Goal: Complete application form: Complete application form

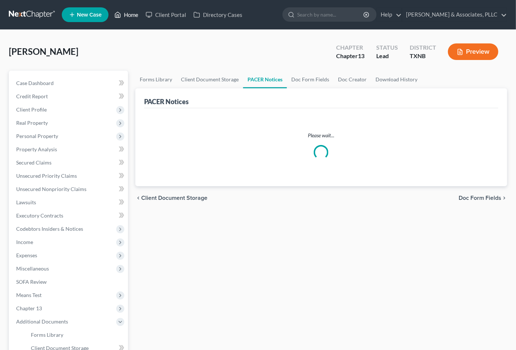
click at [132, 12] on link "Home" at bounding box center [126, 14] width 31 height 13
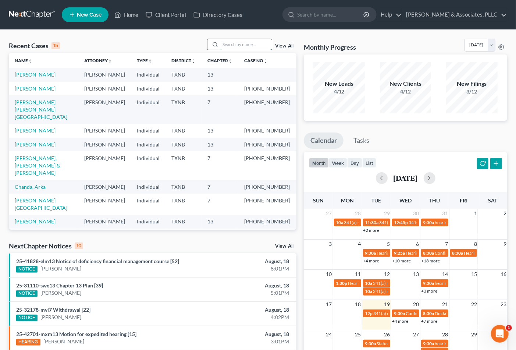
click at [243, 47] on input "search" at bounding box center [246, 44] width 52 height 11
type input "LITTLE"
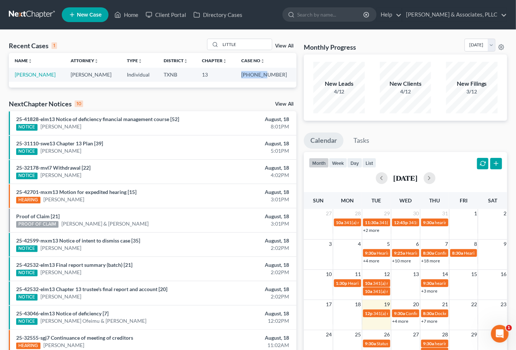
drag, startPoint x: 253, startPoint y: 76, endPoint x: 275, endPoint y: 74, distance: 22.5
click at [275, 74] on td "25-42070-13" at bounding box center [265, 75] width 61 height 14
copy td "25-42070"
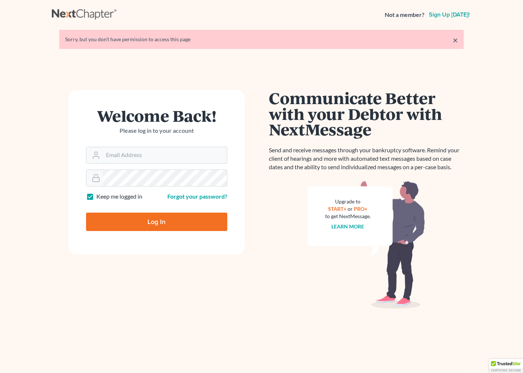
type input "[EMAIL_ADDRESS][DOMAIN_NAME]"
click at [122, 225] on input "Log In" at bounding box center [156, 222] width 141 height 18
type input "Thinking..."
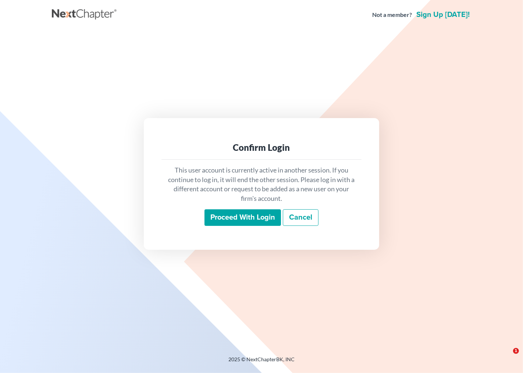
click at [244, 217] on input "Proceed with login" at bounding box center [243, 217] width 77 height 17
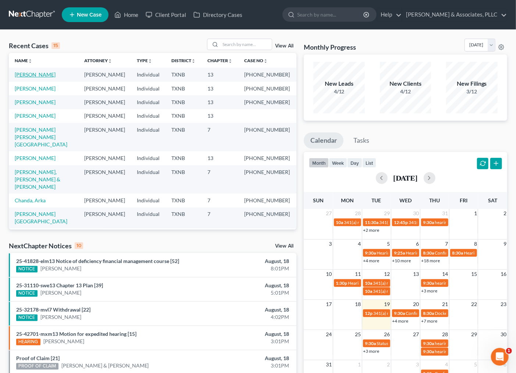
click at [32, 75] on link "[PERSON_NAME]" at bounding box center [35, 74] width 41 height 6
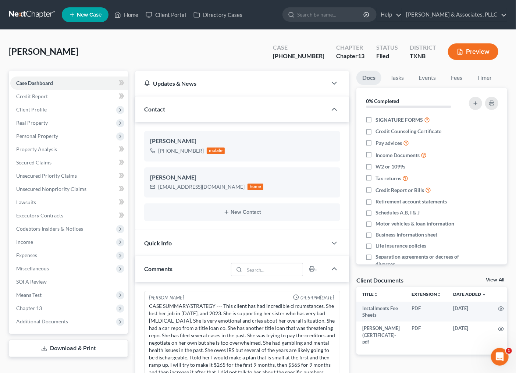
scroll to position [181, 0]
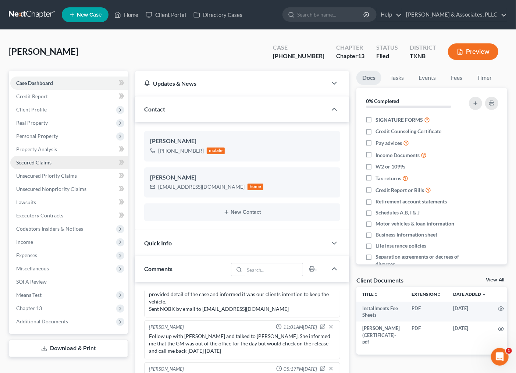
click at [30, 164] on span "Secured Claims" at bounding box center [33, 162] width 35 height 6
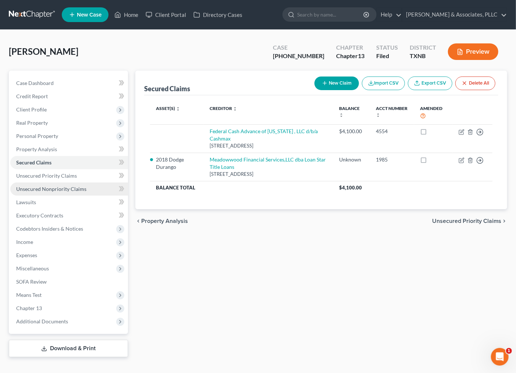
click at [40, 188] on span "Unsecured Nonpriority Claims" at bounding box center [51, 189] width 70 height 6
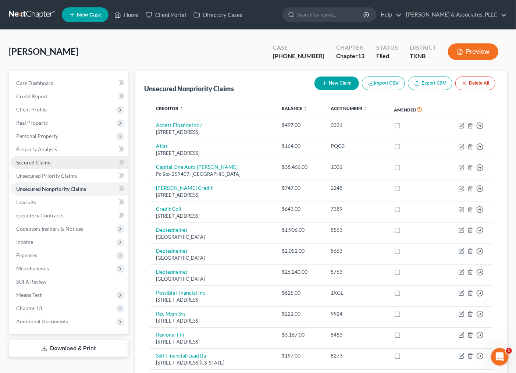
click at [43, 160] on span "Secured Claims" at bounding box center [33, 162] width 35 height 6
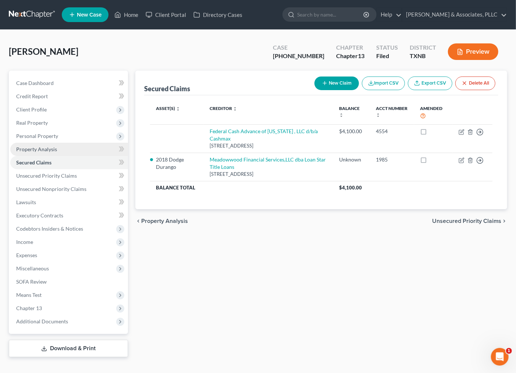
click at [34, 143] on link "Property Analysis" at bounding box center [69, 149] width 118 height 13
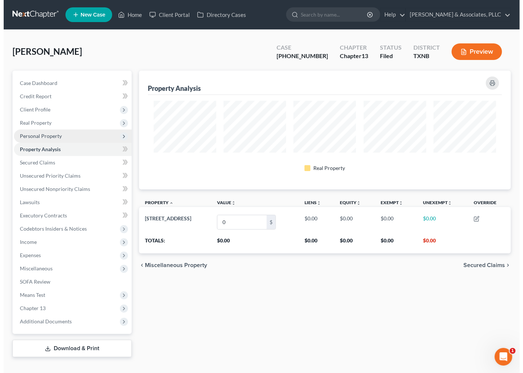
scroll to position [118, 372]
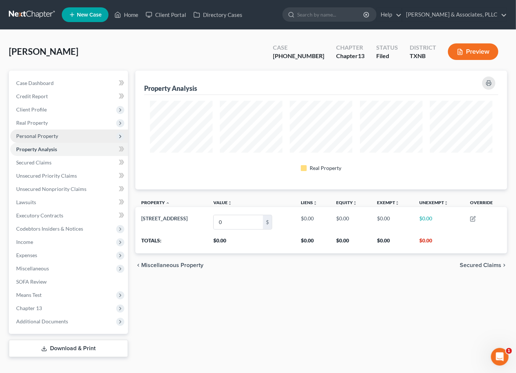
click at [43, 137] on span "Personal Property" at bounding box center [37, 136] width 42 height 6
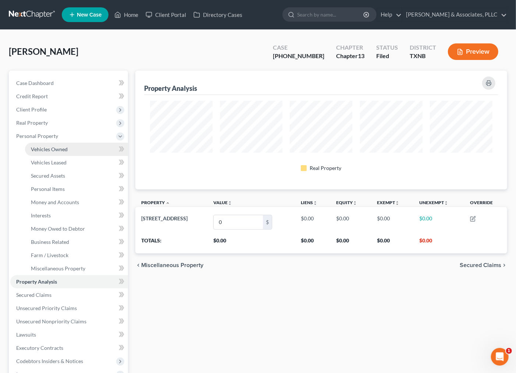
click at [48, 152] on span "Vehicles Owned" at bounding box center [49, 149] width 37 height 6
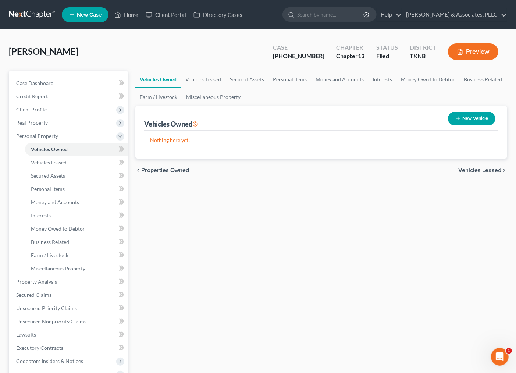
click at [455, 121] on button "New Vehicle" at bounding box center [471, 119] width 47 height 14
select select "0"
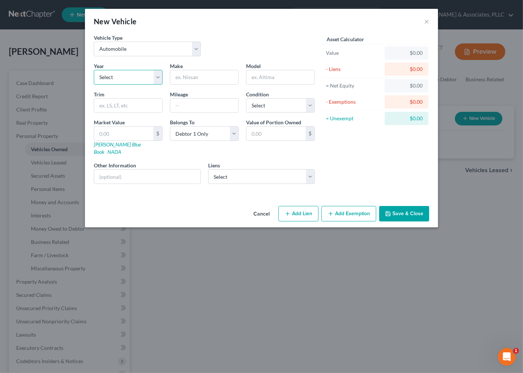
click at [157, 82] on select "Select 2026 2025 2024 2023 2022 2021 2020 2019 2018 2017 2016 2015 2014 2013 20…" at bounding box center [128, 77] width 69 height 15
select select "13"
click at [94, 70] on select "Select 2026 2025 2024 2023 2022 2021 2020 2019 2018 2017 2016 2015 2014 2013 20…" at bounding box center [128, 77] width 69 height 15
click at [206, 72] on input "text" at bounding box center [204, 77] width 68 height 14
type input "d"
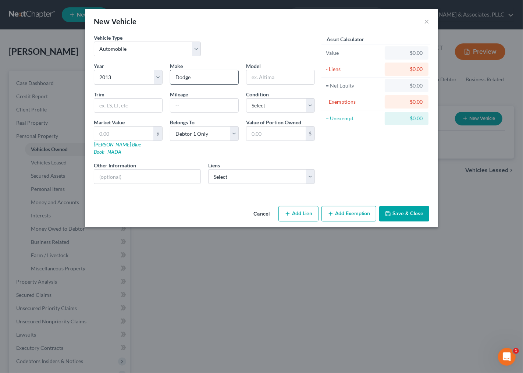
type input "Dodge"
type input "X"
type input "Charger"
select select "3"
click at [281, 169] on select "Select Federal Cash Advance of Oklahoma , LLC d/b/a Cashmax - $4,100.00" at bounding box center [261, 176] width 107 height 15
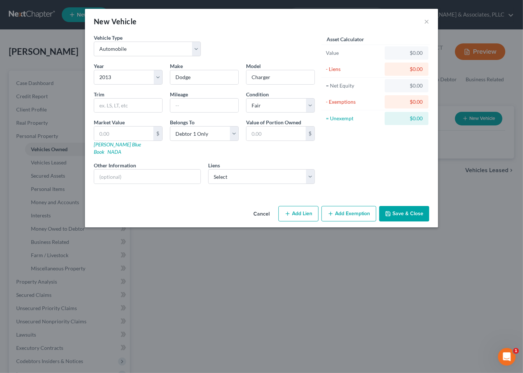
select select "45"
select select "0"
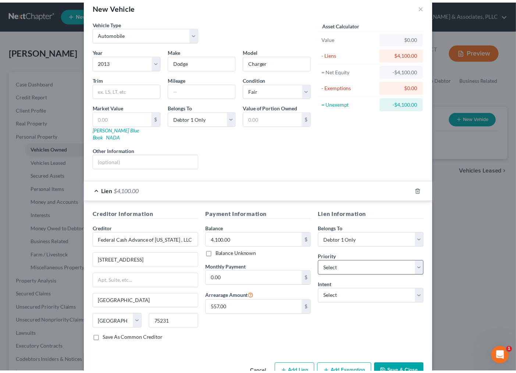
scroll to position [30, 0]
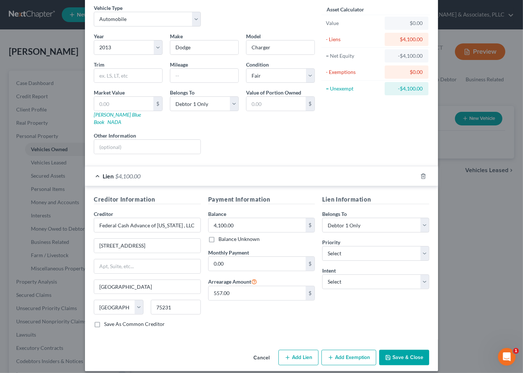
drag, startPoint x: 404, startPoint y: 352, endPoint x: 367, endPoint y: 237, distance: 120.9
click at [372, 245] on div "New Vehicle × Vehicle Type Select Automobile Truck Trailer Watercraft Aircraft …" at bounding box center [261, 175] width 353 height 392
click at [366, 238] on div "Priority * Select 1st 2nd 3rd 4th 5th 6th 7th 8th 9th 10th 11th 12th 13th 14th …" at bounding box center [375, 249] width 107 height 22
click at [363, 246] on select "Select 1st 2nd 3rd 4th 5th 6th 7th 8th 9th 10th 11th 12th 13th 14th 15th 16th 1…" at bounding box center [375, 253] width 107 height 15
select select "0"
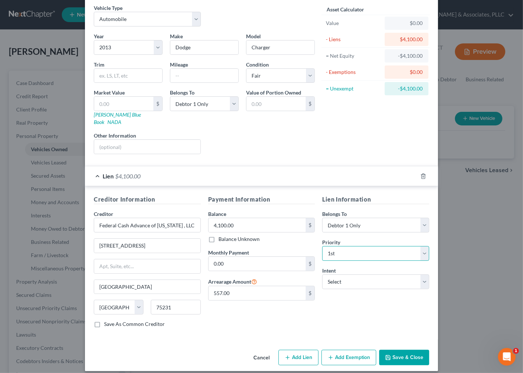
click at [322, 246] on select "Select 1st 2nd 3rd 4th 5th 6th 7th 8th 9th 10th 11th 12th 13th 14th 15th 16th 1…" at bounding box center [375, 253] width 107 height 15
click at [339, 278] on select "Select Surrender Redeem Reaffirm Avoid Other" at bounding box center [375, 281] width 107 height 15
select select "1"
click at [322, 274] on select "Select Surrender Redeem Reaffirm Avoid Other" at bounding box center [375, 281] width 107 height 15
click at [343, 303] on div "Lien Information Belongs To * Select Debtor 1 Only Debtor 2 Only Debtor 1 And D…" at bounding box center [376, 264] width 114 height 139
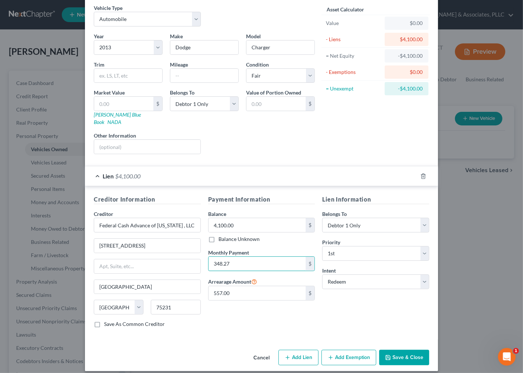
type input "348.27"
click at [230, 325] on div "Payment Information Balance 4,100.00 $ Balance Unknown Balance Undetermined 4,1…" at bounding box center [262, 264] width 114 height 139
click at [230, 324] on div "Payment Information Balance 4,100.00 $ Balance Unknown Balance Undetermined 4,1…" at bounding box center [262, 264] width 114 height 139
click at [414, 353] on button "Save & Close" at bounding box center [404, 357] width 50 height 15
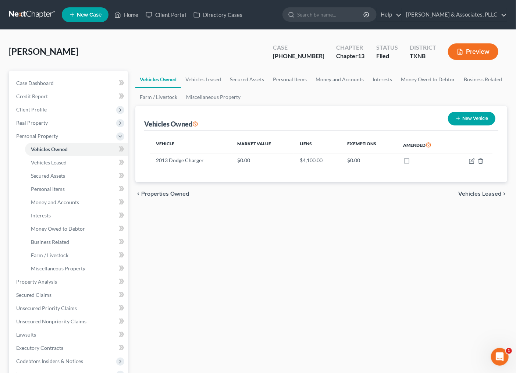
drag, startPoint x: 185, startPoint y: 227, endPoint x: 137, endPoint y: 192, distance: 59.8
click at [185, 227] on div "Vehicles Owned Vehicles Leased Secured Assets Personal Items Money and Accounts…" at bounding box center [321, 280] width 379 height 419
click at [37, 111] on span "Client Profile" at bounding box center [31, 109] width 31 height 6
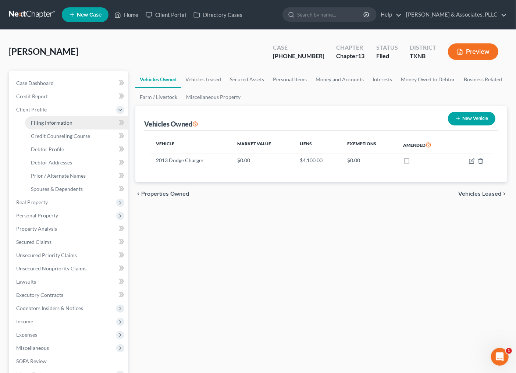
click at [34, 123] on span "Filing Information" at bounding box center [52, 123] width 42 height 6
select select "1"
select select "0"
select select "3"
select select "45"
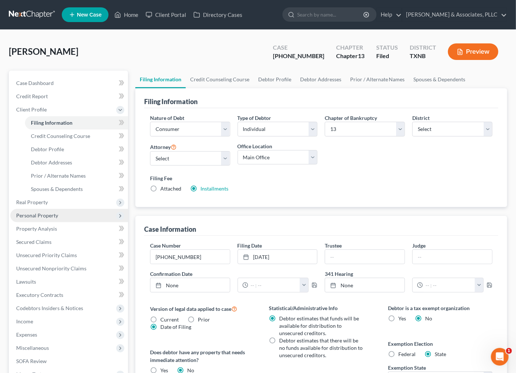
click at [41, 216] on span "Personal Property" at bounding box center [37, 215] width 42 height 6
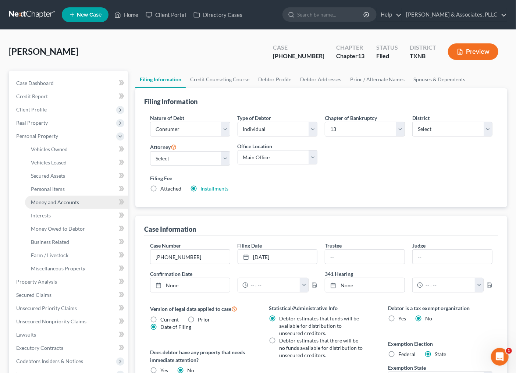
click at [61, 203] on span "Money and Accounts" at bounding box center [55, 202] width 48 height 6
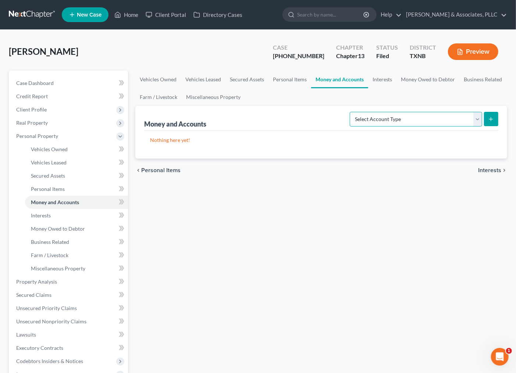
click at [449, 117] on select "Select Account Type Brokerage Cash on Hand Certificates of Deposit Checking Acc…" at bounding box center [416, 119] width 132 height 15
select select "checking"
click at [351, 112] on select "Select Account Type Brokerage Cash on Hand Certificates of Deposit Checking Acc…" at bounding box center [416, 119] width 132 height 15
click at [491, 118] on icon "submit" at bounding box center [491, 119] width 6 height 6
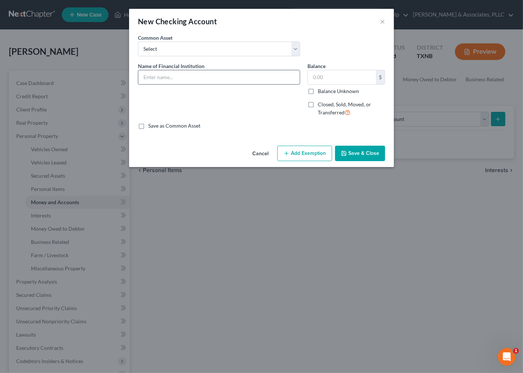
click at [159, 82] on input "text" at bounding box center [219, 77] width 162 height 14
type input "C"
click at [218, 83] on input "Navy Federal CU Acc***" at bounding box center [219, 77] width 162 height 14
type input "Navy Federal CU Acc***3506"
click at [365, 77] on input "text" at bounding box center [342, 77] width 68 height 14
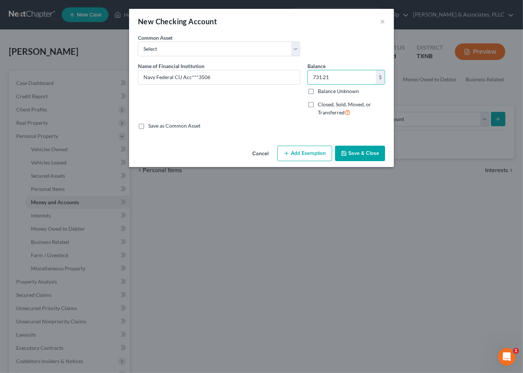
type input "731.21"
click at [291, 153] on button "Add Exemption" at bounding box center [304, 153] width 55 height 15
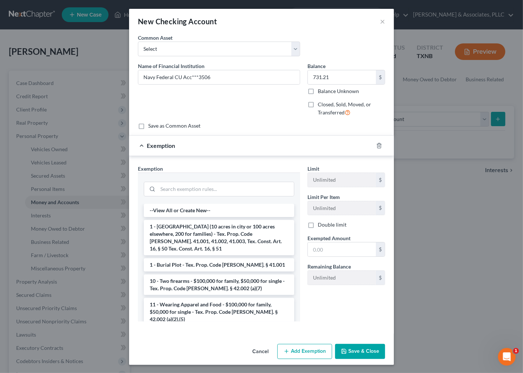
drag, startPoint x: 254, startPoint y: 349, endPoint x: 410, endPoint y: 116, distance: 280.6
click at [416, 116] on div "New Checking Account × An exemption set must first be selected from the Filing …" at bounding box center [261, 186] width 523 height 373
click at [376, 146] on icon "button" at bounding box center [379, 146] width 6 height 6
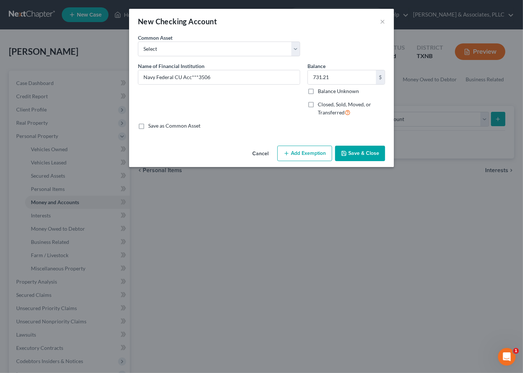
click at [350, 151] on button "Save & Close" at bounding box center [360, 153] width 50 height 15
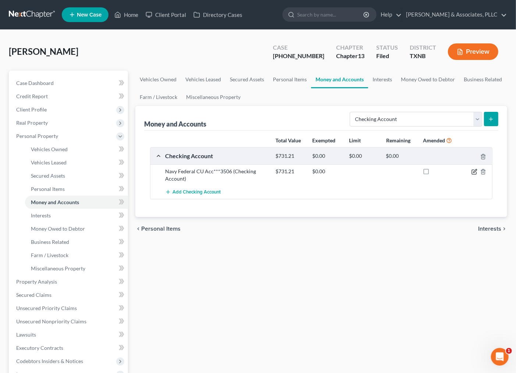
click at [476, 171] on icon "button" at bounding box center [475, 172] width 6 height 6
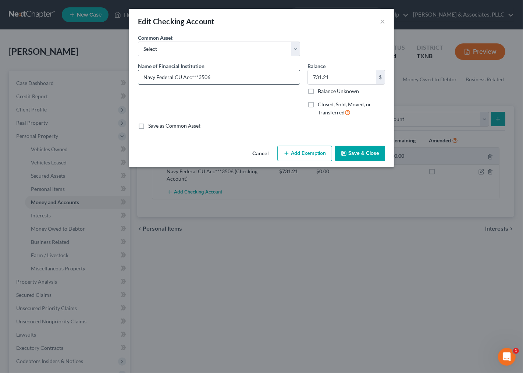
drag, startPoint x: 199, startPoint y: 78, endPoint x: 216, endPoint y: 70, distance: 18.6
click at [215, 75] on input "Navy Federal CU Acc***3506" at bounding box center [219, 77] width 162 height 14
type input "Navy Federal CU Acc***8404"
click at [353, 155] on button "Save & Close" at bounding box center [360, 153] width 50 height 15
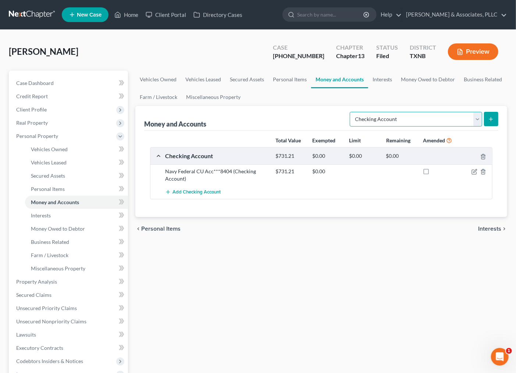
click at [376, 124] on select "Select Account Type Brokerage Cash on Hand Certificates of Deposit Checking Acc…" at bounding box center [416, 119] width 132 height 15
select select "savings"
click at [351, 112] on select "Select Account Type Brokerage Cash on Hand Certificates of Deposit Checking Acc…" at bounding box center [416, 119] width 132 height 15
click at [495, 120] on button "submit" at bounding box center [491, 119] width 14 height 14
click at [487, 122] on button "submit" at bounding box center [491, 119] width 14 height 14
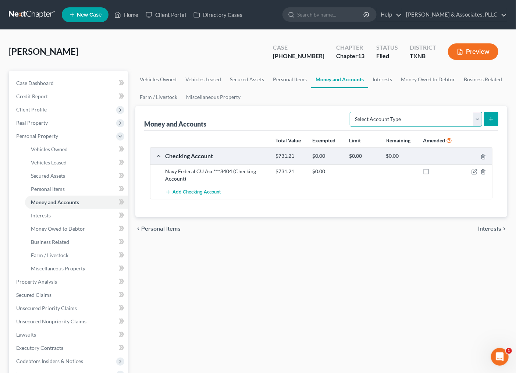
click at [410, 119] on select "Select Account Type Brokerage Cash on Hand Certificates of Deposit Checking Acc…" at bounding box center [416, 119] width 132 height 15
select select "savings"
click at [351, 112] on select "Select Account Type Brokerage Cash on Hand Certificates of Deposit Checking Acc…" at bounding box center [416, 119] width 132 height 15
click at [491, 113] on button "submit" at bounding box center [491, 119] width 14 height 14
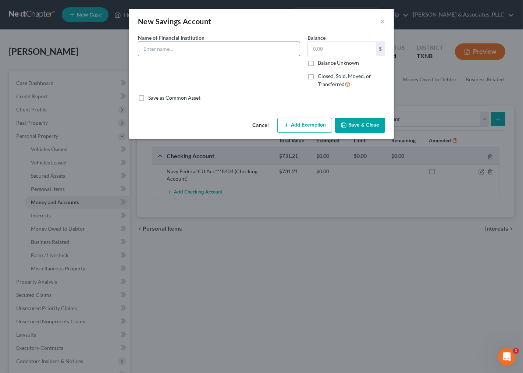
click at [234, 53] on input "text" at bounding box center [219, 49] width 162 height 14
type input "Federal Navy CU Acc***0897"
click at [346, 51] on input "text" at bounding box center [342, 49] width 68 height 14
click at [343, 63] on label "Balance Unknown" at bounding box center [338, 62] width 41 height 7
click at [326, 63] on input "Balance Unknown" at bounding box center [323, 61] width 5 height 5
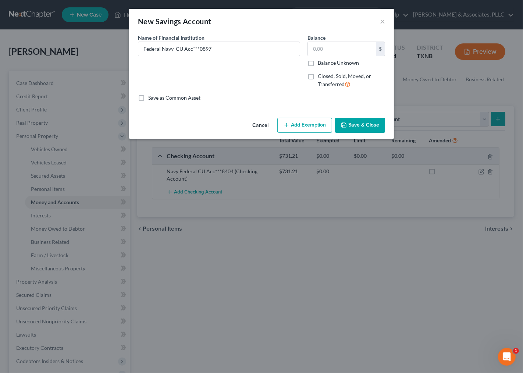
checkbox input "true"
type input "0.00"
click at [362, 130] on button "Save & Close" at bounding box center [360, 125] width 50 height 15
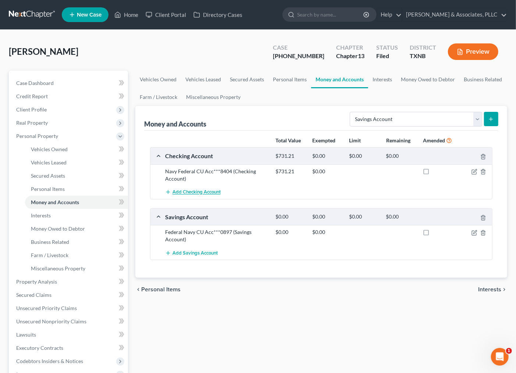
click at [178, 192] on span "Add Checking Account" at bounding box center [197, 192] width 48 height 6
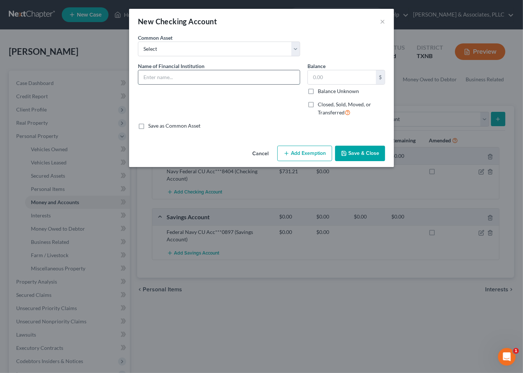
click at [172, 82] on input "text" at bounding box center [219, 77] width 162 height 14
type input "Federal Navy CU Acc***2993"
click at [350, 89] on label "Balance Unknown" at bounding box center [338, 91] width 41 height 7
click at [326, 89] on input "Balance Unknown" at bounding box center [323, 90] width 5 height 5
checkbox input "true"
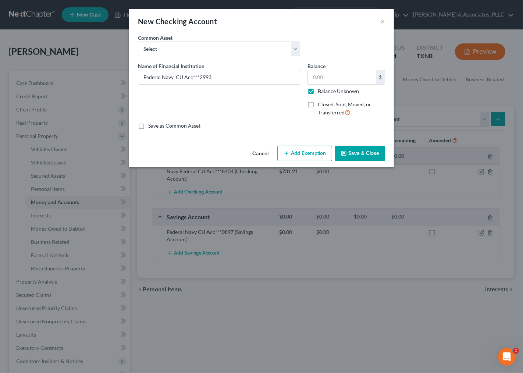
type input "0.00"
click at [360, 153] on button "Save & Close" at bounding box center [360, 153] width 50 height 15
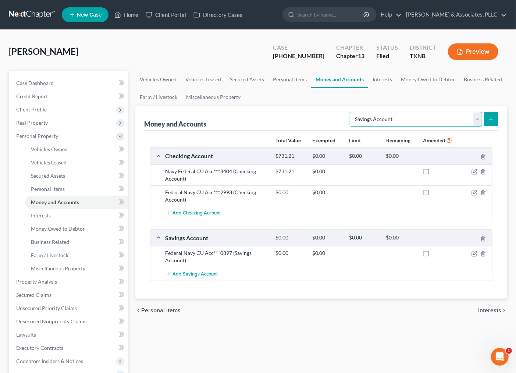
click at [364, 123] on select "Select Account Type Brokerage Cash on Hand Certificates of Deposit Checking Acc…" at bounding box center [416, 119] width 132 height 15
select select "checking"
click at [351, 112] on select "Select Account Type Brokerage Cash on Hand Certificates of Deposit Checking Acc…" at bounding box center [416, 119] width 132 height 15
click at [189, 212] on span "Add Checking Account" at bounding box center [197, 213] width 48 height 6
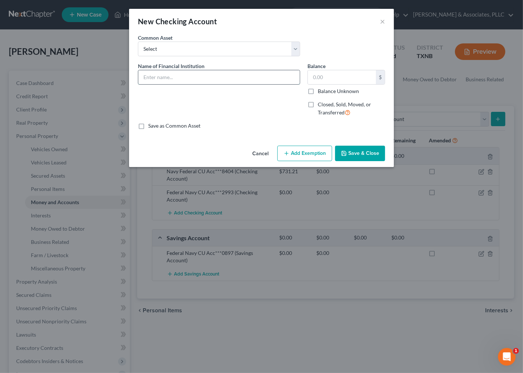
click at [157, 82] on input "text" at bounding box center [219, 77] width 162 height 14
type input "Current Acc***6532"
click at [328, 78] on input "text" at bounding box center [342, 77] width 68 height 14
click at [335, 78] on input "text" at bounding box center [342, 77] width 68 height 14
type input "31.05"
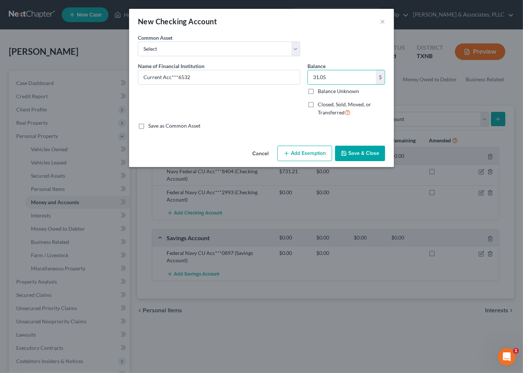
click at [361, 155] on button "Save & Close" at bounding box center [360, 153] width 50 height 15
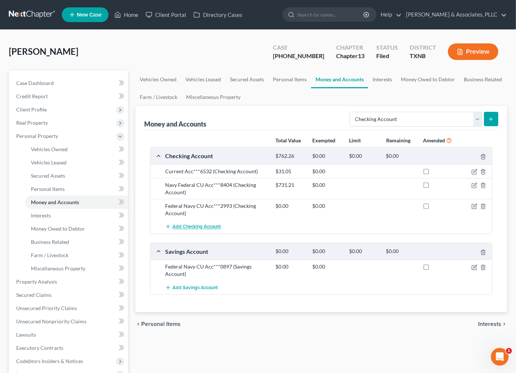
click at [190, 232] on button "Add Checking Account" at bounding box center [193, 227] width 56 height 14
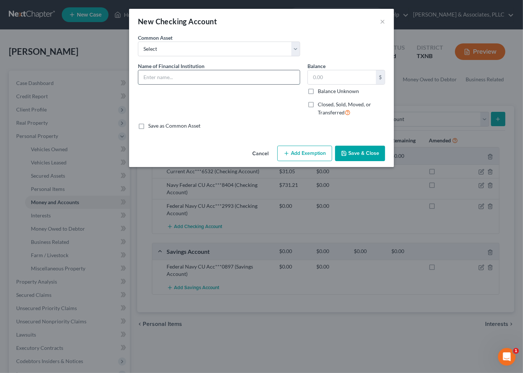
click at [202, 77] on input "text" at bounding box center [219, 77] width 162 height 14
type input "Current Acc***4817"
click at [332, 74] on input "text" at bounding box center [342, 77] width 68 height 14
type input "0.00"
click at [370, 163] on div "Cancel Add Exemption Save & Close" at bounding box center [261, 155] width 265 height 24
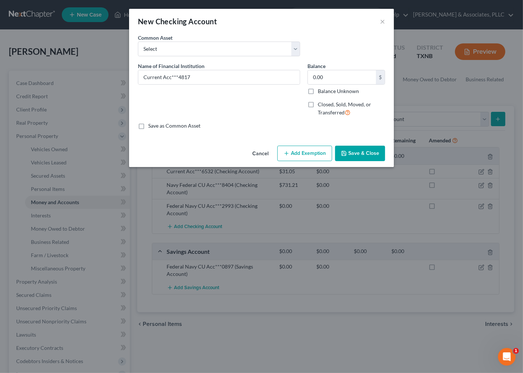
click at [369, 159] on button "Save & Close" at bounding box center [360, 153] width 50 height 15
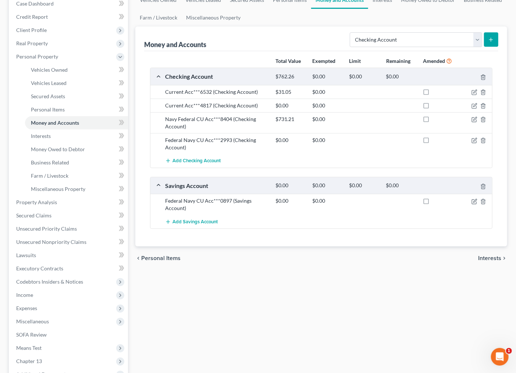
scroll to position [82, 0]
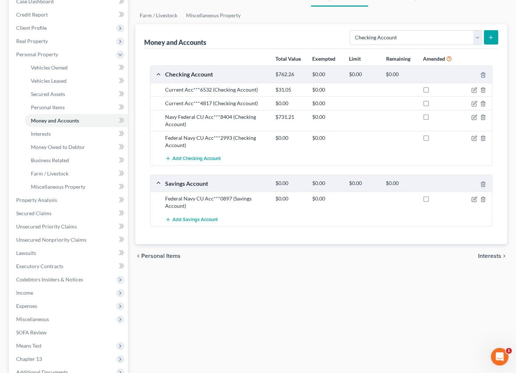
click at [240, 336] on div "Vehicles Owned Vehicles Leased Secured Assets Personal Items Money and Accounts…" at bounding box center [321, 198] width 379 height 419
click at [281, 291] on div "Vehicles Owned Vehicles Leased Secured Assets Personal Items Money and Accounts…" at bounding box center [321, 198] width 379 height 419
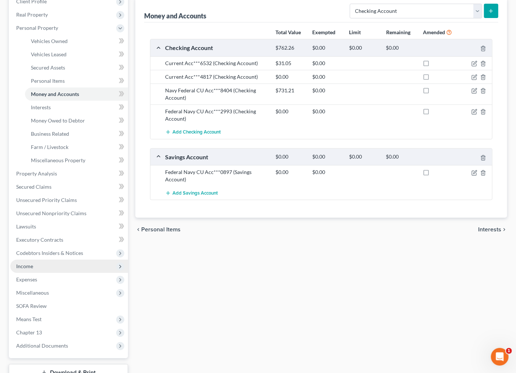
scroll to position [123, 0]
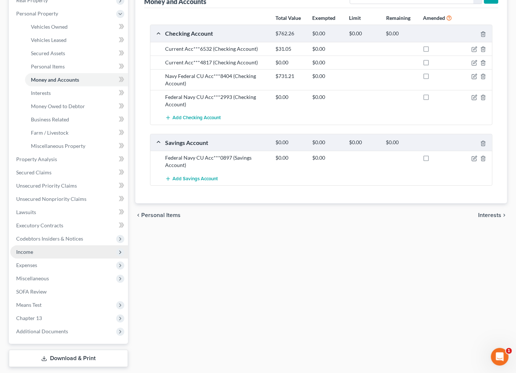
click at [46, 252] on span "Income" at bounding box center [69, 251] width 118 height 13
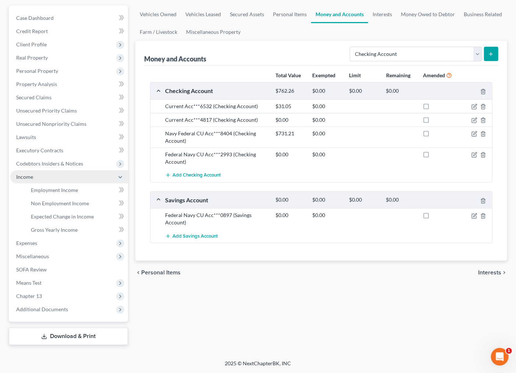
scroll to position [64, 0]
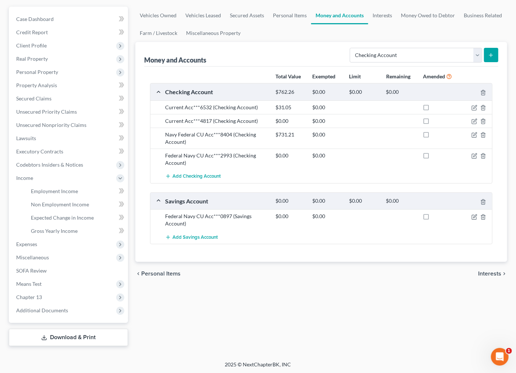
click at [294, 289] on div "Vehicles Owned Vehicles Leased Secured Assets Personal Items Money and Accounts…" at bounding box center [321, 177] width 379 height 340
click at [216, 281] on div "chevron_left Personal Items Interests chevron_right" at bounding box center [321, 274] width 372 height 24
click at [64, 186] on link "Employment Income" at bounding box center [76, 191] width 103 height 13
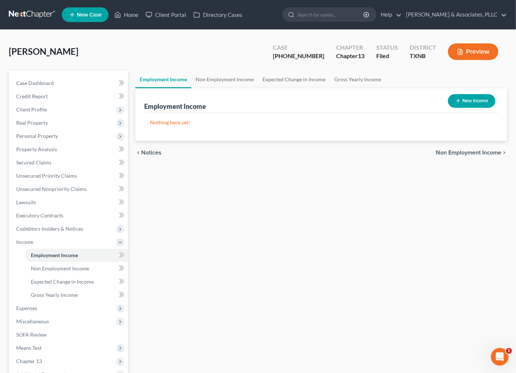
click at [478, 104] on button "New Income" at bounding box center [471, 101] width 47 height 14
select select "0"
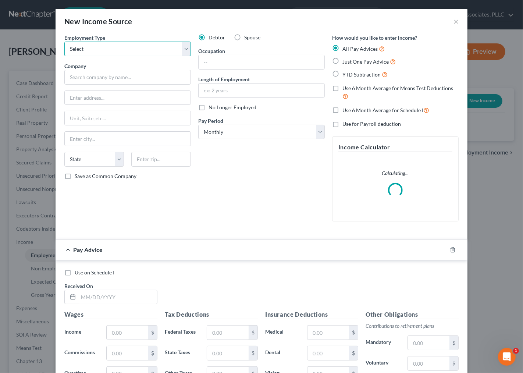
click at [104, 49] on select "Select Full or Part Time Employment Self Employment" at bounding box center [127, 49] width 127 height 15
select select "0"
click at [64, 42] on select "Select Full or Part Time Employment Self Employment" at bounding box center [127, 49] width 127 height 15
click at [133, 82] on input "text" at bounding box center [127, 77] width 127 height 15
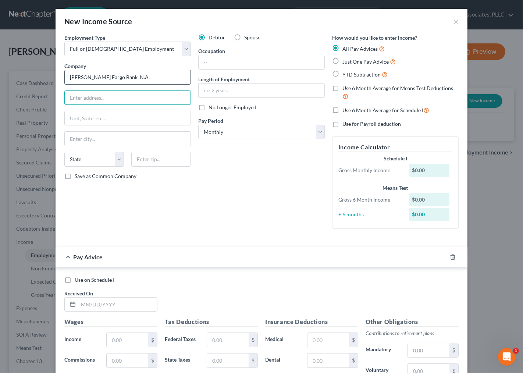
type input "Wells Fargo Bank, N.A."
type input "h"
type input "550 S. 4th Street"
type input "76018"
click at [294, 206] on div "Debtor Spouse Occupation Length of Employment No Longer Employed Pay Period * S…" at bounding box center [262, 134] width 134 height 201
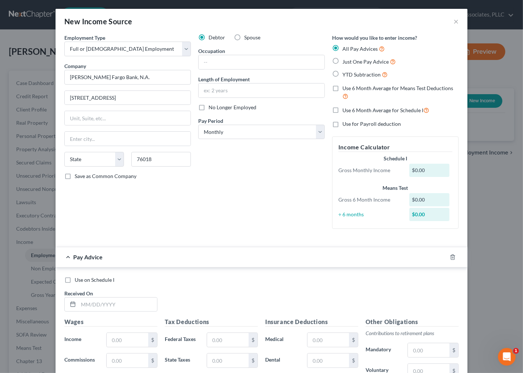
type input "Arlington"
select select "45"
click at [247, 64] on input "text" at bounding box center [262, 62] width 126 height 14
type input "Business Execution Consultant, AVP"
click at [230, 93] on input "text" at bounding box center [262, 91] width 126 height 14
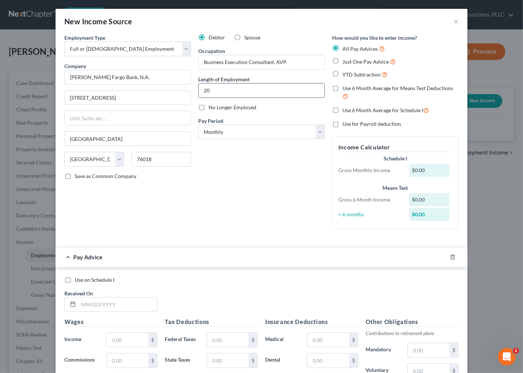
type input "2"
type input "1 Year 8 Months"
click at [221, 135] on select "Select Monthly Twice Monthly Every Other Week Weekly" at bounding box center [261, 132] width 127 height 15
select select "2"
click at [198, 125] on select "Select Monthly Twice Monthly Every Other Week Weekly" at bounding box center [261, 132] width 127 height 15
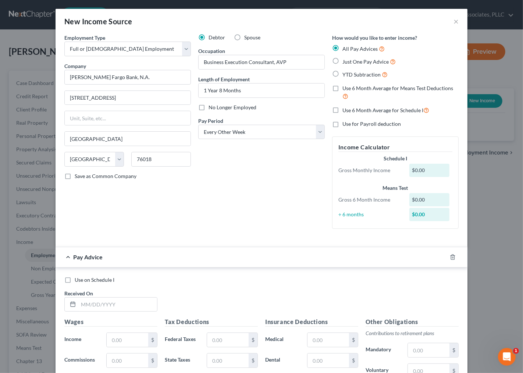
drag, startPoint x: 222, startPoint y: 182, endPoint x: 187, endPoint y: 219, distance: 51.5
click at [224, 185] on div "Debtor Spouse Occupation Business Execution Consultant, AVP Length of Employmen…" at bounding box center [262, 134] width 134 height 201
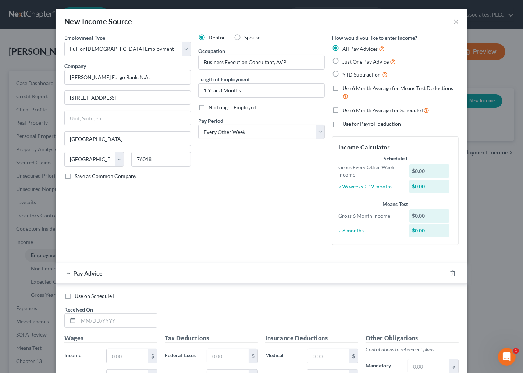
click at [261, 212] on div "Debtor Spouse Occupation Business Execution Consultant, AVP Length of Employmen…" at bounding box center [262, 142] width 134 height 217
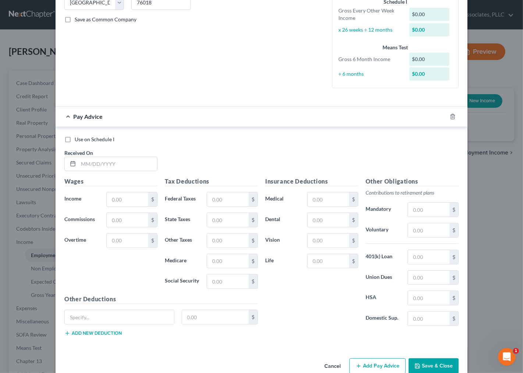
scroll to position [172, 0]
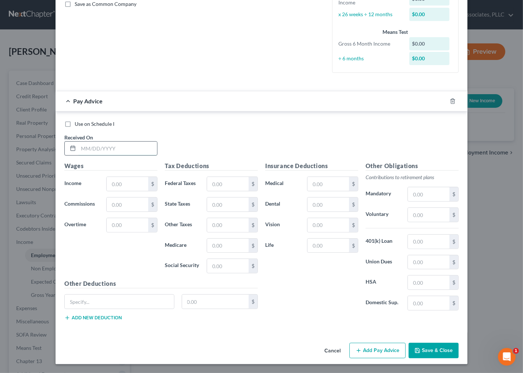
click at [127, 152] on input "text" at bounding box center [117, 149] width 79 height 14
type input "0"
type input "02/23/25"
click at [124, 181] on input "text" at bounding box center [128, 184] width 42 height 14
type input "3,769.24"
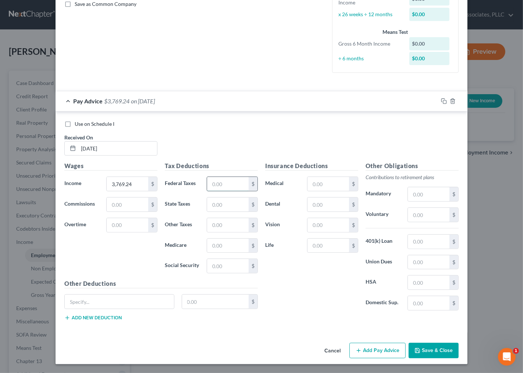
click at [241, 184] on input "text" at bounding box center [228, 184] width 42 height 14
type input "395.27"
type input "49.50"
type input "211.64"
click at [321, 205] on input "text" at bounding box center [329, 205] width 42 height 14
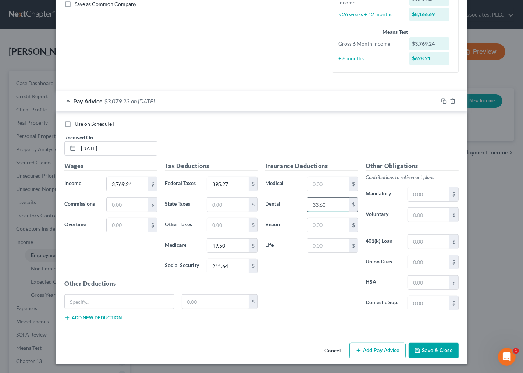
type input "33.60"
type input "9.36"
click at [332, 251] on input "text" at bounding box center [329, 246] width 42 height 14
click at [430, 216] on input "text" at bounding box center [429, 215] width 42 height 14
type input "150.77"
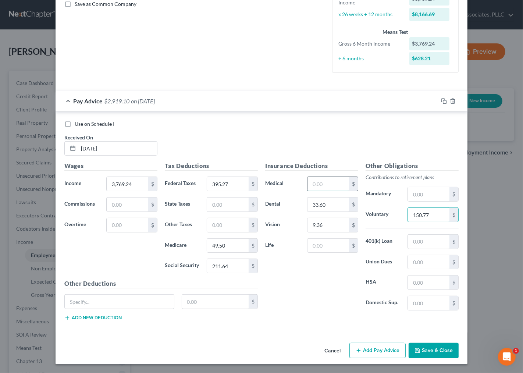
click at [317, 185] on input "text" at bounding box center [329, 184] width 42 height 14
type input "189.66"
click at [413, 284] on input "text" at bounding box center [429, 283] width 42 height 14
type input "123.08"
click at [432, 236] on input "text" at bounding box center [429, 242] width 42 height 14
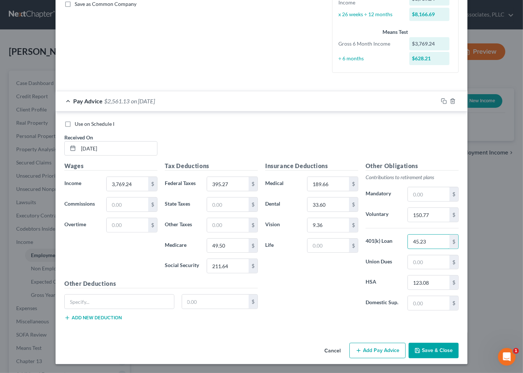
type input "45.23"
click at [109, 301] on input "text" at bounding box center [119, 302] width 109 height 14
type input "Critical Illness"
click at [192, 309] on div "Critical Illness $" at bounding box center [161, 304] width 201 height 21
click at [173, 295] on div "Critical Illness" at bounding box center [119, 301] width 117 height 15
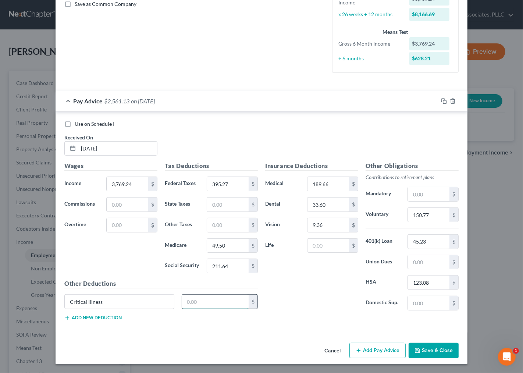
click at [198, 302] on input "text" at bounding box center [215, 302] width 67 height 14
type input "5.42"
click at [98, 318] on button "Add new deduction" at bounding box center [92, 318] width 57 height 6
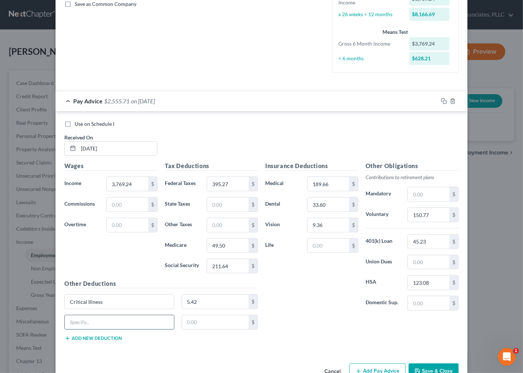
click at [98, 318] on input "text" at bounding box center [119, 322] width 109 height 14
type input "o"
type input "Opt Accident Insurance"
type input "6.88"
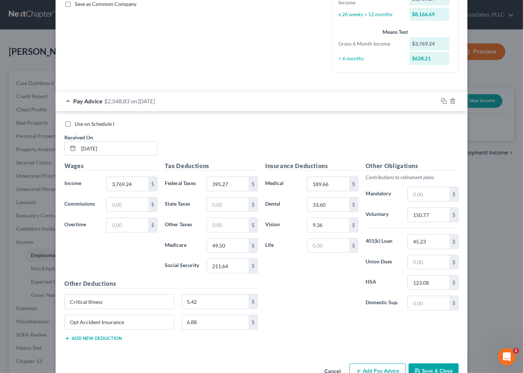
click at [104, 339] on button "Add new deduction" at bounding box center [92, 339] width 57 height 6
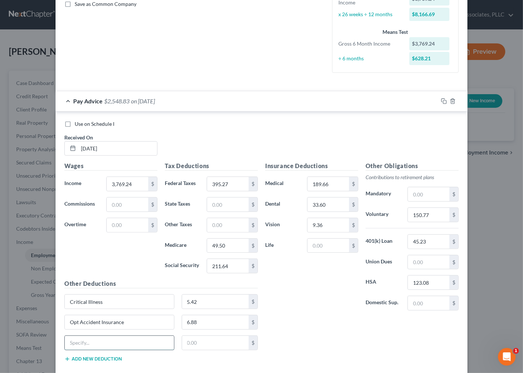
drag, startPoint x: 103, startPoint y: 344, endPoint x: 99, endPoint y: 339, distance: 6.8
click at [103, 344] on input "text" at bounding box center [119, 343] width 109 height 14
type input "AD& D"
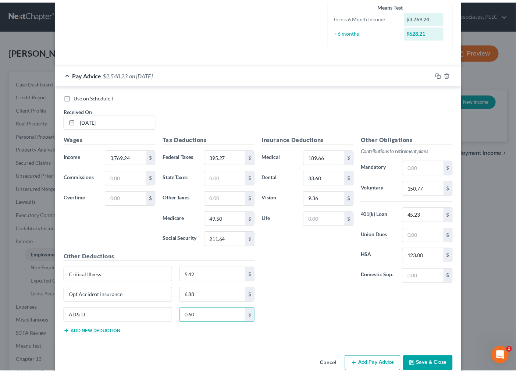
scroll to position [213, 0]
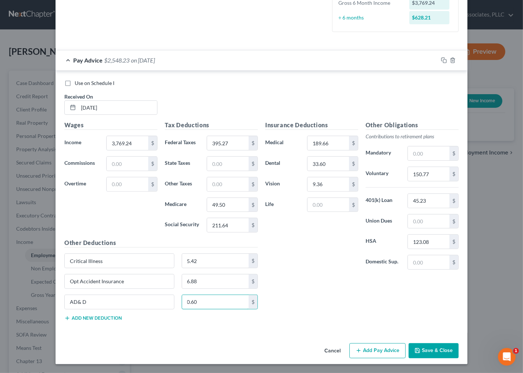
type input "0.60"
click at [96, 319] on button "Add new deduction" at bounding box center [92, 318] width 57 height 6
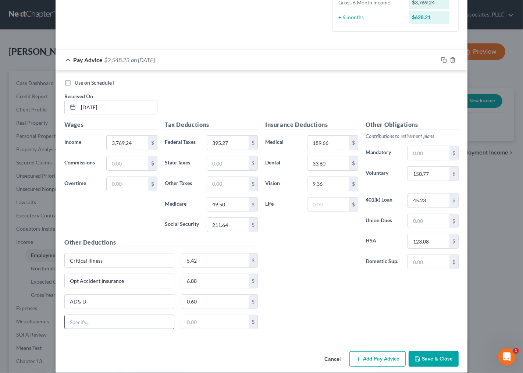
click at [88, 318] on input "text" at bounding box center [119, 322] width 109 height 14
paste input "Dependent Term Life"
type input "Dependent Term Life"
click at [315, 205] on input "text" at bounding box center [329, 205] width 42 height 14
type input "2"
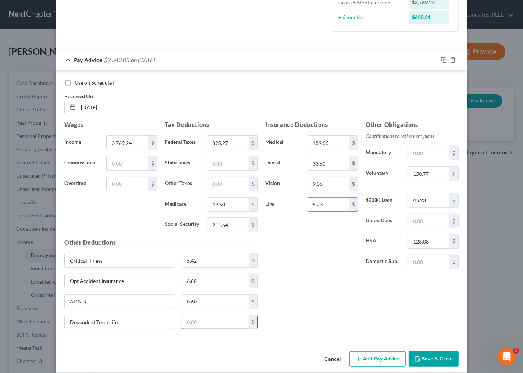
type input "5.23"
click at [221, 322] on input "text" at bounding box center [215, 322] width 67 height 14
type input "0.64"
click at [348, 284] on div "Insurance Deductions Medical 189.66 $ Dental 33.60 $ Vision 9.36 $ Life 5.23 $ …" at bounding box center [362, 227] width 201 height 215
click at [432, 358] on button "Save & Close" at bounding box center [434, 358] width 50 height 15
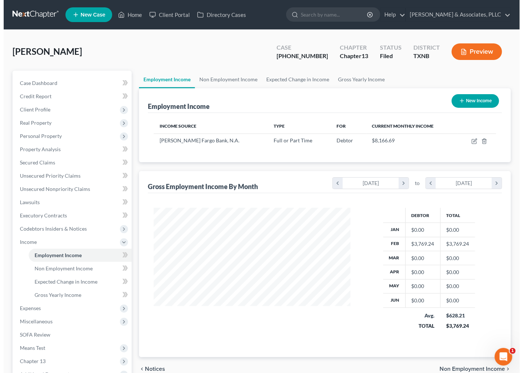
scroll to position [132, 208]
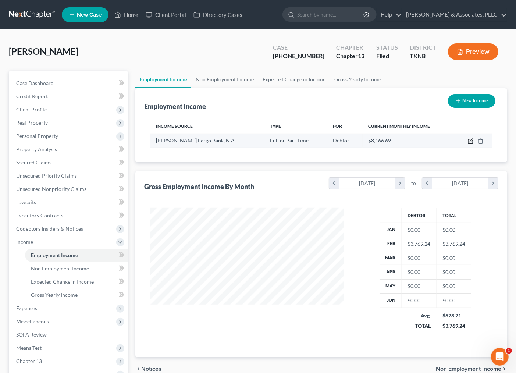
click at [469, 142] on icon "button" at bounding box center [470, 141] width 4 height 4
select select "0"
select select "45"
select select "2"
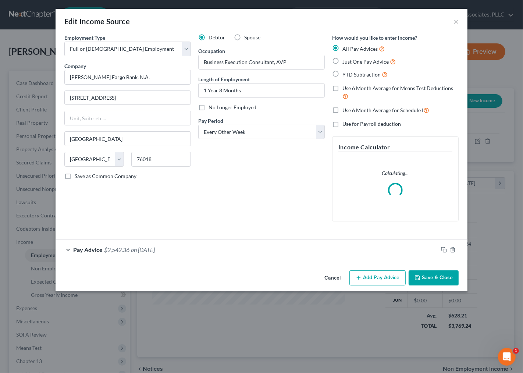
scroll to position [132, 212]
click at [386, 274] on button "Add Pay Advice" at bounding box center [378, 277] width 56 height 15
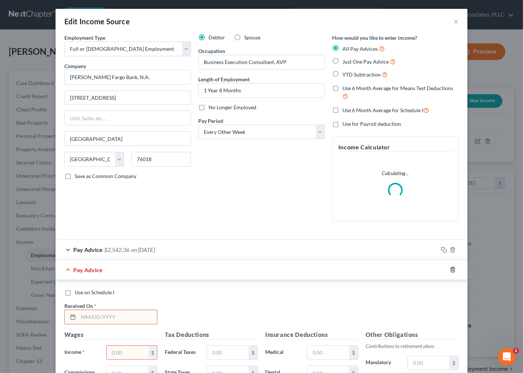
click at [450, 271] on icon "button" at bounding box center [453, 270] width 6 height 6
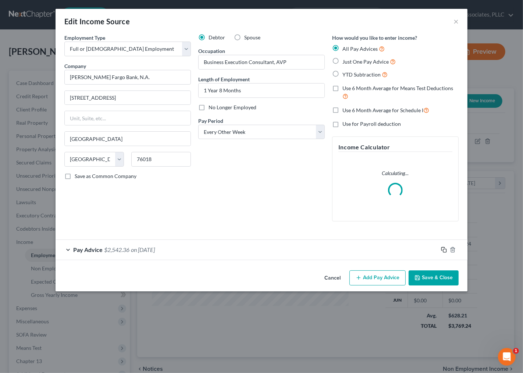
click at [443, 251] on icon "button" at bounding box center [444, 250] width 6 height 6
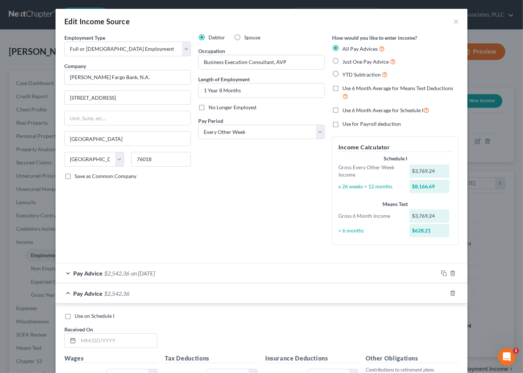
click at [131, 272] on span "on 02/23/2025" at bounding box center [143, 273] width 24 height 7
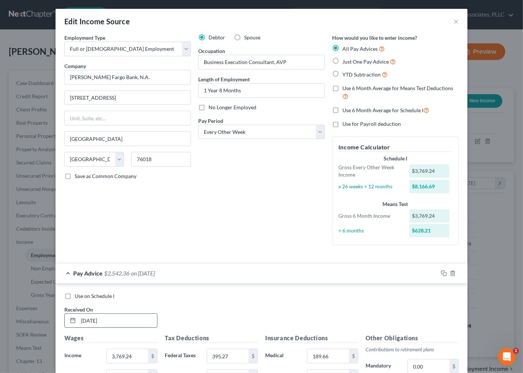
drag, startPoint x: 76, startPoint y: 321, endPoint x: 109, endPoint y: 317, distance: 33.0
click at [109, 317] on input "02/23/2025" at bounding box center [117, 321] width 79 height 14
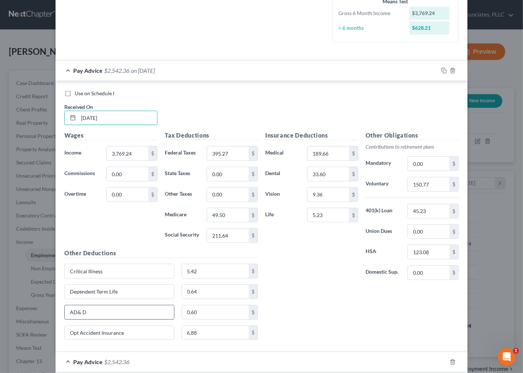
scroll to position [204, 0]
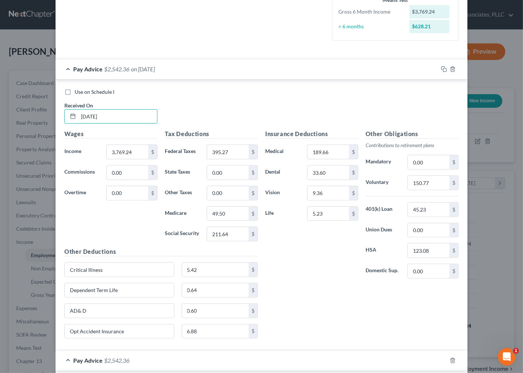
type input "3/14/25"
click at [167, 66] on div "Pay Advice $2,542.36 on 03/14/2025" at bounding box center [247, 69] width 383 height 20
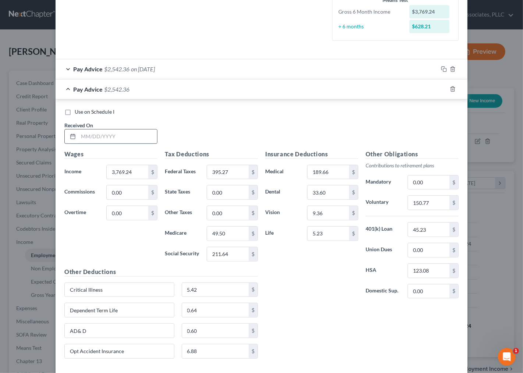
click at [101, 139] on input "text" at bounding box center [117, 137] width 79 height 14
type input "3/28/25"
type input "49.49"
click at [233, 182] on div "Tax Deductions Federal Taxes 395.27 $ State Taxes 0.00 $ Other Taxes 0.00 $ Med…" at bounding box center [211, 209] width 100 height 118
click at [305, 280] on div "Insurance Deductions Medical 189.66 $ Dental 33.60 $ Vision 9.36 $ Life 5.23 $" at bounding box center [312, 227] width 100 height 155
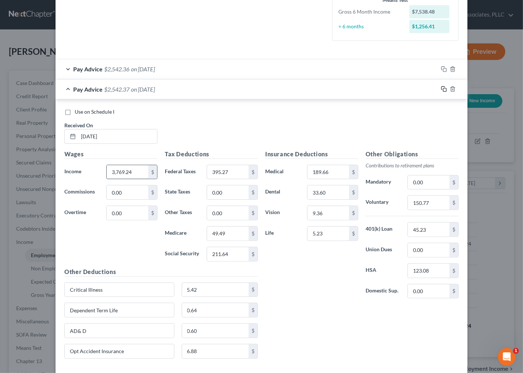
drag, startPoint x: 440, startPoint y: 88, endPoint x: 113, endPoint y: 175, distance: 338.0
click at [443, 88] on rect "button" at bounding box center [444, 89] width 3 height 3
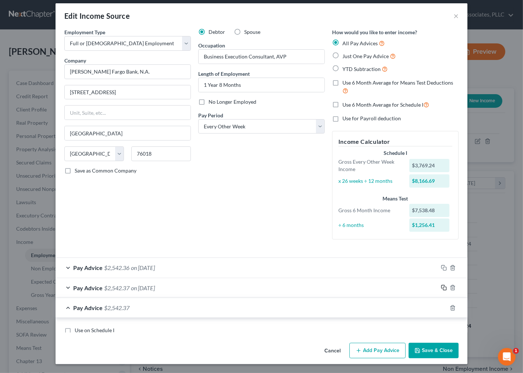
scroll to position [0, 0]
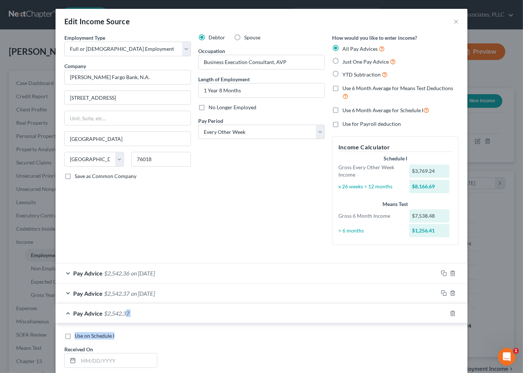
drag, startPoint x: 124, startPoint y: 314, endPoint x: 178, endPoint y: 337, distance: 58.4
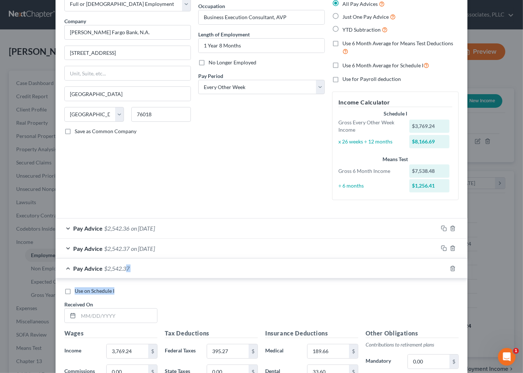
scroll to position [123, 0]
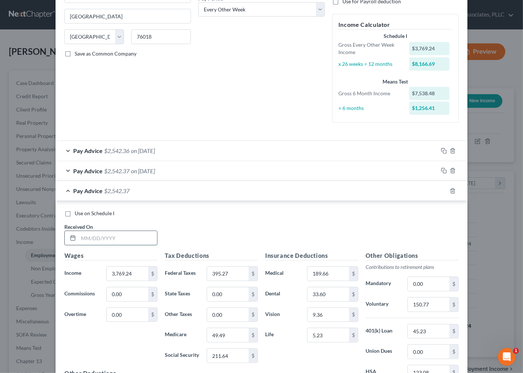
click at [114, 243] on input "text" at bounding box center [117, 238] width 79 height 14
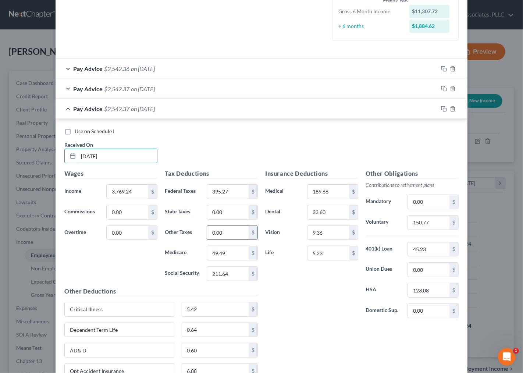
scroll to position [204, 0]
type input "4/11/25"
click at [220, 253] on input "49.49" at bounding box center [228, 254] width 42 height 14
type input "49.50"
click at [309, 317] on div "Insurance Deductions Medical 189.66 $ Dental 33.60 $ Vision 9.36 $ Life 5.23 $" at bounding box center [312, 247] width 100 height 155
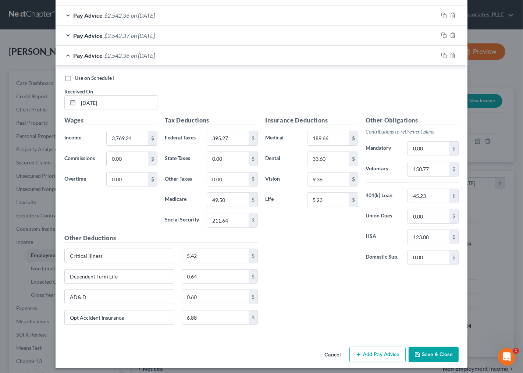
scroll to position [262, 0]
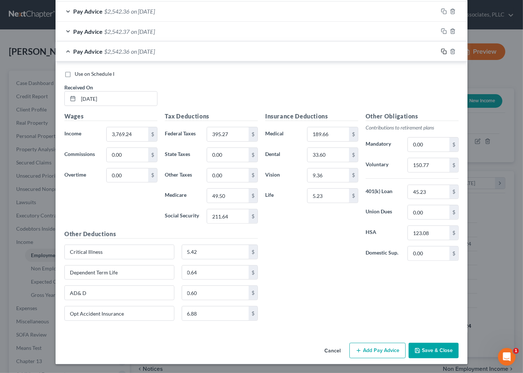
click at [441, 49] on icon "button" at bounding box center [444, 52] width 6 height 6
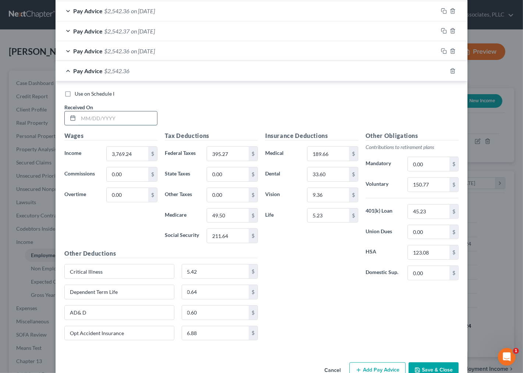
click at [120, 116] on input "text" at bounding box center [117, 118] width 79 height 14
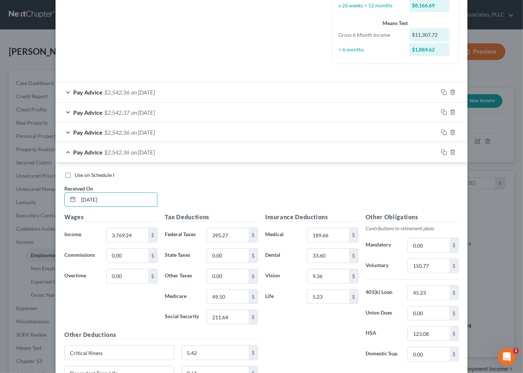
scroll to position [181, 0]
type input "4/25/25"
click at [196, 202] on div "Use on Schedule I Received On * 4/25/25" at bounding box center [262, 193] width 402 height 42
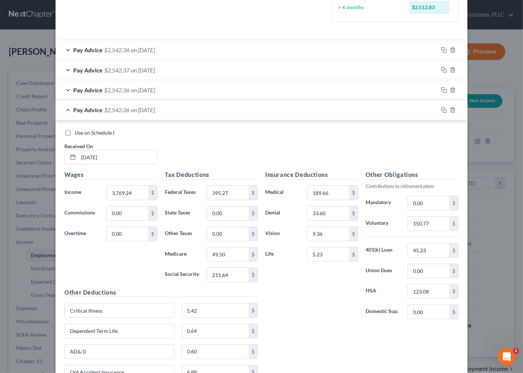
scroll to position [262, 0]
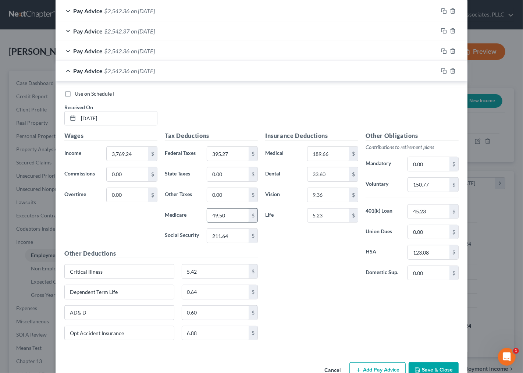
click at [220, 215] on input "49.50" at bounding box center [228, 216] width 42 height 14
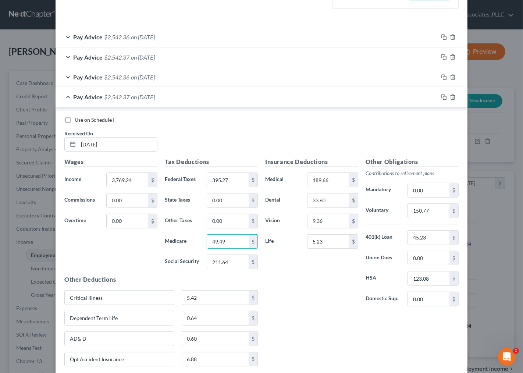
scroll to position [282, 0]
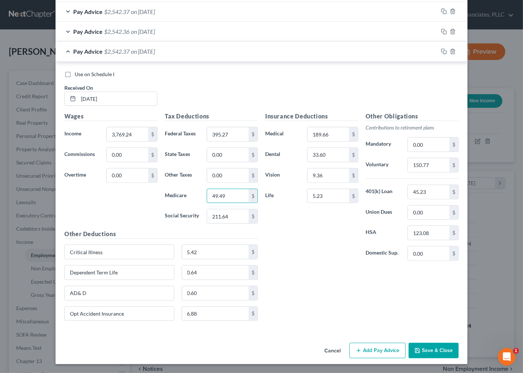
type input "49.49"
click at [367, 323] on div "Insurance Deductions Medical 189.66 $ Dental 33.60 $ Vision 9.36 $ Life 5.23 $ …" at bounding box center [362, 219] width 201 height 215
click at [336, 265] on div "Insurance Deductions Medical 189.66 $ Dental 33.60 $ Vision 9.36 $ Life 5.23 $" at bounding box center [312, 189] width 100 height 155
click at [315, 241] on div "Insurance Deductions Medical 189.66 $ Dental 33.60 $ Vision 9.36 $ Life 5.23 $" at bounding box center [312, 189] width 100 height 155
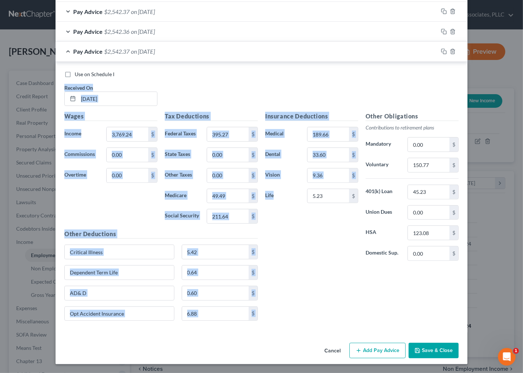
drag, startPoint x: 261, startPoint y: 101, endPoint x: 310, endPoint y: 222, distance: 130.0
click at [282, 188] on div "Use on Schedule I Received On * 4/25/25 Wages Income * 3,769.24 $ Commissions 0…" at bounding box center [261, 199] width 394 height 256
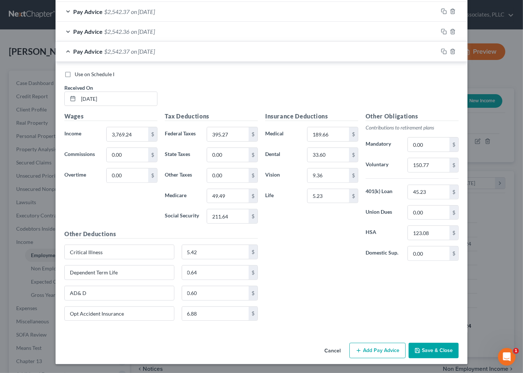
click at [319, 237] on div "Insurance Deductions Medical 189.66 $ Dental 33.60 $ Vision 9.36 $ Life 5.23 $" at bounding box center [312, 189] width 100 height 155
click at [0, 187] on div "Edit Income Source × Employment Type * Select Full or Part Time Employment Self…" at bounding box center [261, 186] width 523 height 373
click at [443, 49] on icon "button" at bounding box center [444, 52] width 6 height 6
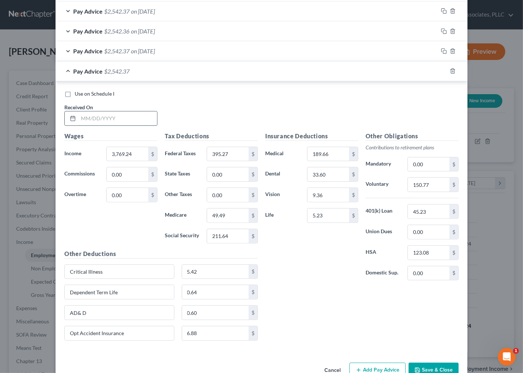
click at [126, 123] on input "text" at bounding box center [117, 118] width 79 height 14
type input "5/9/25"
click at [225, 215] on input "49.49" at bounding box center [228, 216] width 42 height 14
type input "49.50"
click at [441, 71] on icon "button" at bounding box center [444, 71] width 6 height 6
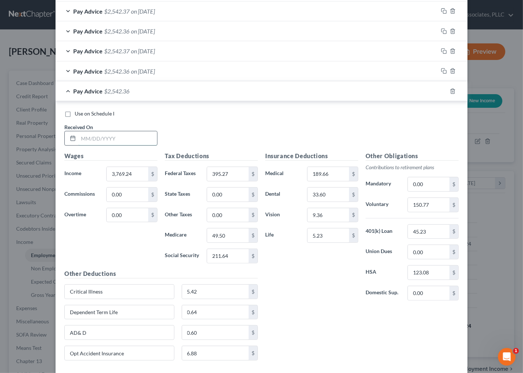
click at [102, 135] on input "text" at bounding box center [117, 138] width 79 height 14
type input "5/23/25"
click at [129, 176] on input "3,769.24" at bounding box center [128, 174] width 42 height 14
click at [441, 88] on icon "button" at bounding box center [444, 91] width 6 height 6
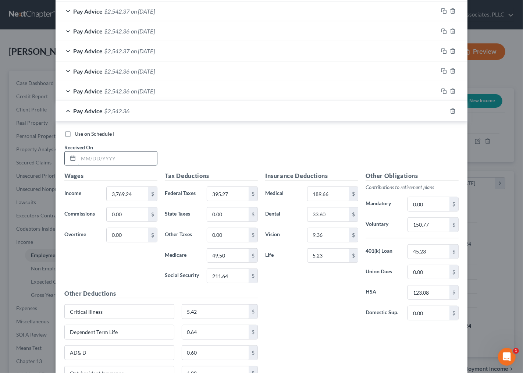
click at [95, 156] on input "text" at bounding box center [117, 159] width 79 height 14
type input "6/6/25"
click at [117, 189] on input "3,769.24" at bounding box center [128, 194] width 42 height 14
click at [218, 259] on input "49.50" at bounding box center [228, 256] width 42 height 14
type input "49.49"
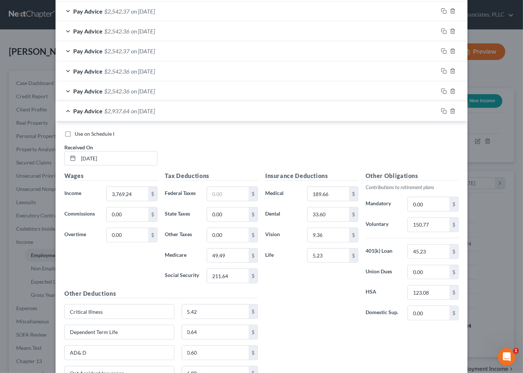
click at [317, 292] on div "Insurance Deductions Medical 189.66 $ Dental 33.60 $ Vision 9.36 $ Life 5.23 $" at bounding box center [312, 248] width 100 height 155
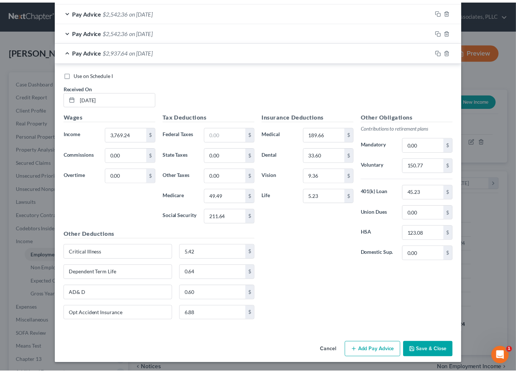
scroll to position [343, 0]
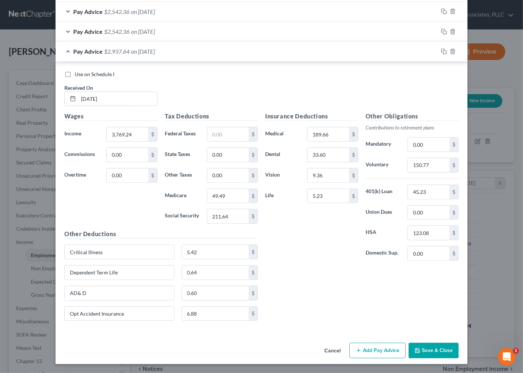
click at [435, 350] on button "Save & Close" at bounding box center [434, 350] width 50 height 15
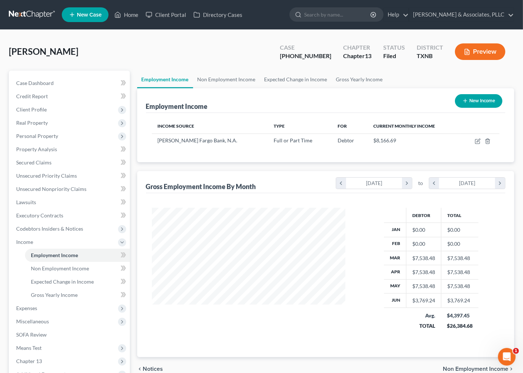
scroll to position [367815, 367738]
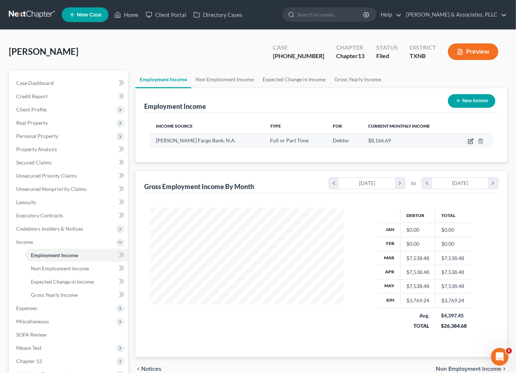
click at [470, 141] on icon "button" at bounding box center [471, 141] width 6 height 6
select select "0"
select select "45"
select select "2"
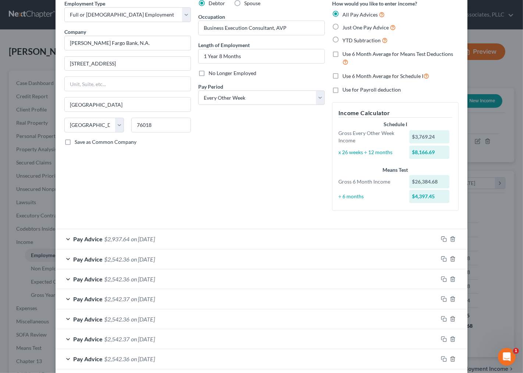
scroll to position [71, 0]
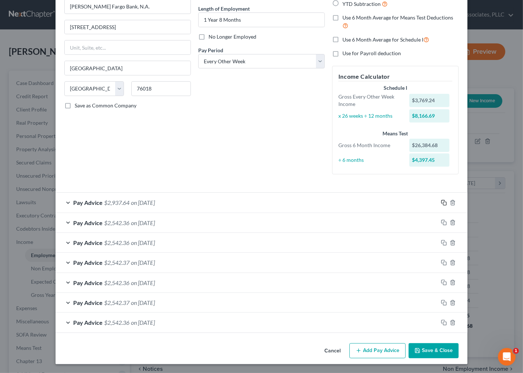
click at [441, 203] on icon "button" at bounding box center [444, 203] width 6 height 6
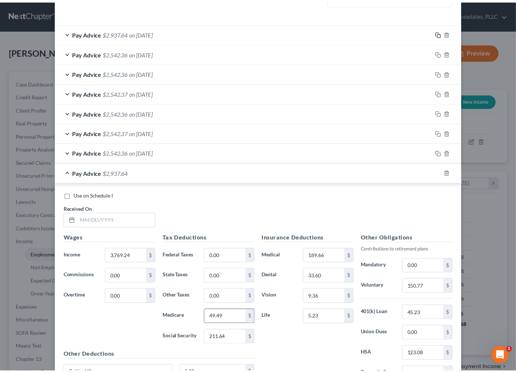
scroll to position [362, 0]
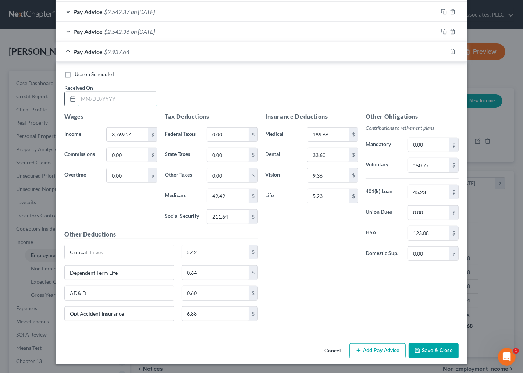
click at [132, 101] on input "text" at bounding box center [117, 99] width 79 height 14
type input "6/20/25"
click at [129, 134] on input "3,769.24" at bounding box center [128, 135] width 42 height 14
type input "49.50"
click at [317, 238] on div "Insurance Deductions Medical 189.66 $ Dental 33.60 $ Vision 9.36 $ Life 5.23 $" at bounding box center [312, 189] width 100 height 155
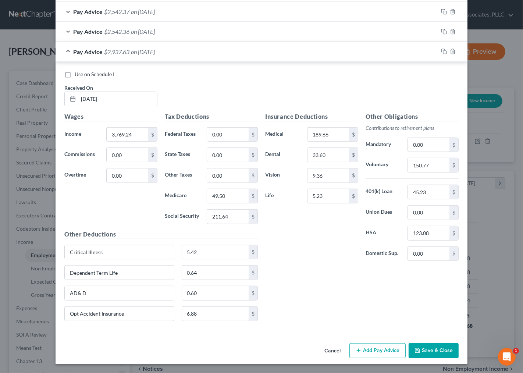
click at [349, 285] on div "Insurance Deductions Medical 189.66 $ Dental 33.60 $ Vision 9.36 $ Life 5.23 $ …" at bounding box center [362, 219] width 201 height 215
click at [432, 348] on button "Save & Close" at bounding box center [434, 350] width 50 height 15
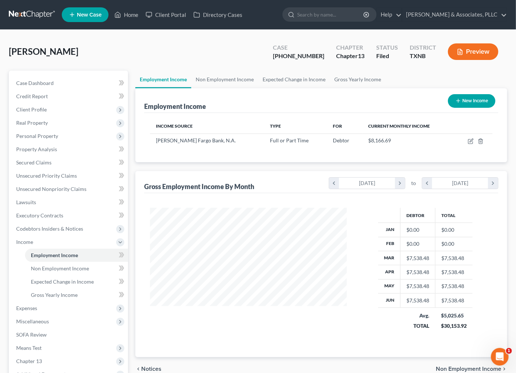
scroll to position [367815, 367738]
click at [42, 293] on span "Gross Yearly Income" at bounding box center [54, 295] width 47 height 6
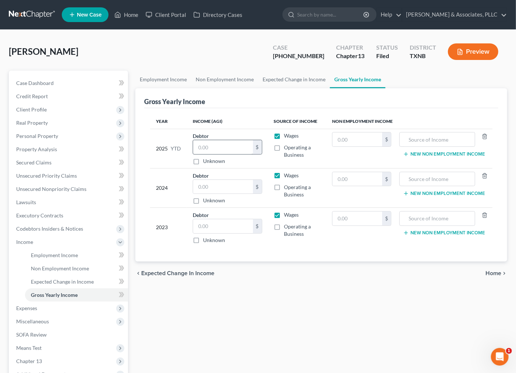
click at [245, 142] on div "Debtor $ Unknown Balance Undetermined $ Unknown" at bounding box center [228, 148] width 70 height 33
click at [240, 151] on input "text" at bounding box center [223, 147] width 60 height 14
paste input "67,446.28"
type input "67,446.28"
click at [318, 167] on td "Wages Operating a Business" at bounding box center [297, 148] width 59 height 39
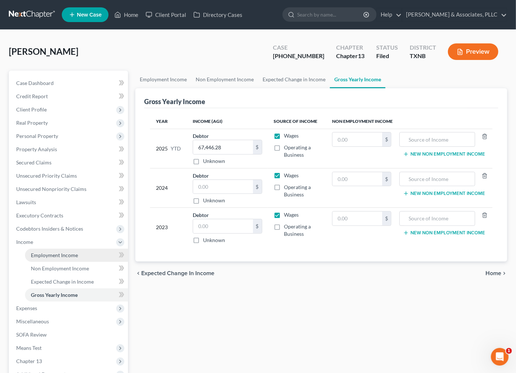
click at [65, 256] on span "Employment Income" at bounding box center [54, 255] width 47 height 6
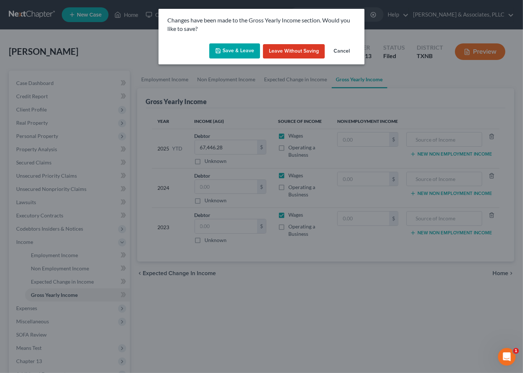
click at [232, 52] on button "Save & Leave" at bounding box center [234, 50] width 51 height 15
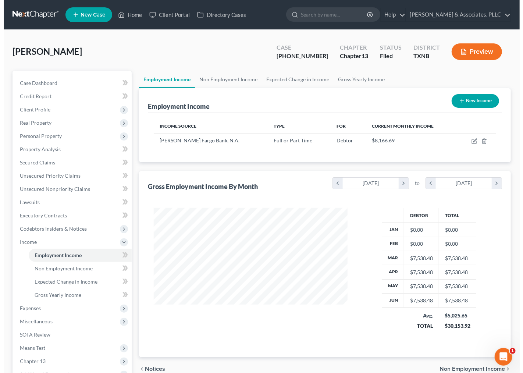
scroll to position [132, 208]
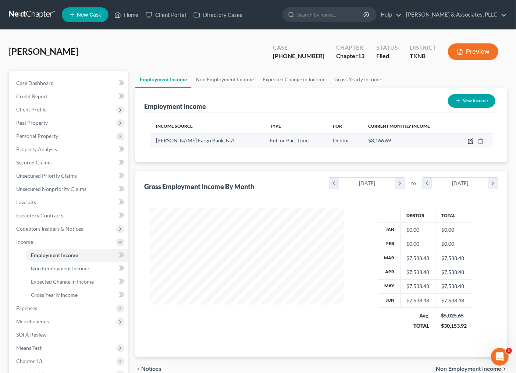
click at [468, 142] on icon "button" at bounding box center [471, 141] width 6 height 6
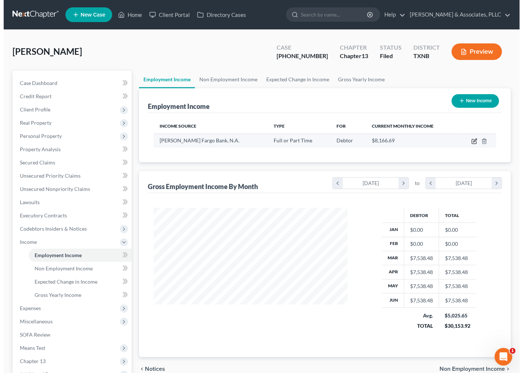
select select "0"
select select "45"
select select "2"
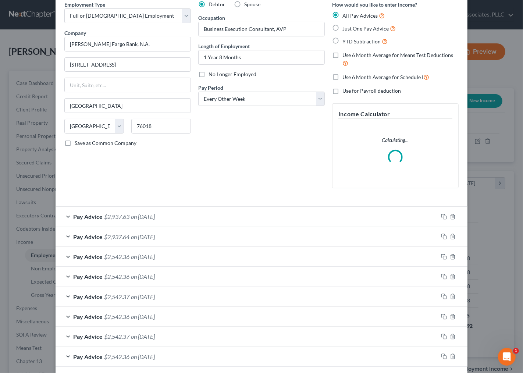
scroll to position [67, 0]
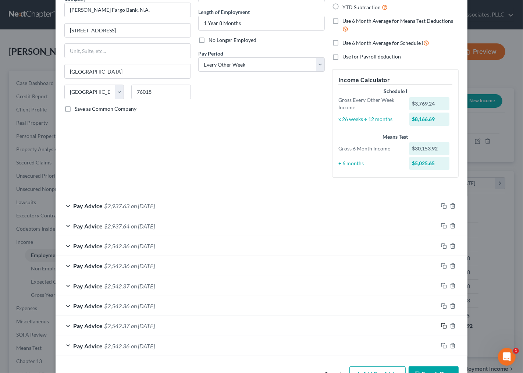
click at [441, 326] on icon "button" at bounding box center [444, 326] width 6 height 6
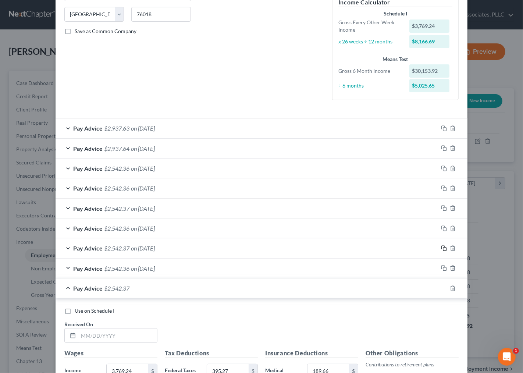
scroll to position [313, 0]
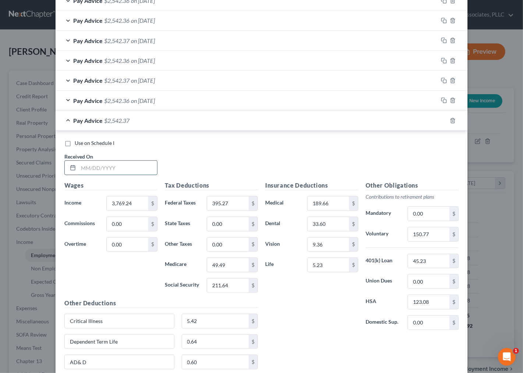
click at [116, 172] on input "text" at bounding box center [117, 168] width 79 height 14
type input "2/28/25"
click at [443, 122] on rect "button" at bounding box center [444, 121] width 3 height 3
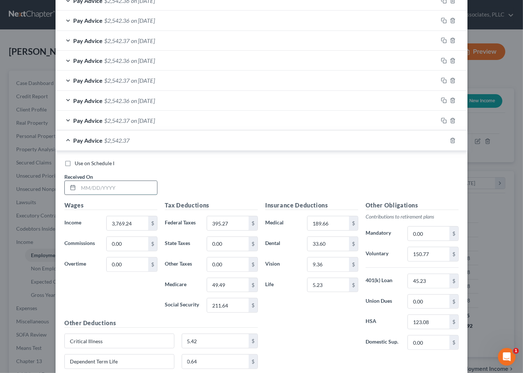
click at [107, 193] on input "text" at bounding box center [117, 188] width 79 height 14
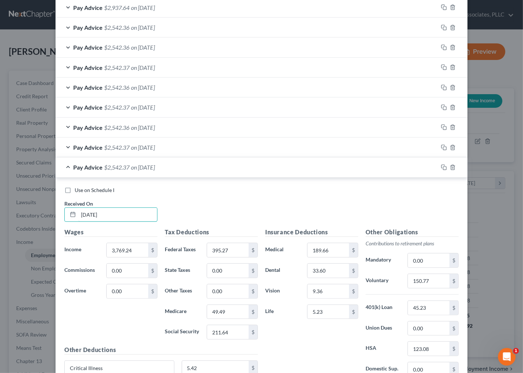
scroll to position [272, 0]
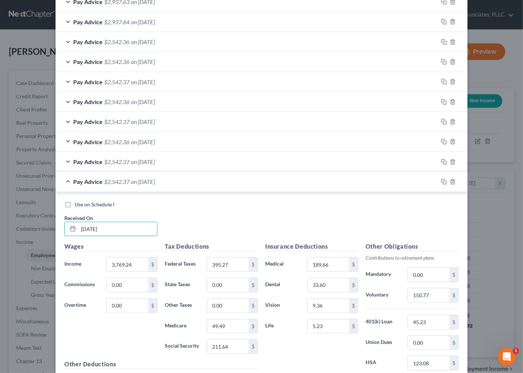
type input "2/14/25"
click at [443, 179] on div at bounding box center [452, 182] width 29 height 12
click at [442, 180] on icon "button" at bounding box center [444, 182] width 6 height 6
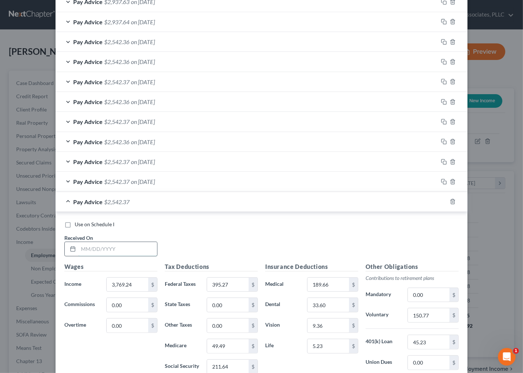
click at [130, 250] on input "text" at bounding box center [117, 249] width 79 height 14
type input "1/31/25"
click at [442, 202] on icon "button" at bounding box center [443, 200] width 3 height 3
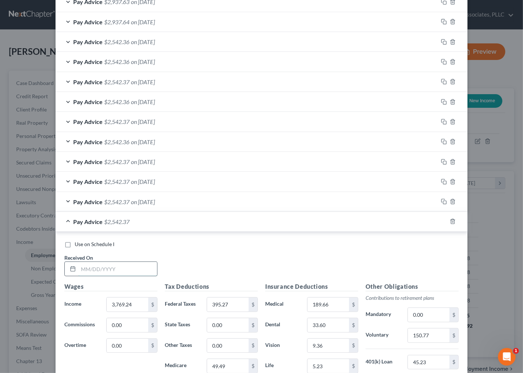
click at [88, 265] on input "text" at bounding box center [117, 269] width 79 height 14
type input "1/17/25"
click at [443, 221] on icon "button" at bounding box center [444, 222] width 6 height 6
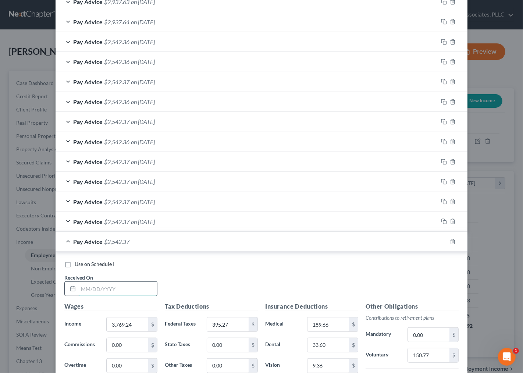
click at [111, 285] on input "text" at bounding box center [117, 289] width 79 height 14
type input "1/3/25"
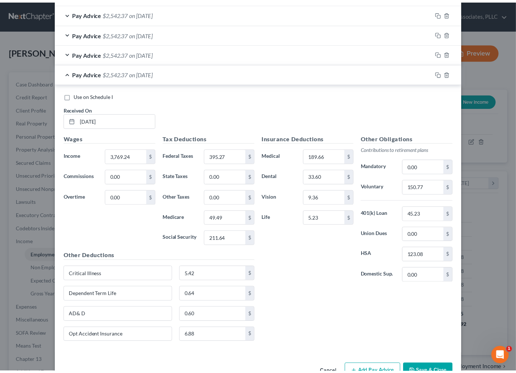
scroll to position [463, 0]
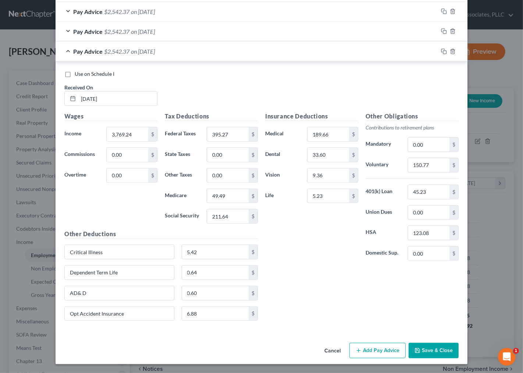
click at [307, 300] on div "Insurance Deductions Medical 189.66 $ Dental 33.60 $ Vision 9.36 $ Life 5.23 $ …" at bounding box center [362, 219] width 201 height 215
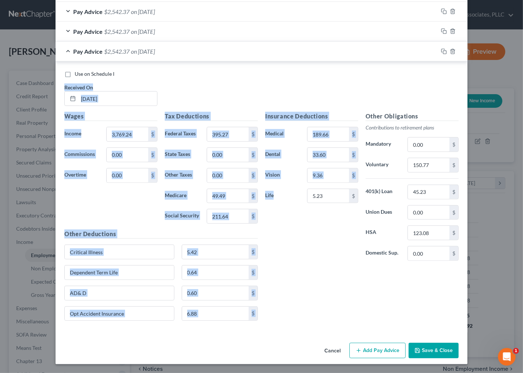
drag, startPoint x: 297, startPoint y: 142, endPoint x: 304, endPoint y: 188, distance: 46.5
click at [304, 188] on div "Use on Schedule I Received On * 1/3/25 Wages Income * 3,769.24 $ Commissions 0.…" at bounding box center [261, 198] width 394 height 256
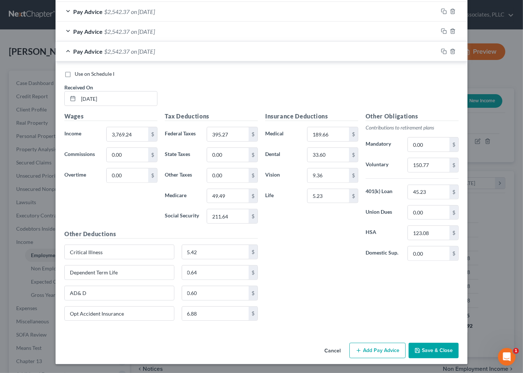
click at [309, 258] on div "Insurance Deductions Medical 189.66 $ Dental 33.60 $ Vision 9.36 $ Life 5.23 $" at bounding box center [312, 189] width 100 height 155
click at [316, 284] on div "Insurance Deductions Medical 189.66 $ Dental 33.60 $ Vision 9.36 $ Life 5.23 $ …" at bounding box center [362, 219] width 201 height 215
click at [435, 355] on button "Save & Close" at bounding box center [434, 350] width 50 height 15
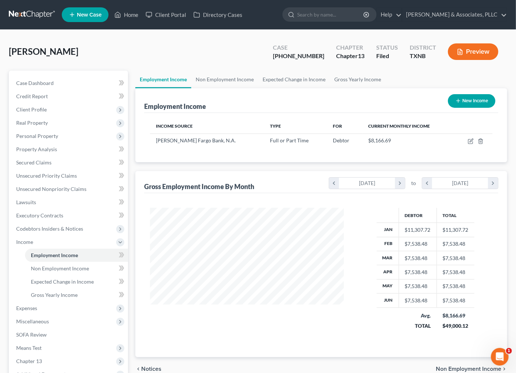
scroll to position [367815, 367738]
click at [61, 293] on span "Gross Yearly Income" at bounding box center [54, 295] width 47 height 6
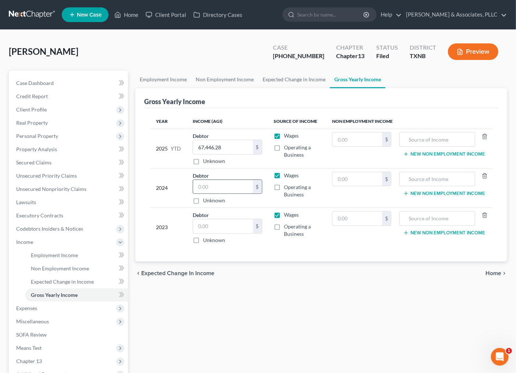
paste input "82575.12"
type input "82575.12"
click at [261, 329] on div "Employment Income Non Employment Income Expected Change in Income Gross Yearly …" at bounding box center [321, 241] width 379 height 340
click at [200, 226] on input "text" at bounding box center [223, 226] width 60 height 14
type input "9,134.63"
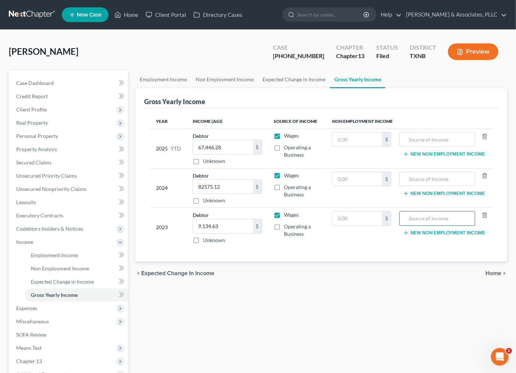
click at [421, 222] on input "text" at bounding box center [438, 219] width 68 height 14
click at [348, 221] on input "text" at bounding box center [358, 219] width 50 height 14
click at [448, 215] on input "Unemployment" at bounding box center [438, 219] width 68 height 14
type input "Unemployment Benefits"
type input "9,571.00"
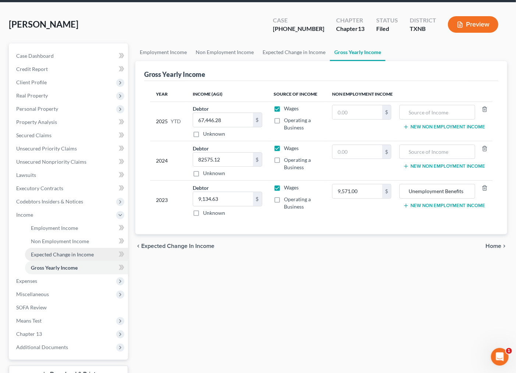
scroll to position [41, 0]
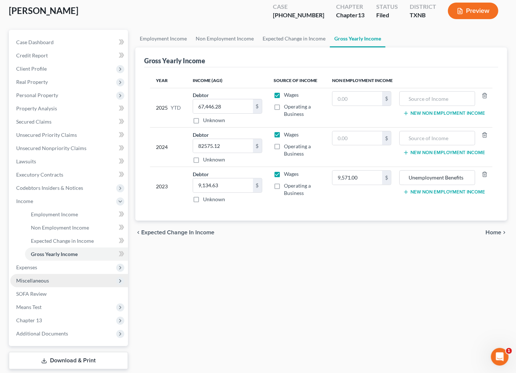
click at [38, 278] on span "Miscellaneous" at bounding box center [32, 280] width 33 height 6
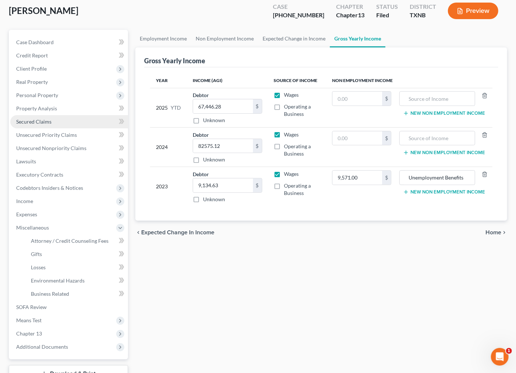
click at [39, 121] on span "Secured Claims" at bounding box center [33, 121] width 35 height 6
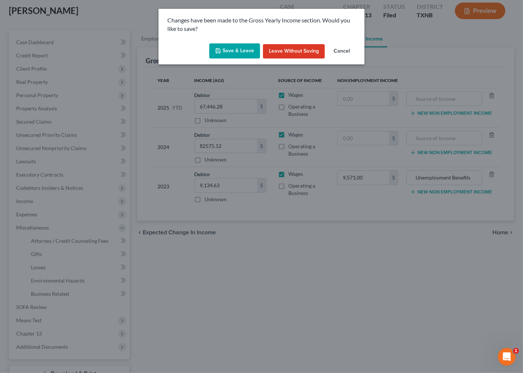
click at [247, 50] on button "Save & Leave" at bounding box center [234, 50] width 51 height 15
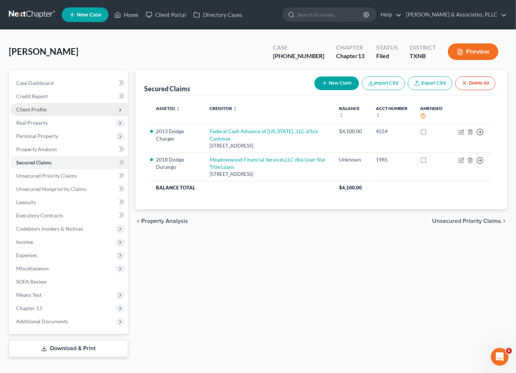
click at [34, 110] on span "Client Profile" at bounding box center [31, 109] width 31 height 6
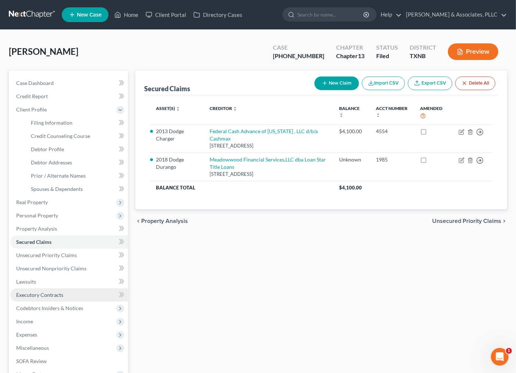
click at [43, 293] on span "Executory Contracts" at bounding box center [39, 295] width 47 height 6
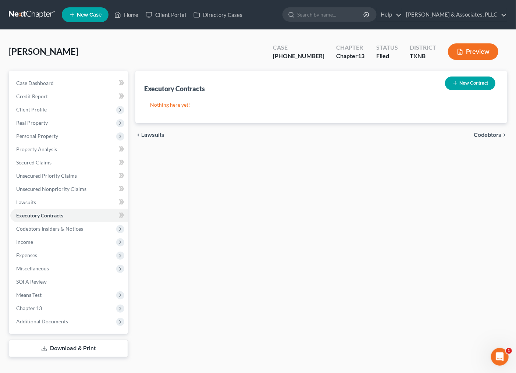
click at [461, 82] on button "New Contract" at bounding box center [470, 84] width 50 height 14
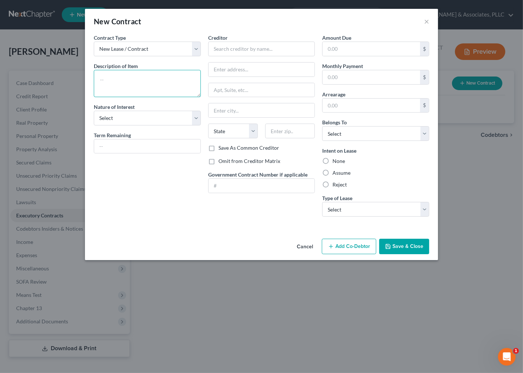
click at [121, 93] on textarea at bounding box center [147, 83] width 107 height 27
type textarea "Residential Lease"
select select "3"
click at [117, 145] on input "text" at bounding box center [147, 146] width 106 height 14
click at [234, 179] on input "text" at bounding box center [262, 186] width 106 height 14
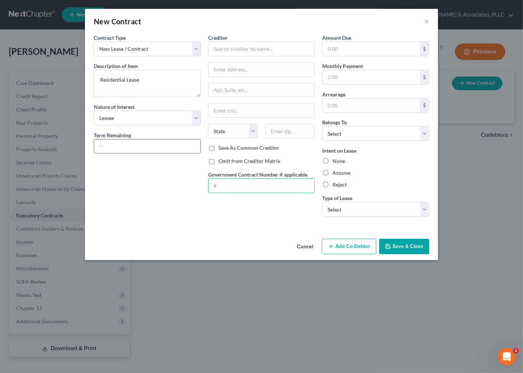
click at [118, 153] on div at bounding box center [147, 146] width 107 height 15
click at [113, 142] on input "text" at bounding box center [147, 146] width 106 height 14
type input "7 months"
click at [167, 222] on div "Contract Type New Lease / Contract New Timeshare Description of non-residential…" at bounding box center [147, 128] width 114 height 189
click at [233, 52] on input "text" at bounding box center [261, 49] width 107 height 15
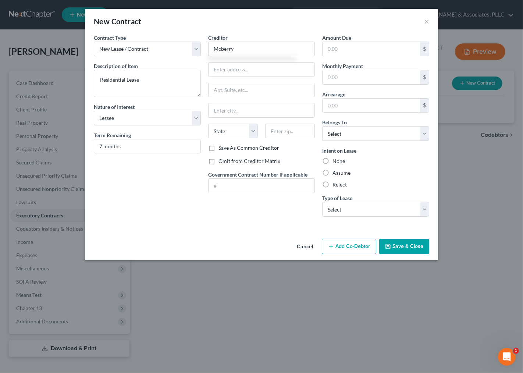
click at [175, 220] on div "Contract Type New Lease / Contract New Timeshare Description of non-residential…" at bounding box center [147, 128] width 114 height 189
type input "Mcberry"
click at [253, 68] on input "text" at bounding box center [262, 70] width 106 height 14
type input "2206 Green Stone Drive,"
drag, startPoint x: 259, startPoint y: 68, endPoint x: 200, endPoint y: 63, distance: 59.5
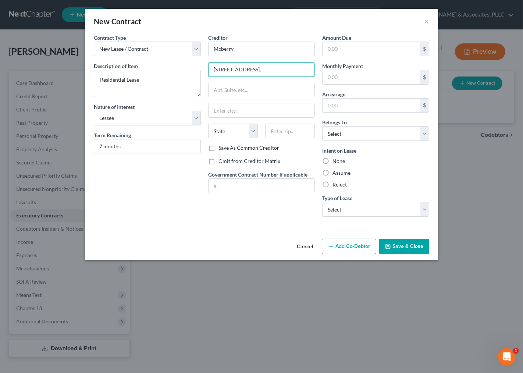
click at [186, 59] on div "Contract Type New Lease / Contract New Timeshare Description of non-residential…" at bounding box center [261, 128] width 343 height 189
click at [278, 133] on input "text" at bounding box center [290, 131] width 50 height 15
type input "76001"
type input "Arlington"
select select "45"
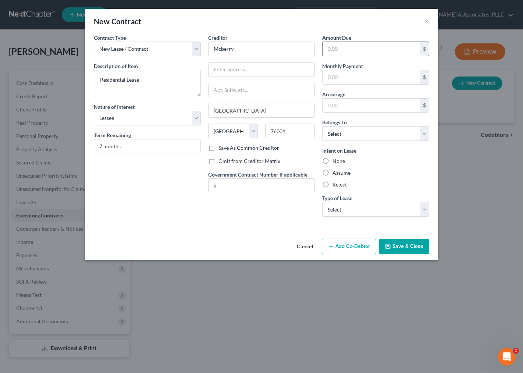
click at [386, 50] on input "text" at bounding box center [372, 49] width 98 height 14
click at [329, 74] on input "text" at bounding box center [372, 77] width 98 height 14
click at [354, 51] on input "text" at bounding box center [372, 49] width 98 height 14
type input "2,395.00"
click at [339, 172] on label "Assume" at bounding box center [342, 172] width 18 height 7
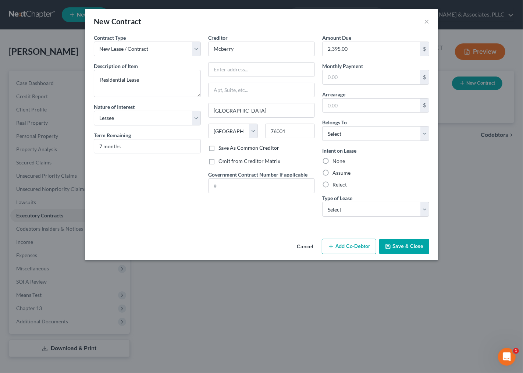
click at [339, 172] on input "Assume" at bounding box center [338, 171] width 5 height 5
radio input "true"
drag, startPoint x: 347, startPoint y: 208, endPoint x: 347, endPoint y: 215, distance: 6.6
click at [347, 208] on select "Select Real Estate Car Other" at bounding box center [375, 209] width 107 height 15
select select "0"
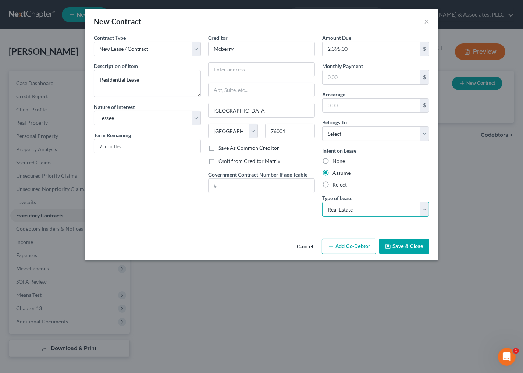
click at [322, 202] on select "Select Real Estate Car Other" at bounding box center [375, 209] width 107 height 15
click at [237, 215] on div "Creditor * Mcberry Arlington State AL AK AR AZ CA CO CT DE DC FL GA GU HI ID IL…" at bounding box center [262, 128] width 114 height 189
click at [366, 75] on input "text" at bounding box center [372, 77] width 98 height 14
type input "2,395.00"
click at [238, 237] on div "Cancel Add Co-Debtor Save & Close" at bounding box center [261, 248] width 353 height 24
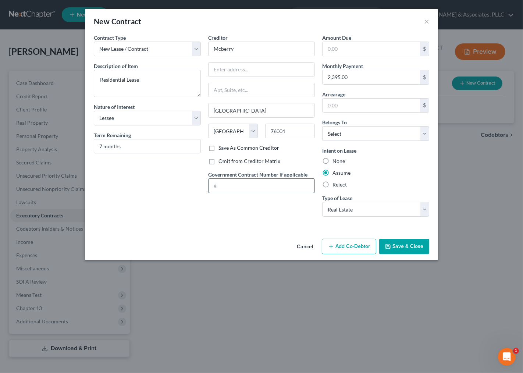
click at [245, 185] on input "text" at bounding box center [262, 186] width 106 height 14
click at [187, 235] on div "Contract Type New Lease / Contract New Timeshare Description of non-residential…" at bounding box center [261, 135] width 353 height 202
click at [403, 249] on button "Save & Close" at bounding box center [404, 246] width 50 height 15
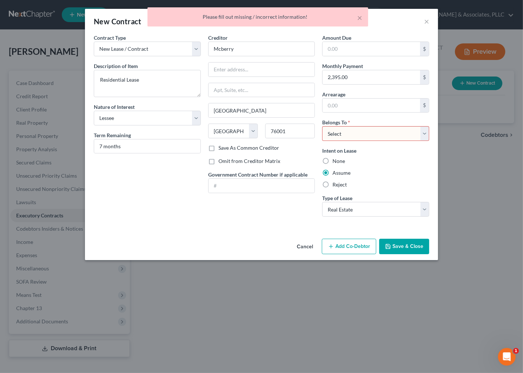
drag, startPoint x: 350, startPoint y: 130, endPoint x: 351, endPoint y: 146, distance: 16.6
click at [351, 146] on div "Amount Due $ Monthly Payment 2,395.00 $ Arrearage $ Belongs To * Select Debtor …" at bounding box center [376, 128] width 114 height 189
select select "0"
click at [322, 126] on select "Select Debtor 1 Only Debtor 2 Only Debtor 1 And Debtor 2 Only At Least One Of T…" at bounding box center [375, 133] width 107 height 15
click at [397, 246] on button "Save & Close" at bounding box center [404, 246] width 50 height 15
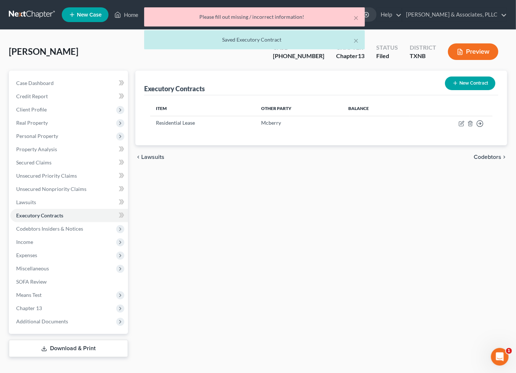
click at [337, 255] on div "Executory Contracts New Contract Item Other Party Balance Residential Lease Mcb…" at bounding box center [321, 214] width 379 height 287
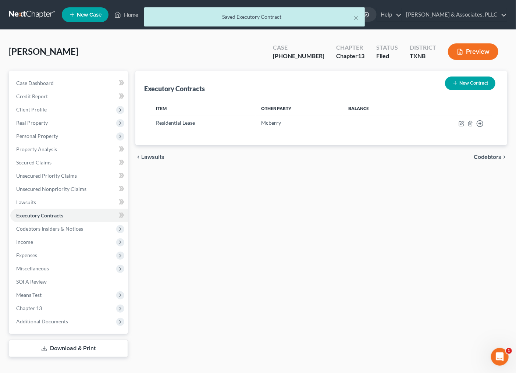
click at [486, 154] on span "Codebtors" at bounding box center [488, 157] width 28 height 6
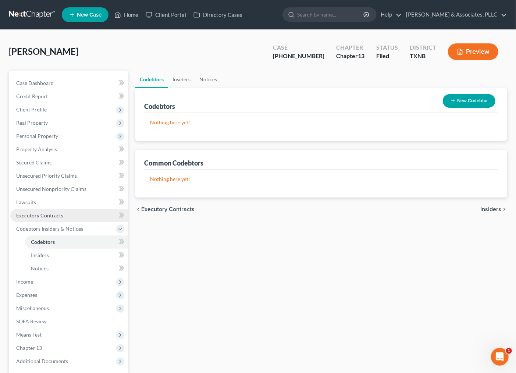
click at [49, 216] on span "Executory Contracts" at bounding box center [39, 215] width 47 height 6
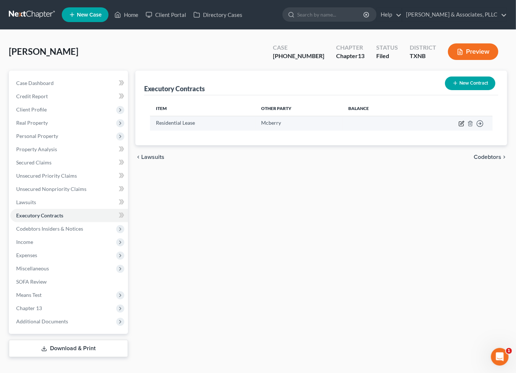
click at [461, 124] on icon "button" at bounding box center [462, 124] width 6 height 6
select select "3"
select select "45"
select select "0"
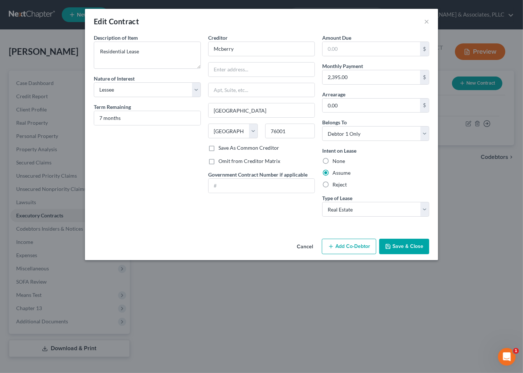
click at [352, 247] on button "Add Co-Debtor" at bounding box center [349, 246] width 54 height 15
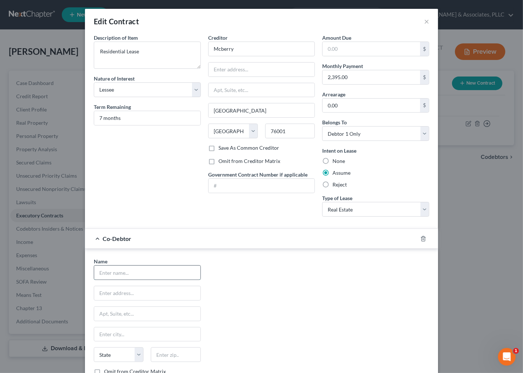
click at [160, 274] on input "text" at bounding box center [147, 273] width 106 height 14
type input "Camilie Smith Cook"
drag, startPoint x: 92, startPoint y: 282, endPoint x: 241, endPoint y: 274, distance: 148.9
click at [273, 278] on div "Name * Camilie Smith Cook State AL AK AR AZ CA CO CT DE DC FL GA GU HI ID IL IN…" at bounding box center [261, 326] width 343 height 137
click at [292, 294] on div "Name * Camilie Smith Cook State AL AK AR AZ CA CO CT DE DC FL GA GU HI ID IL IN…" at bounding box center [261, 326] width 343 height 137
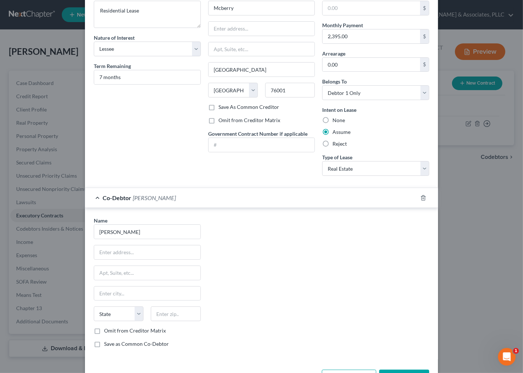
scroll to position [68, 0]
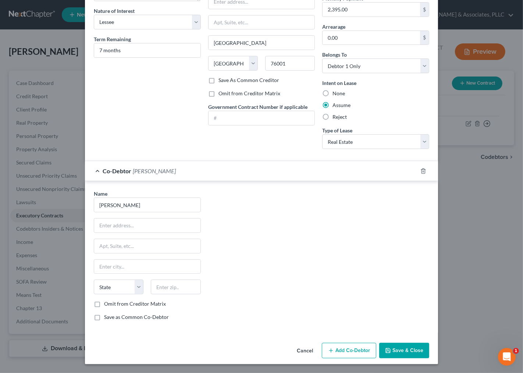
click at [126, 303] on label "Omit from Creditor Matrix" at bounding box center [135, 303] width 62 height 7
click at [112, 303] on input "Omit from Creditor Matrix" at bounding box center [109, 302] width 5 height 5
checkbox input "true"
click at [412, 346] on button "Save & Close" at bounding box center [404, 350] width 50 height 15
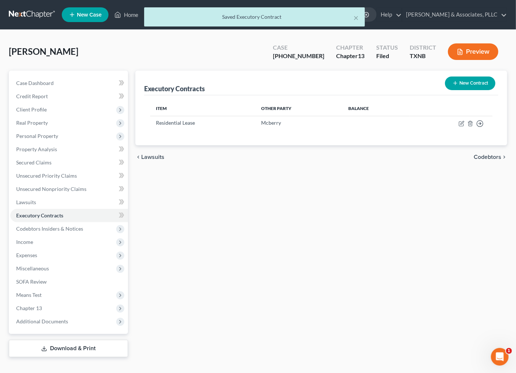
click at [385, 256] on div "Executory Contracts New Contract Item Other Party Balance Residential Lease Mcb…" at bounding box center [321, 214] width 379 height 287
click at [478, 156] on span "Codebtors" at bounding box center [488, 157] width 28 height 6
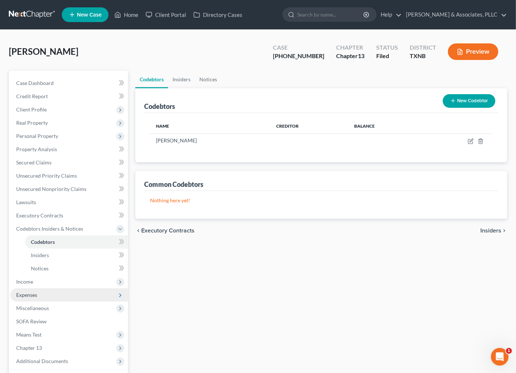
click at [26, 290] on span "Expenses" at bounding box center [69, 294] width 118 height 13
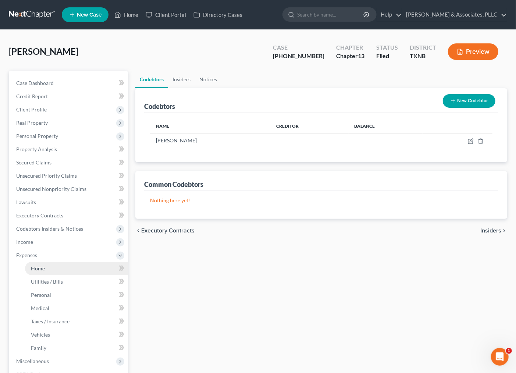
click at [42, 269] on span "Home" at bounding box center [38, 268] width 14 height 6
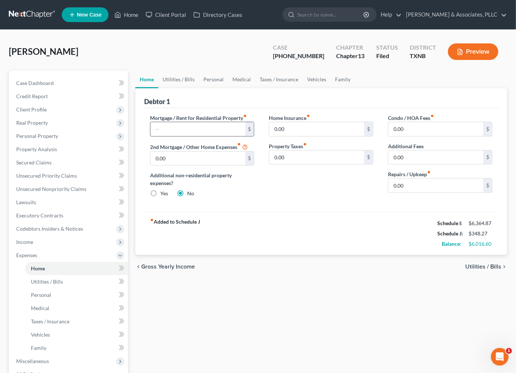
click at [183, 133] on input "text" at bounding box center [197, 129] width 95 height 14
type input "2,395.00"
click at [278, 252] on div "fiber_manual_record Added to Schedule J Schedule I: $6,364.87 Schedule J: $2,74…" at bounding box center [321, 233] width 354 height 43
click at [476, 265] on span "Utilities / Bills" at bounding box center [483, 267] width 36 height 6
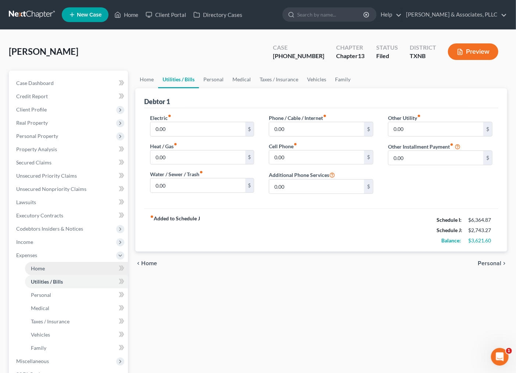
click at [31, 267] on span "Home" at bounding box center [38, 268] width 14 height 6
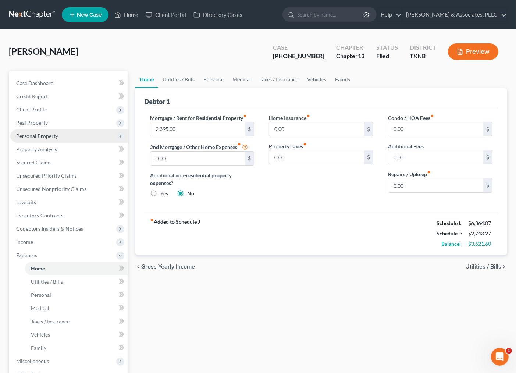
click at [33, 135] on span "Personal Property" at bounding box center [37, 136] width 42 height 6
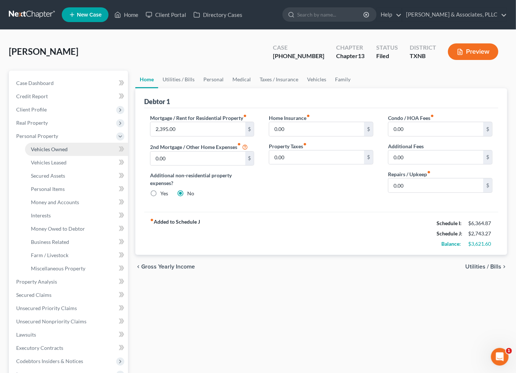
click at [42, 147] on span "Vehicles Owned" at bounding box center [49, 149] width 37 height 6
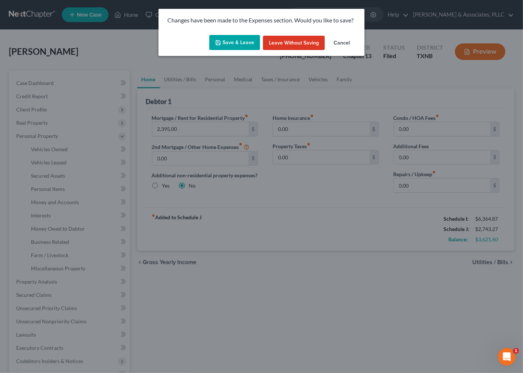
click at [242, 45] on button "Save & Leave" at bounding box center [234, 42] width 51 height 15
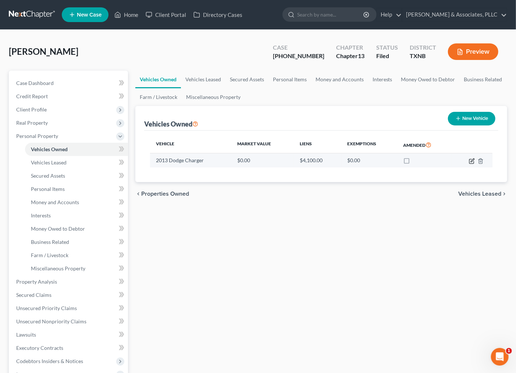
click at [472, 161] on icon "button" at bounding box center [472, 161] width 6 height 6
select select "0"
select select "13"
select select "3"
select select "0"
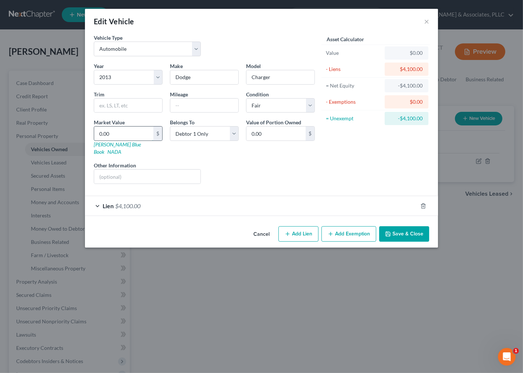
click at [135, 131] on input "0.00" at bounding box center [123, 134] width 59 height 14
type input "4"
type input "4.00"
type input "40"
type input "40.00"
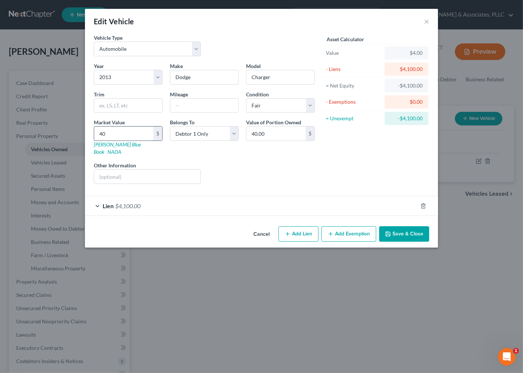
type input "400"
type input "400.00"
type input "4000"
type input "4,000.00"
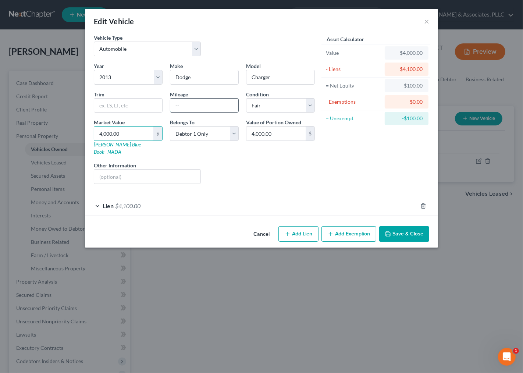
click at [192, 108] on input "text" at bounding box center [204, 106] width 68 height 14
type input "12000"
click at [253, 168] on div "Liens Select" at bounding box center [262, 173] width 114 height 22
click at [170, 196] on div "Lien $4,100.00" at bounding box center [251, 206] width 333 height 20
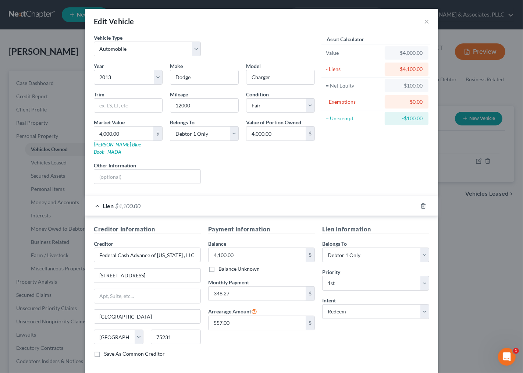
click at [170, 196] on div "Lien $4,100.00" at bounding box center [251, 206] width 333 height 20
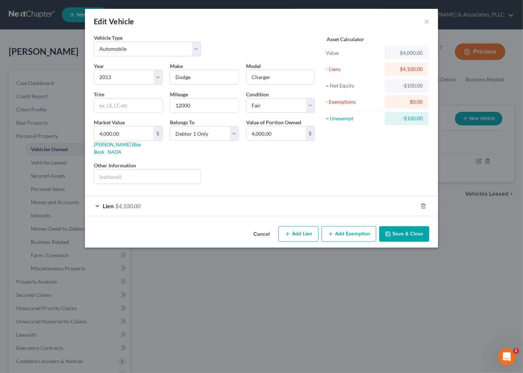
click at [170, 196] on div "Lien $4,100.00" at bounding box center [251, 206] width 333 height 20
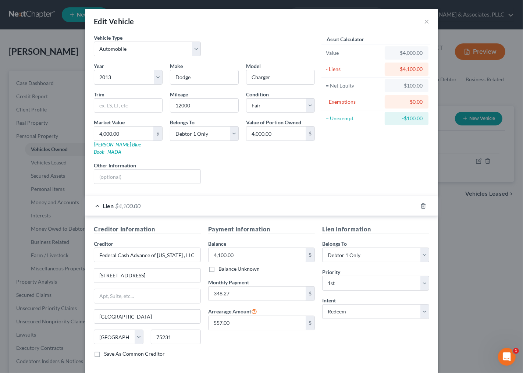
click at [170, 196] on div "Lien $4,100.00" at bounding box center [251, 206] width 333 height 20
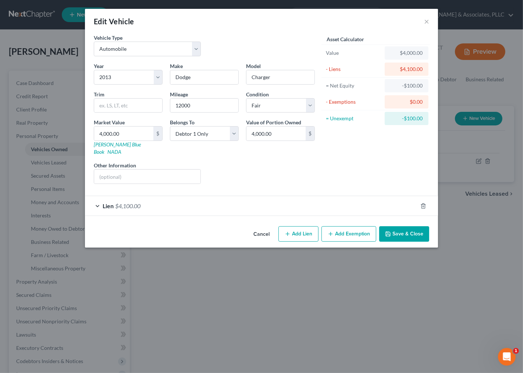
click at [372, 177] on div "Asset Calculator Value $4,000.00 - Liens $4,100.00 = Net Equity -$100.00 - Exem…" at bounding box center [376, 112] width 114 height 156
drag, startPoint x: 226, startPoint y: 198, endPoint x: 263, endPoint y: 190, distance: 38.7
click at [263, 196] on div "Lien $4,100.00" at bounding box center [251, 206] width 333 height 20
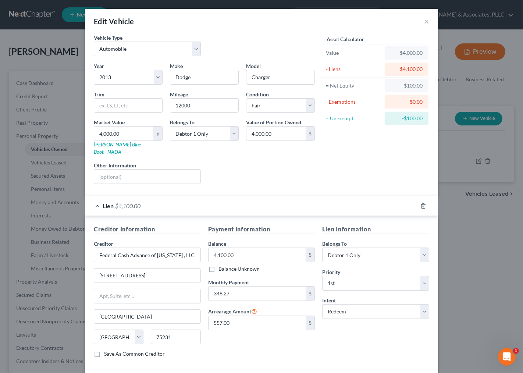
click at [325, 166] on div "Asset Calculator Value $4,000.00 - Liens $4,100.00 = Net Equity -$100.00 - Exem…" at bounding box center [376, 112] width 114 height 156
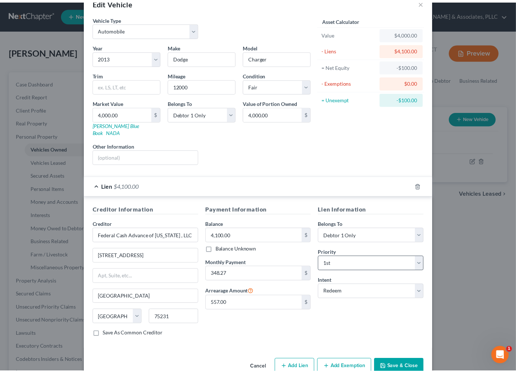
scroll to position [30, 0]
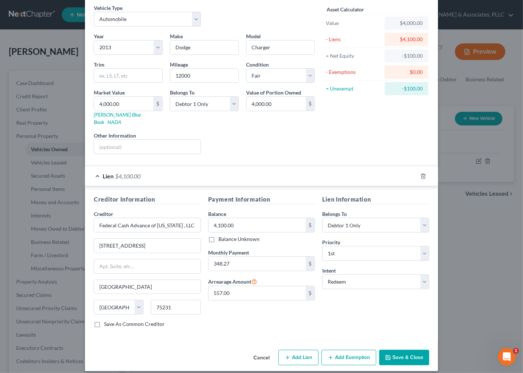
click at [402, 350] on button "Save & Close" at bounding box center [404, 357] width 50 height 15
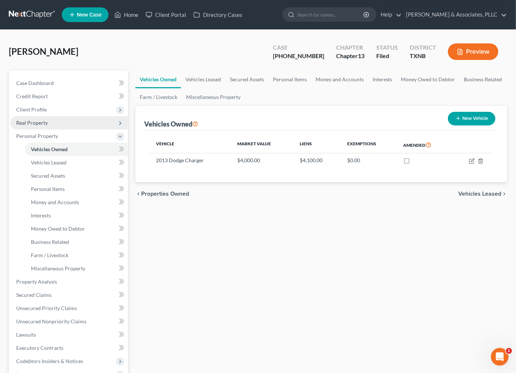
click at [45, 120] on span "Real Property" at bounding box center [69, 122] width 118 height 13
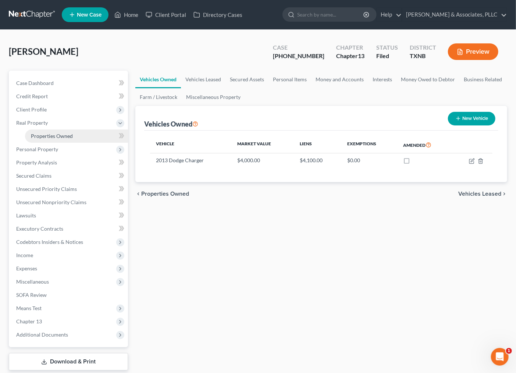
click at [49, 134] on span "Properties Owned" at bounding box center [52, 136] width 42 height 6
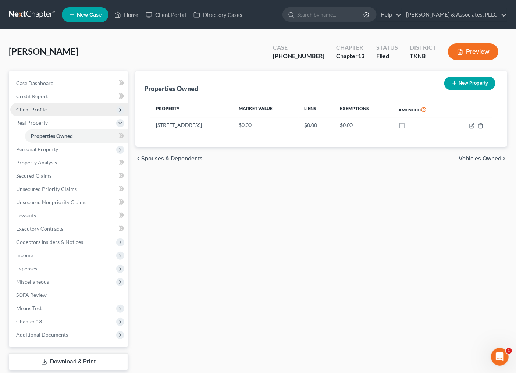
click at [34, 107] on span "Client Profile" at bounding box center [31, 109] width 31 height 6
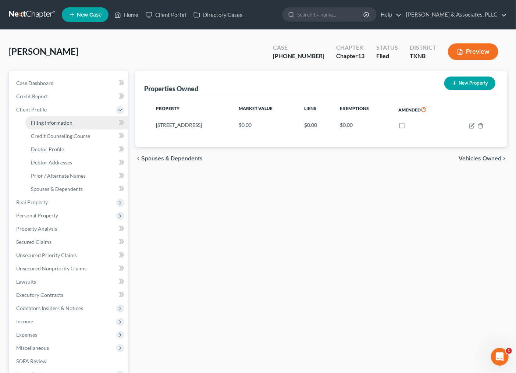
click at [35, 121] on span "Filing Information" at bounding box center [52, 123] width 42 height 6
select select "1"
select select "0"
select select "3"
select select "45"
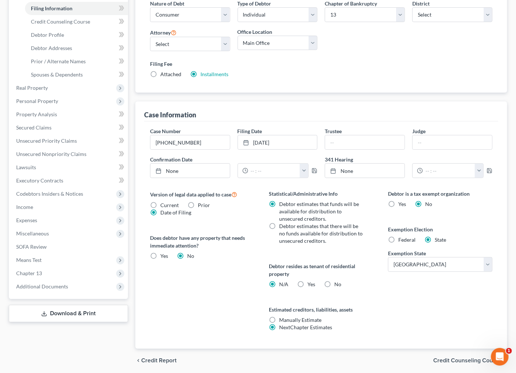
scroll to position [123, 0]
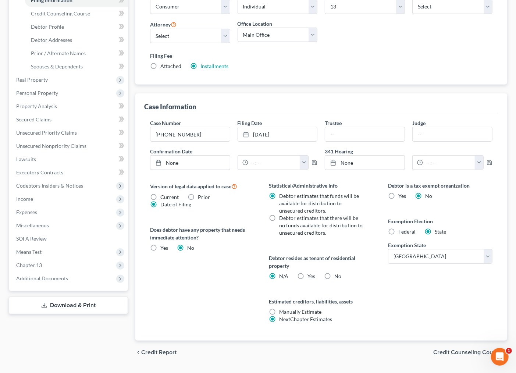
click at [402, 233] on span "Federal" at bounding box center [406, 231] width 17 height 6
click at [402, 233] on input "Federal" at bounding box center [403, 230] width 5 height 5
radio input "true"
radio input "false"
click at [449, 350] on span "Credit Counseling Course" at bounding box center [467, 353] width 68 height 6
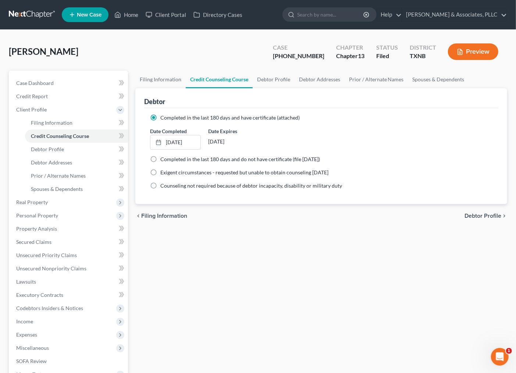
click at [476, 215] on span "Debtor Profile" at bounding box center [483, 216] width 37 height 6
select select "2"
select select "1"
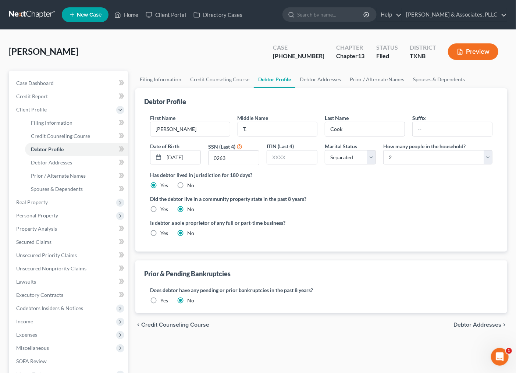
click at [476, 327] on span "Debtor Addresses" at bounding box center [478, 325] width 48 height 6
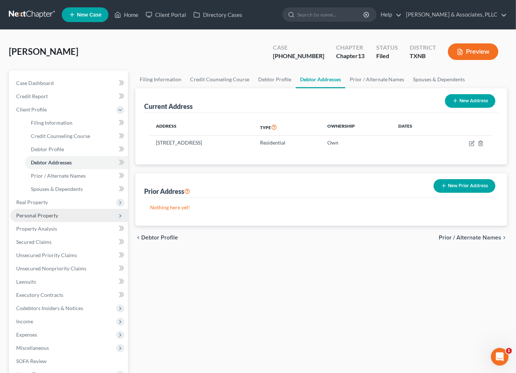
click at [32, 214] on span "Personal Property" at bounding box center [37, 215] width 42 height 6
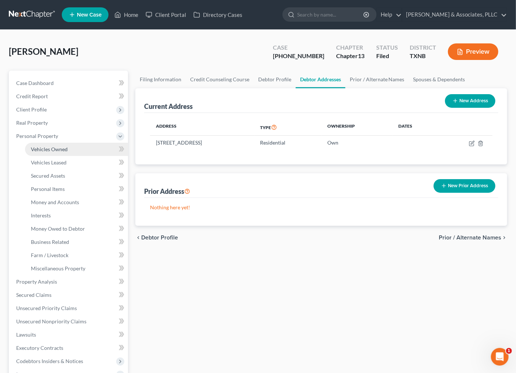
click at [57, 150] on span "Vehicles Owned" at bounding box center [49, 149] width 37 height 6
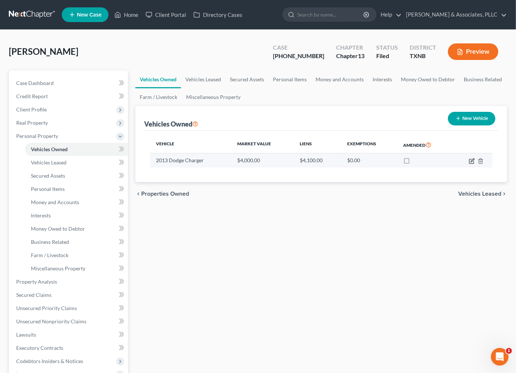
click at [473, 161] on icon "button" at bounding box center [472, 161] width 6 height 6
select select "0"
select select "13"
select select "3"
select select "0"
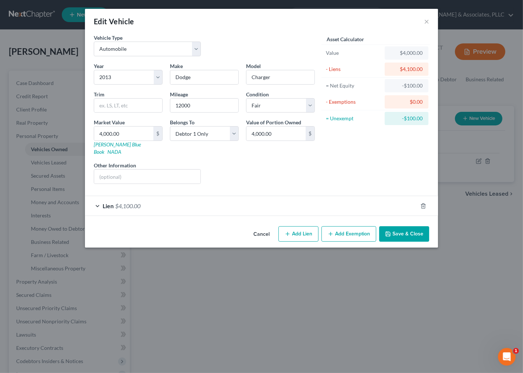
click at [336, 227] on button "Add Exemption" at bounding box center [349, 233] width 55 height 15
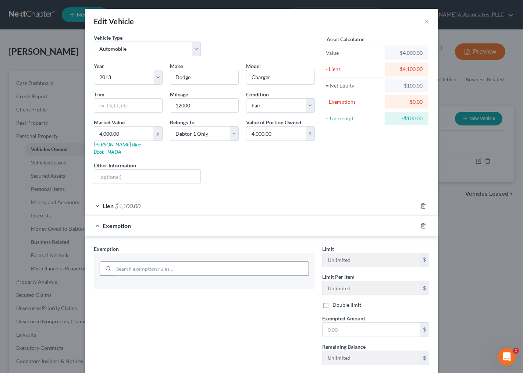
click at [182, 262] on input "search" at bounding box center [211, 269] width 195 height 14
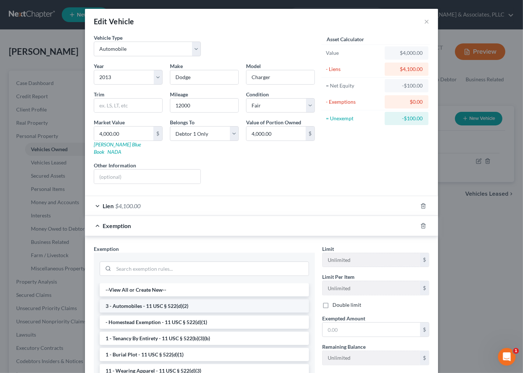
click at [182, 300] on li "3 - Automobiles - 11 USC § 522(d)(2)" at bounding box center [204, 306] width 209 height 13
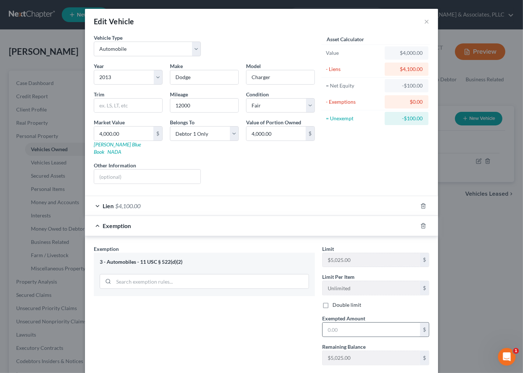
click at [356, 330] on div "$" at bounding box center [375, 329] width 107 height 15
click at [362, 323] on input "text" at bounding box center [372, 330] width 98 height 14
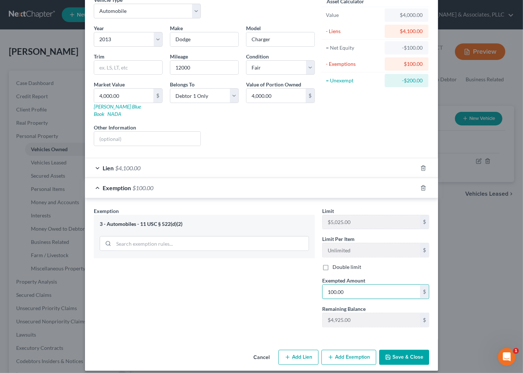
type input "100.00"
click at [404, 350] on button "Save & Close" at bounding box center [404, 357] width 50 height 15
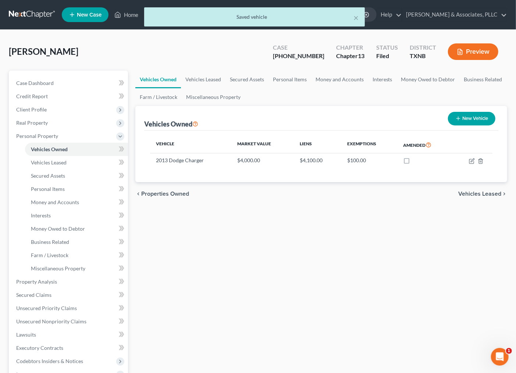
click at [481, 118] on button "New Vehicle" at bounding box center [471, 119] width 47 height 14
select select "0"
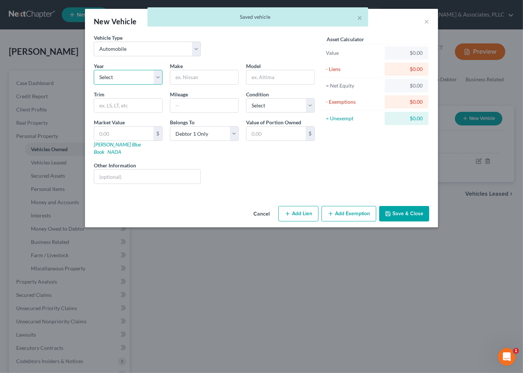
click at [130, 75] on select "Select 2026 2025 2024 2023 2022 2021 2020 2019 2018 2017 2016 2015 2014 2013 20…" at bounding box center [128, 77] width 69 height 15
select select "8"
click at [94, 70] on select "Select 2026 2025 2024 2023 2022 2021 2020 2019 2018 2017 2016 2015 2014 2013 20…" at bounding box center [128, 77] width 69 height 15
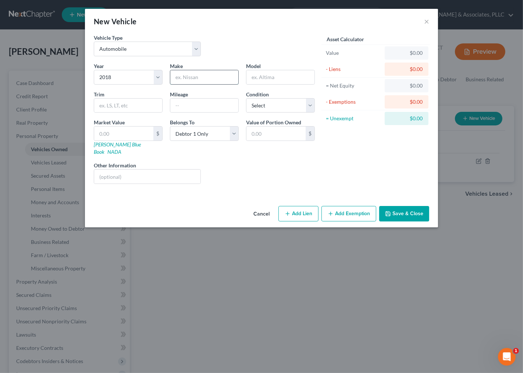
click at [212, 78] on input "text" at bounding box center [204, 77] width 68 height 14
type input "d"
type input "Dodge"
type input "Durango"
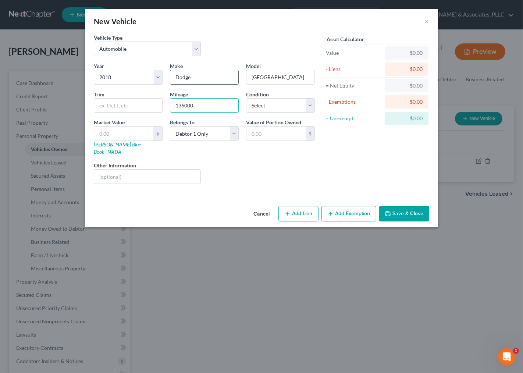
type input "136000"
select select "2"
type input "6"
type input "6.00"
type input "60"
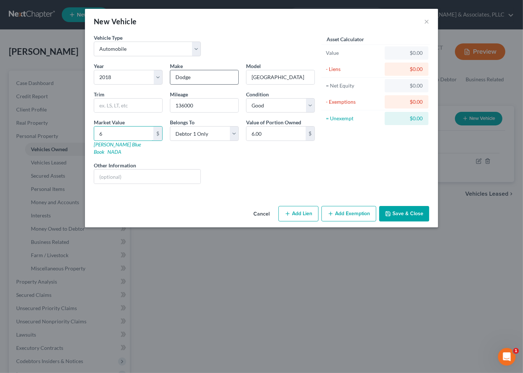
type input "60.00"
type input "600"
type input "600.00"
type input "6000"
type input "6,000.00"
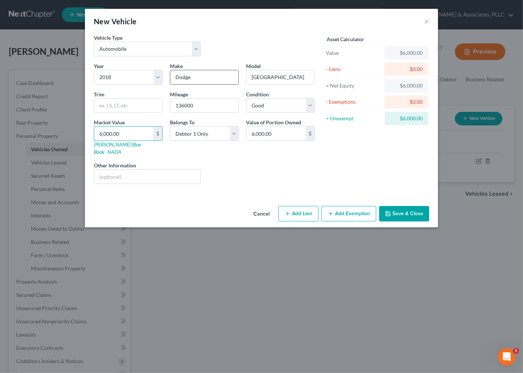
type input "6,000.00"
select select "3"
click at [291, 206] on button "Add Lien" at bounding box center [299, 213] width 40 height 15
select select "0"
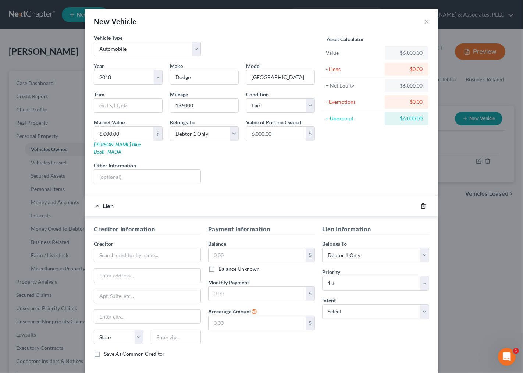
click at [421, 203] on icon "button" at bounding box center [424, 206] width 6 height 6
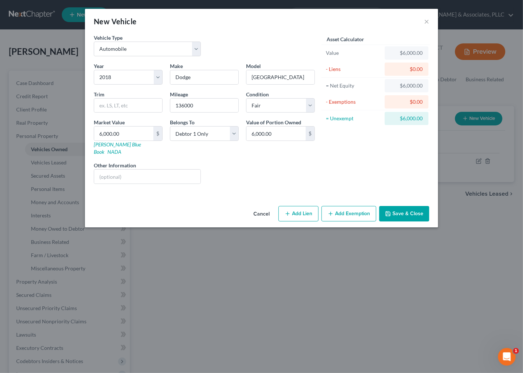
click at [396, 206] on button "Save & Close" at bounding box center [404, 213] width 50 height 15
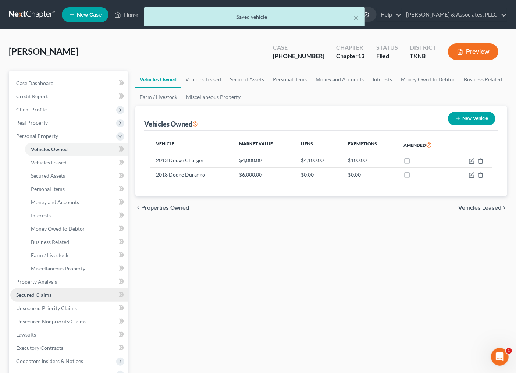
click at [33, 293] on span "Secured Claims" at bounding box center [33, 295] width 35 height 6
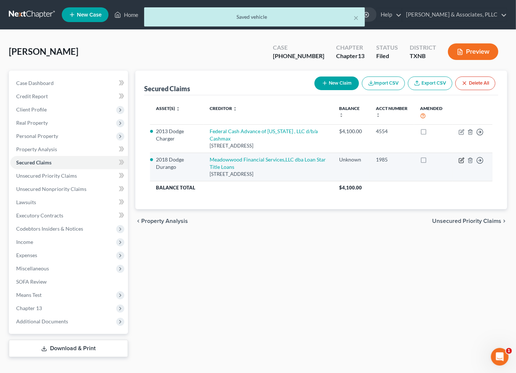
click at [461, 158] on icon "button" at bounding box center [461, 160] width 4 height 4
select select "45"
select select "1"
select select "0"
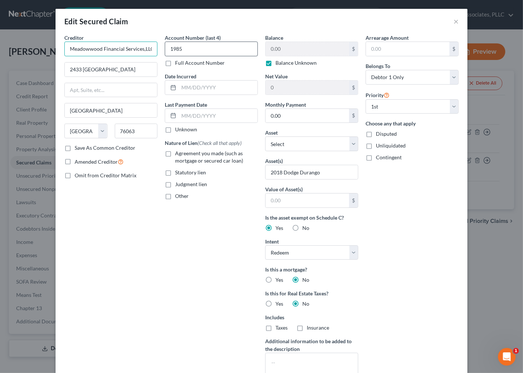
scroll to position [0, 58]
drag, startPoint x: 130, startPoint y: 50, endPoint x: 170, endPoint y: 52, distance: 40.6
click at [170, 52] on div "Creditor * Meadowwood Financial Services,LLC dba Loan Star Title Loans 2433 FM …" at bounding box center [262, 210] width 402 height 352
click at [123, 315] on div "Creditor * Meadowwood Financial Services,LLC dba Loan Star Title Loans 2433 FM …" at bounding box center [111, 210] width 100 height 352
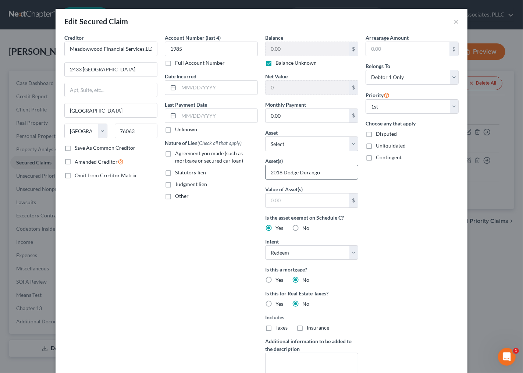
click at [312, 170] on input "2018 Dodge Durango" at bounding box center [312, 172] width 92 height 14
drag, startPoint x: 339, startPoint y: 171, endPoint x: 219, endPoint y: 178, distance: 120.1
click at [219, 178] on div "Creditor * Meadowwood Financial Services,LLC dba Loan Star Title Loans 2433 FM …" at bounding box center [262, 210] width 402 height 352
click at [321, 148] on select "Select Other Multiple Assets 2206 Green Stone Drive - $0.0 2013 Dodge Charger -…" at bounding box center [311, 144] width 93 height 15
click at [265, 137] on select "Select Other Multiple Assets 2206 Green Stone Drive - $0.0 2013 Dodge Charger -…" at bounding box center [311, 144] width 93 height 15
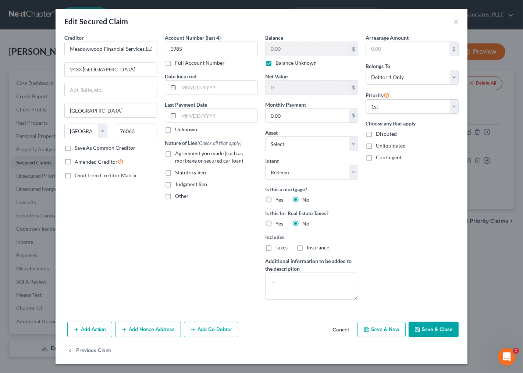
click at [417, 326] on button "Save & Close" at bounding box center [434, 329] width 50 height 15
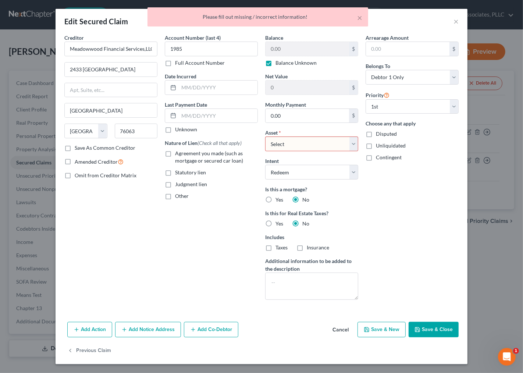
click at [345, 148] on select "Select Other Multiple Assets 2206 Green Stone Drive - $0.0 2013 Dodge Charger -…" at bounding box center [311, 144] width 93 height 15
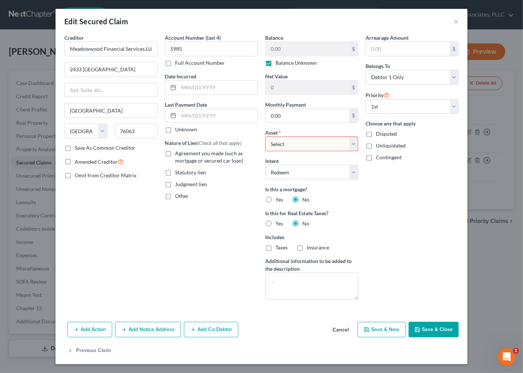
click at [265, 137] on select "Select Other Multiple Assets 2206 Green Stone Drive - $0.0 2013 Dodge Charger -…" at bounding box center [311, 144] width 93 height 15
click at [422, 195] on div "Arrearage Amount $ Belongs To * Select Debtor 1 Only Debtor 2 Only Debtor 1 And…" at bounding box center [412, 170] width 100 height 272
click at [423, 329] on button "Save & Close" at bounding box center [434, 329] width 50 height 15
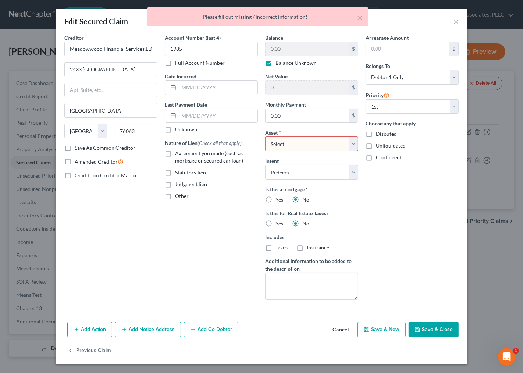
click at [331, 146] on select "Select Other Multiple Assets 2206 Green Stone Drive - $0.0 2013 Dodge Charger -…" at bounding box center [311, 144] width 93 height 15
select select "9"
click at [265, 137] on select "Select Other Multiple Assets 2206 Green Stone Drive - $0.0 2013 Dodge Charger -…" at bounding box center [311, 144] width 93 height 15
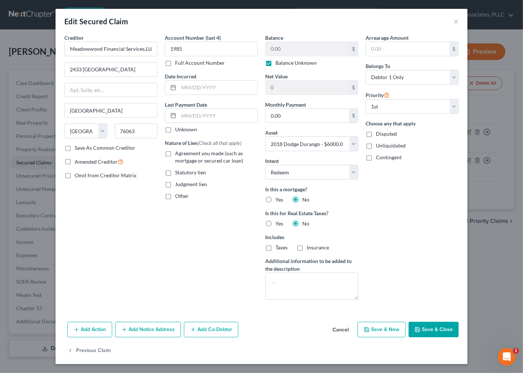
click at [435, 325] on button "Save & Close" at bounding box center [434, 329] width 50 height 15
select select
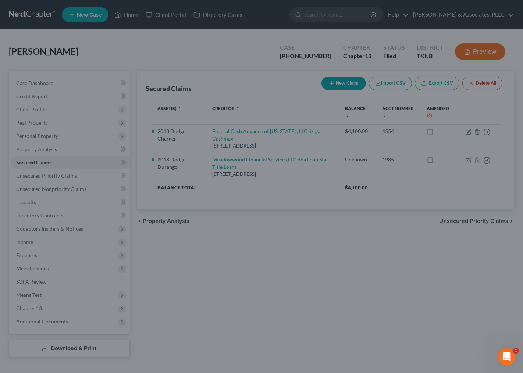
type input "6,000.00"
select select "9"
type input "0"
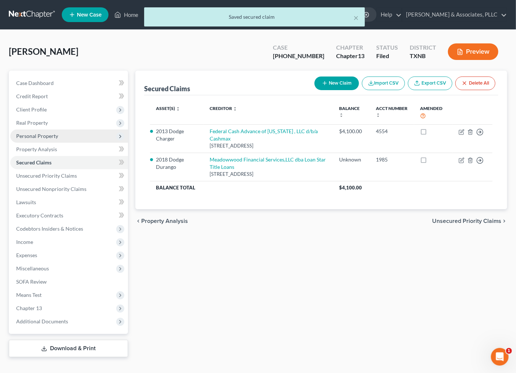
click at [41, 135] on span "Personal Property" at bounding box center [37, 136] width 42 height 6
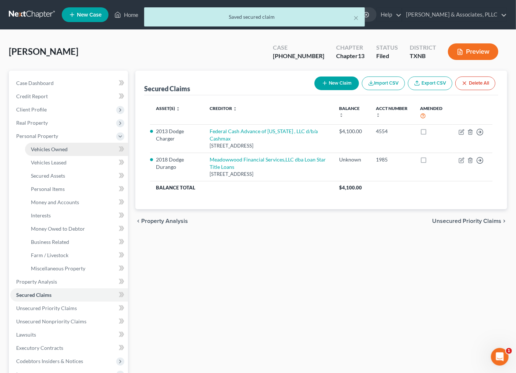
click at [43, 146] on span "Vehicles Owned" at bounding box center [49, 149] width 37 height 6
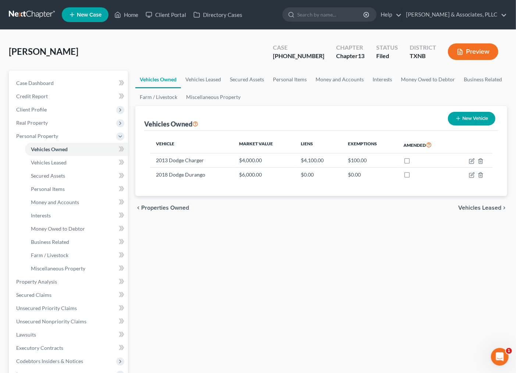
click at [343, 269] on div "Vehicles Owned Vehicles Leased Secured Assets Personal Items Money and Accounts…" at bounding box center [321, 280] width 379 height 419
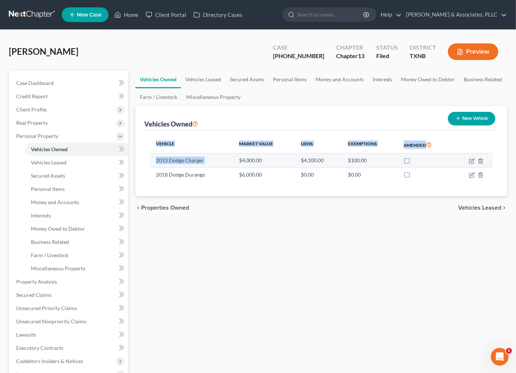
drag, startPoint x: 163, startPoint y: 160, endPoint x: 233, endPoint y: 162, distance: 70.7
click at [233, 162] on div "Vehicle Market Value Liens Exemptions Amended 2013 Dodge Charger $4,000.00 $4,1…" at bounding box center [321, 164] width 354 height 66
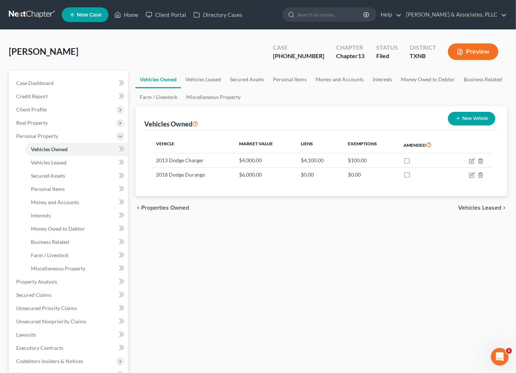
drag, startPoint x: 258, startPoint y: 259, endPoint x: 299, endPoint y: 217, distance: 58.8
click at [259, 259] on div "Vehicles Owned Vehicles Leased Secured Assets Personal Items Money and Accounts…" at bounding box center [321, 280] width 379 height 419
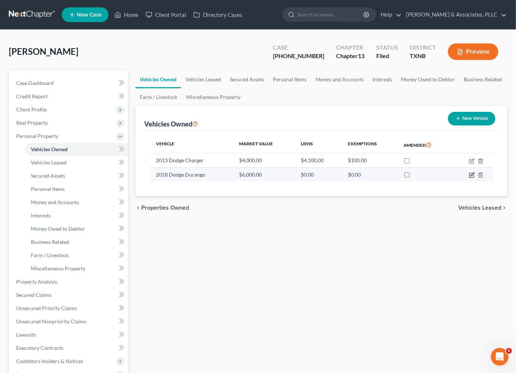
click at [471, 172] on icon "button" at bounding box center [472, 175] width 6 height 6
select select "0"
select select "8"
select select "3"
select select "0"
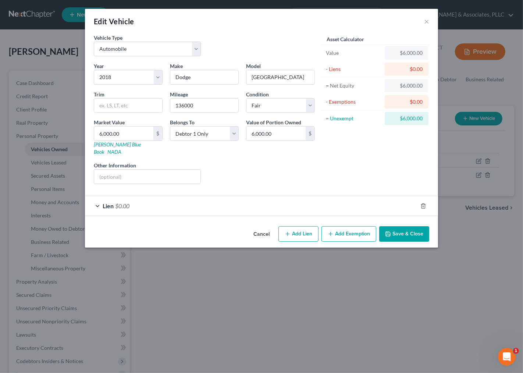
click at [295, 251] on div "Edit Vehicle × Vehicle Type Select Automobile Truck Trailer Watercraft Aircraft…" at bounding box center [261, 186] width 523 height 373
click at [176, 205] on div "Lien $0.00" at bounding box center [251, 206] width 333 height 20
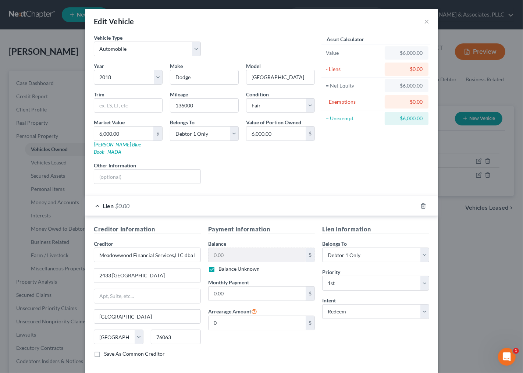
click at [344, 350] on div "Lien Information Belongs To * Select Debtor 1 Only Debtor 2 Only Debtor 1 And D…" at bounding box center [376, 294] width 114 height 139
drag, startPoint x: 330, startPoint y: 353, endPoint x: 301, endPoint y: 285, distance: 73.9
click at [329, 352] on div "Lien Information Belongs To * Select Debtor 1 Only Debtor 2 Only Debtor 1 And D…" at bounding box center [376, 294] width 114 height 139
click at [232, 287] on input "0.00" at bounding box center [258, 294] width 98 height 14
type input "1"
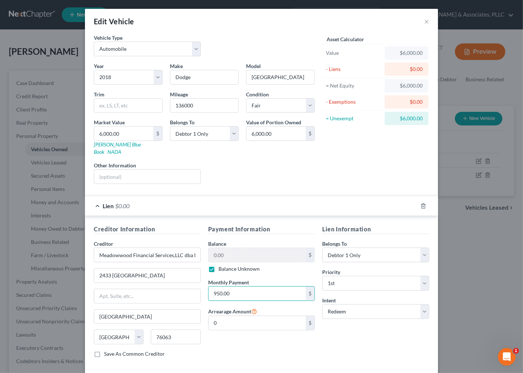
type input "950.00"
click at [281, 317] on input "0" at bounding box center [258, 323] width 98 height 14
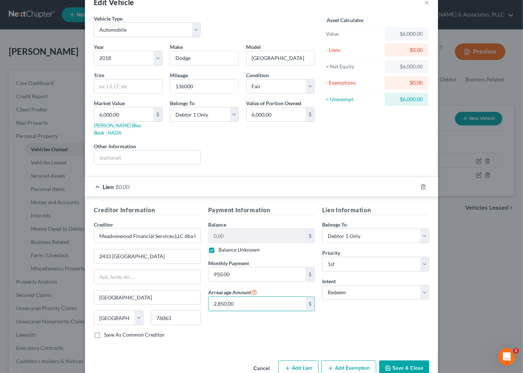
scroll to position [30, 0]
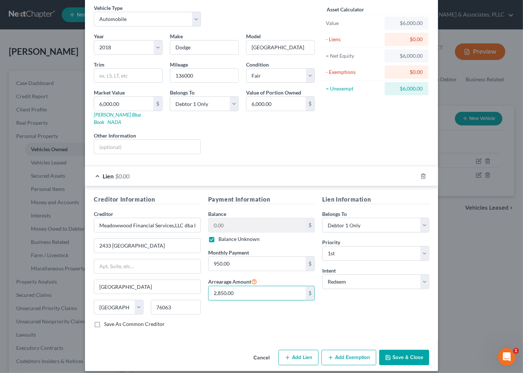
type input "2,850.00"
click at [371, 319] on div "Lien Information Belongs To * Select Debtor 1 Only Debtor 2 Only Debtor 1 And D…" at bounding box center [376, 264] width 114 height 139
click at [356, 350] on button "Add Exemption" at bounding box center [349, 357] width 55 height 15
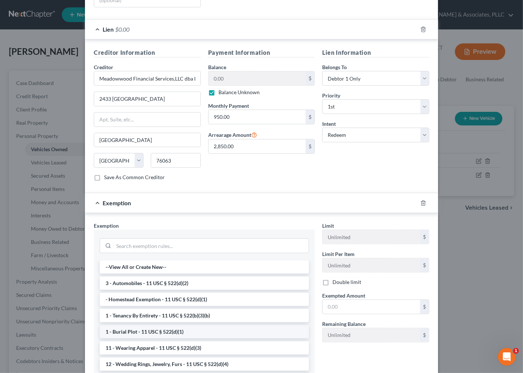
scroll to position [227, 0]
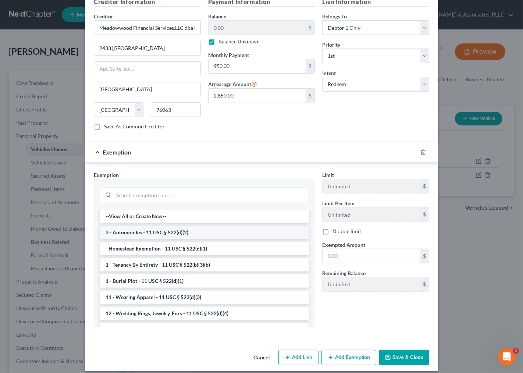
click at [162, 226] on li "3 - Automobiles - 11 USC § 522(d)(2)" at bounding box center [204, 232] width 209 height 13
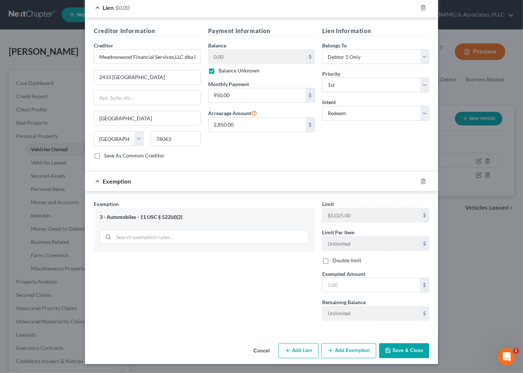
scroll to position [192, 0]
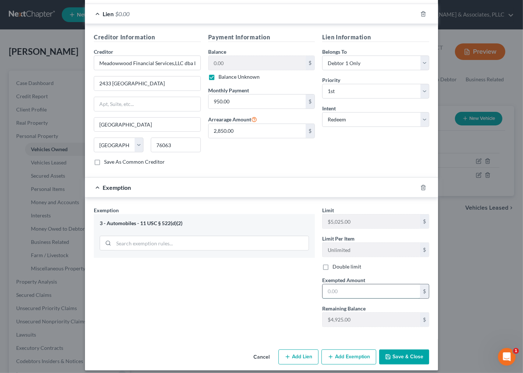
click at [334, 285] on input "text" at bounding box center [372, 291] width 98 height 14
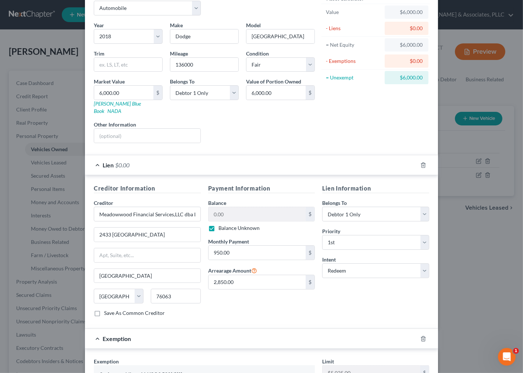
scroll to position [82, 0]
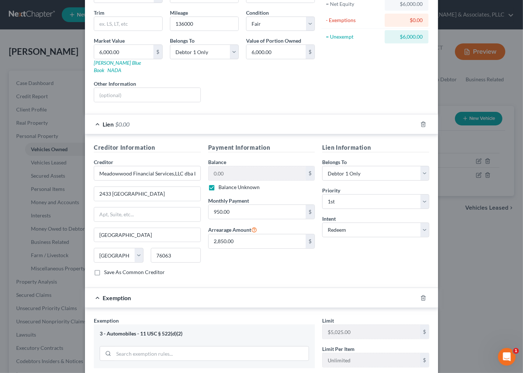
click at [378, 259] on div "Lien Information Belongs To * Select Debtor 1 Only Debtor 2 Only Debtor 1 And D…" at bounding box center [376, 212] width 114 height 139
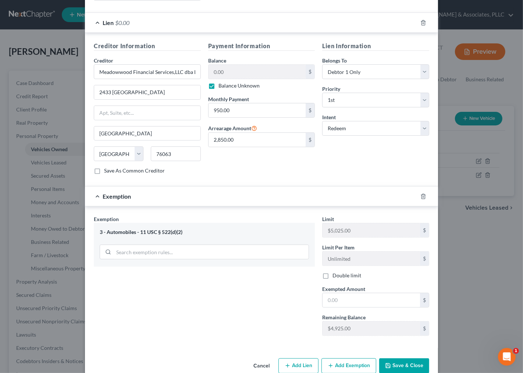
scroll to position [192, 0]
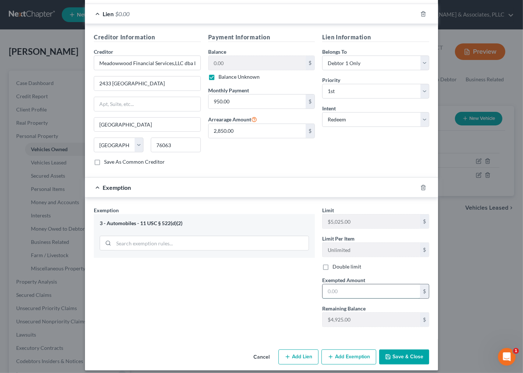
click at [358, 284] on input "text" at bounding box center [372, 291] width 98 height 14
type input "100.00"
click at [414, 356] on button "Save & Close" at bounding box center [404, 357] width 50 height 15
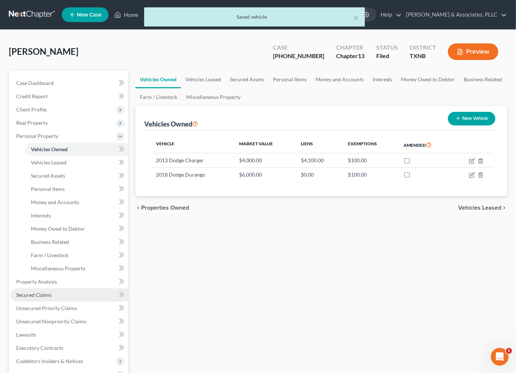
click at [46, 297] on link "Secured Claims" at bounding box center [69, 294] width 118 height 13
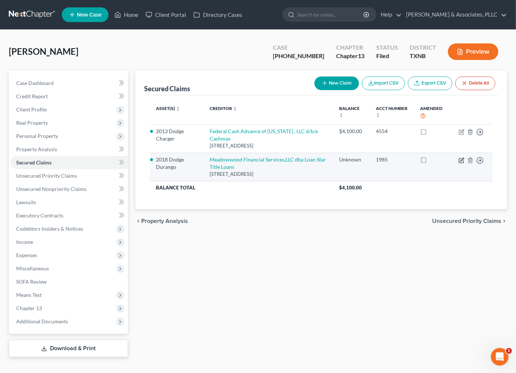
click at [460, 160] on icon "button" at bounding box center [462, 160] width 6 height 6
select select "45"
select select "1"
select select "0"
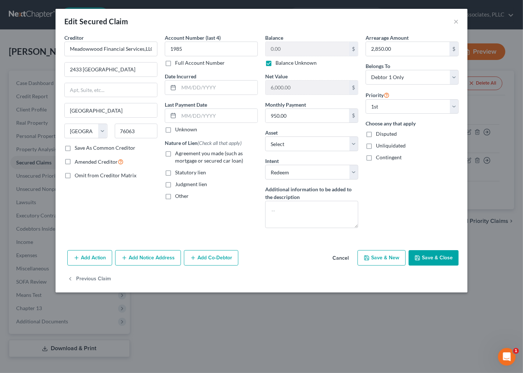
click at [280, 60] on label "Balance Unknown" at bounding box center [296, 62] width 41 height 7
click at [280, 60] on input "Balance Unknown" at bounding box center [281, 61] width 5 height 5
checkbox input "false"
click at [284, 49] on input "0.00" at bounding box center [308, 49] width 84 height 14
paste input "$5033"
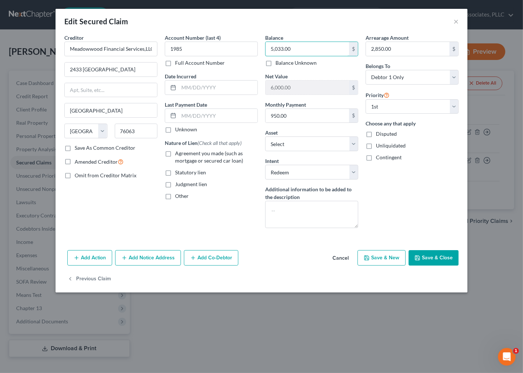
type input "5,033.00"
click at [405, 218] on div "Arrearage Amount 2,850.00 $ Belongs To * Select Debtor 1 Only Debtor 2 Only Deb…" at bounding box center [412, 134] width 100 height 200
click at [448, 255] on button "Save & Close" at bounding box center [434, 257] width 50 height 15
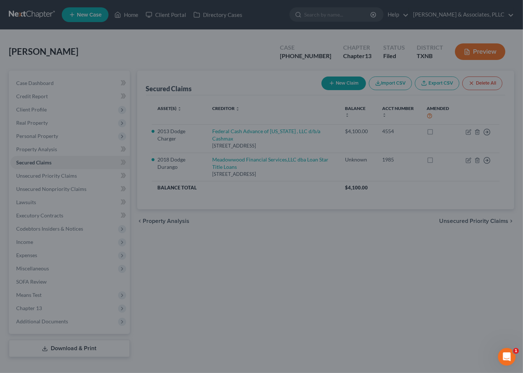
type input "967.00"
select select "9"
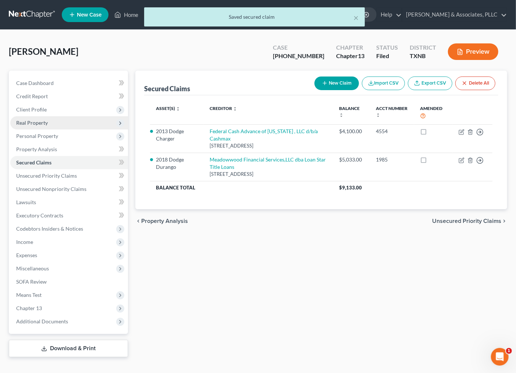
click at [24, 127] on span "Real Property" at bounding box center [69, 122] width 118 height 13
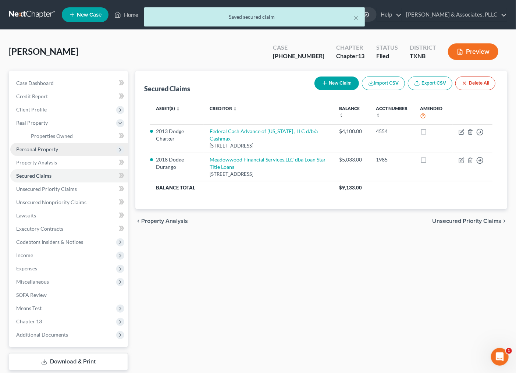
click at [26, 149] on span "Personal Property" at bounding box center [37, 149] width 42 height 6
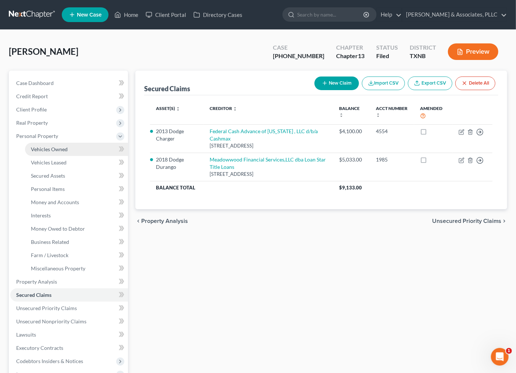
click at [68, 151] on link "Vehicles Owned" at bounding box center [76, 149] width 103 height 13
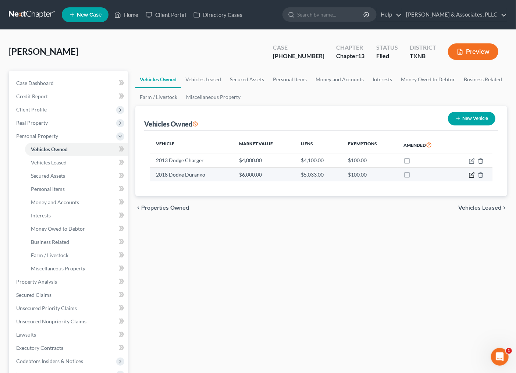
click at [471, 176] on icon "button" at bounding box center [472, 175] width 6 height 6
select select "0"
select select "8"
select select "3"
select select "0"
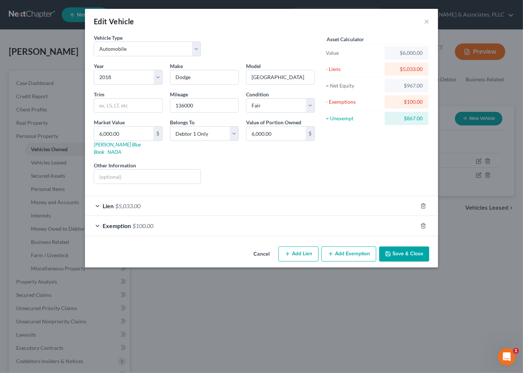
click at [340, 219] on div "Exemption $100.00" at bounding box center [251, 226] width 333 height 20
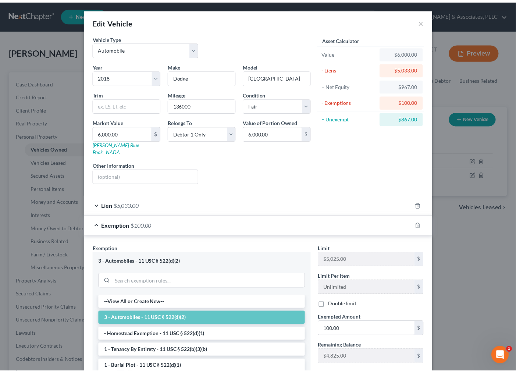
scroll to position [86, 0]
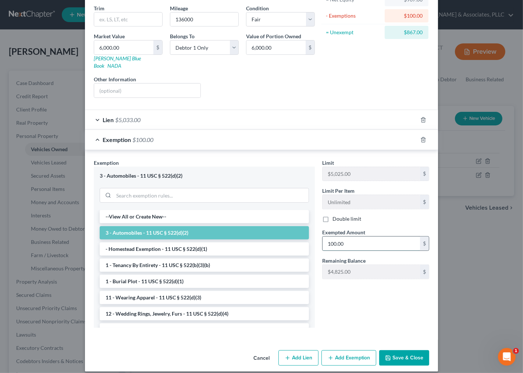
click at [347, 237] on input "100.00" at bounding box center [372, 244] width 98 height 14
drag, startPoint x: 404, startPoint y: 32, endPoint x: 421, endPoint y: 28, distance: 17.4
click at [421, 28] on div "$967.00" at bounding box center [407, 32] width 44 height 13
copy div "967.00"
click at [361, 240] on input "text" at bounding box center [372, 244] width 98 height 14
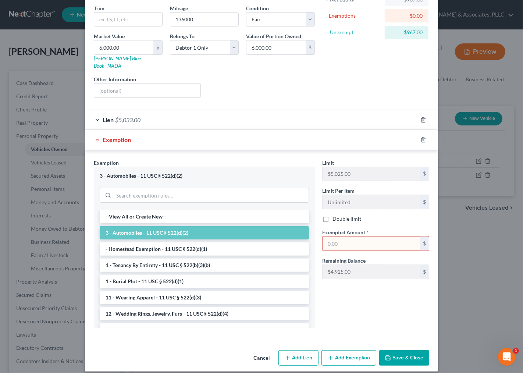
paste input "967.00"
type input "967.00"
click at [326, 334] on div at bounding box center [261, 334] width 343 height 0
click at [395, 354] on button "Save & Close" at bounding box center [404, 357] width 50 height 15
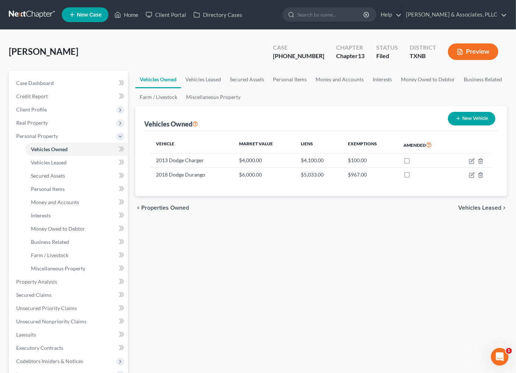
click at [474, 210] on span "Vehicles Leased" at bounding box center [479, 208] width 43 height 6
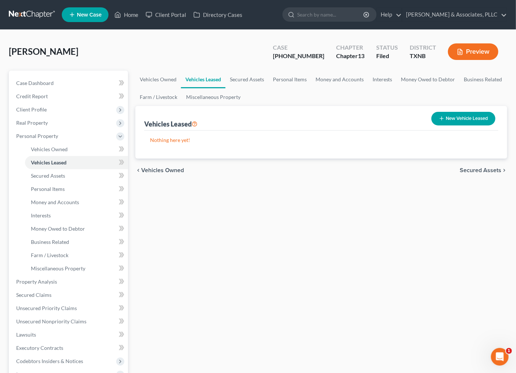
drag, startPoint x: 424, startPoint y: 252, endPoint x: 109, endPoint y: 259, distance: 315.4
click at [424, 252] on div "Vehicles Owned Vehicles Leased Secured Assets Personal Items Money and Accounts…" at bounding box center [321, 280] width 379 height 419
click at [348, 82] on link "Money and Accounts" at bounding box center [339, 80] width 57 height 18
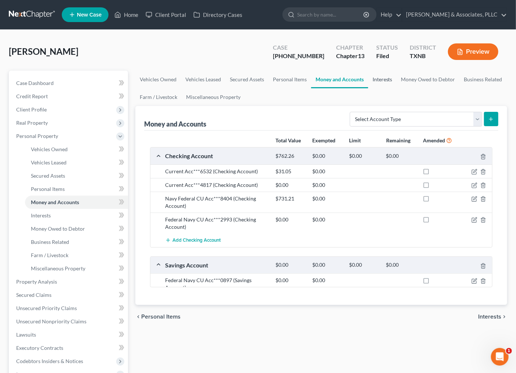
click at [372, 78] on link "Interests" at bounding box center [382, 80] width 29 height 18
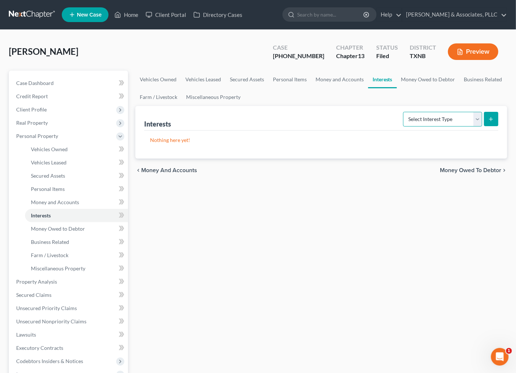
click at [419, 122] on select "Select Interest Type 401K Annuity Bond Education IRA Government Bond Government…" at bounding box center [442, 119] width 79 height 15
select select "401k"
click at [404, 112] on select "Select Interest Type 401K Annuity Bond Education IRA Government Bond Government…" at bounding box center [442, 119] width 79 height 15
click at [486, 120] on button "submit" at bounding box center [491, 119] width 14 height 14
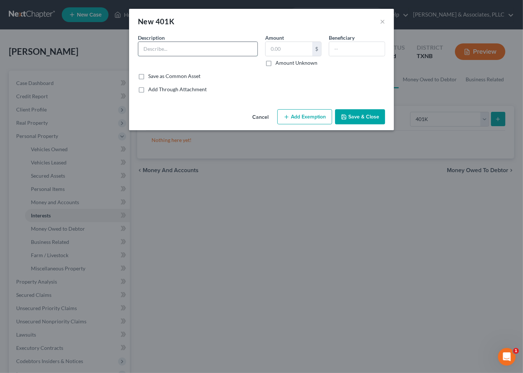
click at [177, 52] on input "text" at bounding box center [197, 49] width 119 height 14
type input "Empower401(k)"
type input "2,200.00"
click at [292, 116] on button "Add Exemption" at bounding box center [304, 116] width 55 height 15
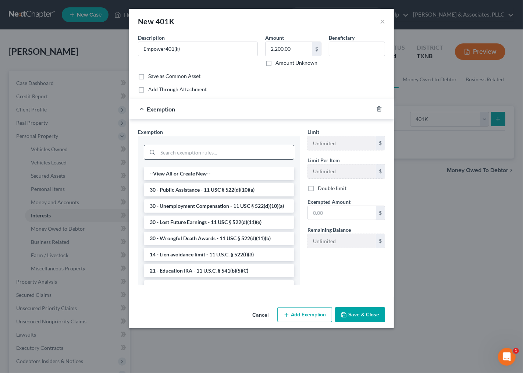
click at [221, 150] on input "search" at bounding box center [226, 152] width 136 height 14
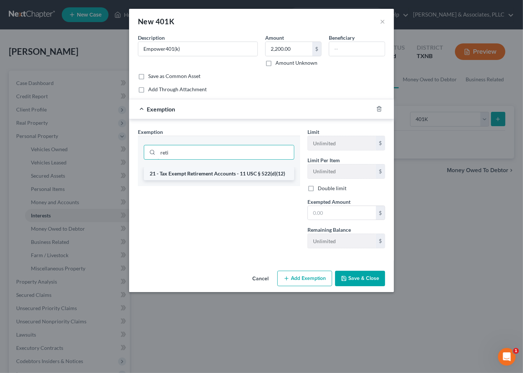
type input "reti"
click at [248, 176] on li "21 - Tax Exempt Retirement Accounts - 11 USC § 522(d)(12)" at bounding box center [219, 173] width 150 height 13
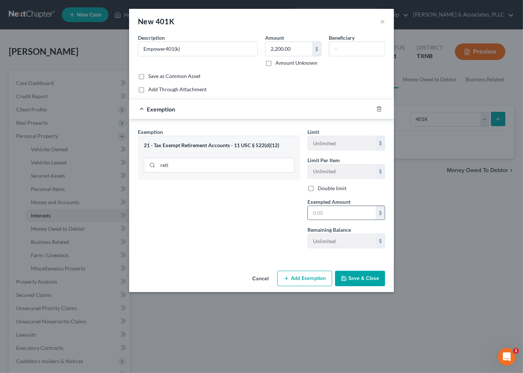
click at [342, 210] on input "text" at bounding box center [342, 213] width 68 height 14
type input "2,200.00"
click at [354, 280] on button "Save & Close" at bounding box center [360, 278] width 50 height 15
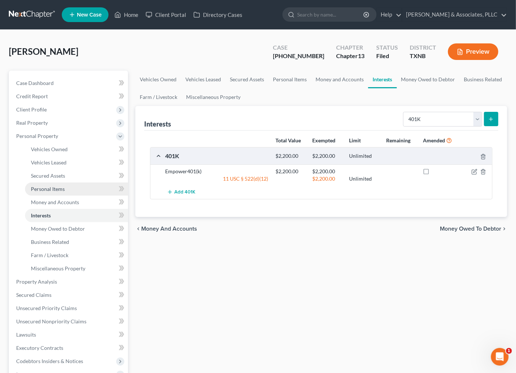
click at [45, 185] on link "Personal Items" at bounding box center [76, 189] width 103 height 13
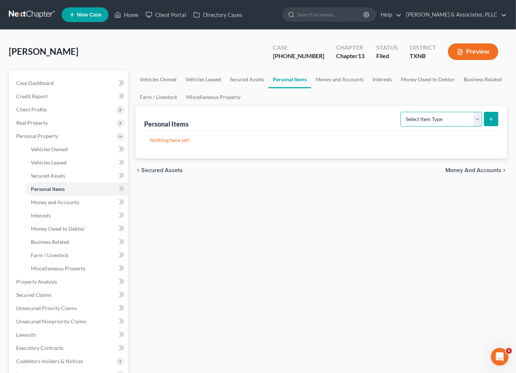
click at [447, 116] on select "Select Item Type Clothing Collectibles Of Value Electronics Firearms Household …" at bounding box center [442, 119] width 82 height 15
select select "electronics"
click at [401, 112] on select "Select Item Type Clothing Collectibles Of Value Electronics Firearms Household …" at bounding box center [442, 119] width 82 height 15
click at [491, 118] on icon "submit" at bounding box center [491, 119] width 6 height 6
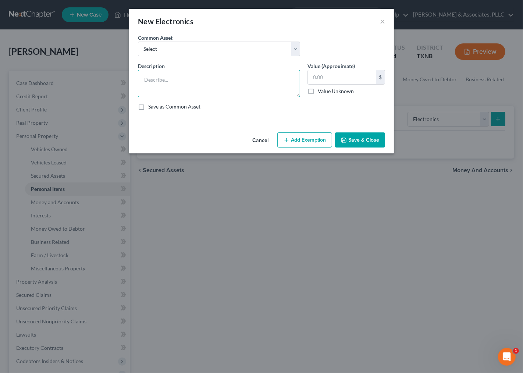
click at [223, 95] on textarea at bounding box center [219, 83] width 162 height 27
type textarea "TV's (3) $500; P4 $100; Printer $50"
type input "650.00"
click at [311, 142] on button "Add Exemption" at bounding box center [304, 139] width 55 height 15
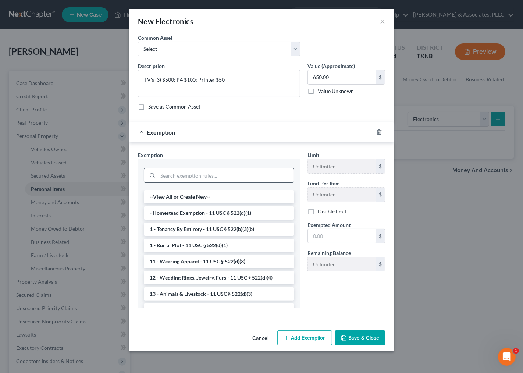
click at [252, 171] on input "search" at bounding box center [226, 176] width 136 height 14
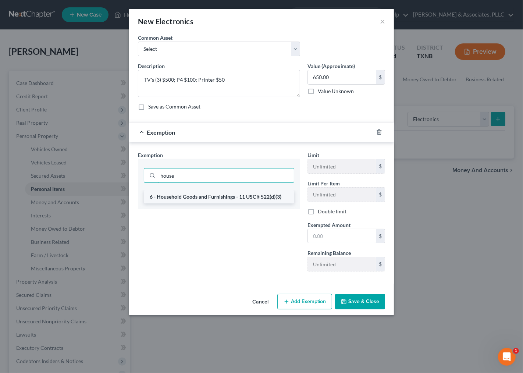
type input "house"
click at [228, 193] on li "6 - Household Goods and Furnishings - 11 USC § 522(d)(3)" at bounding box center [219, 196] width 150 height 13
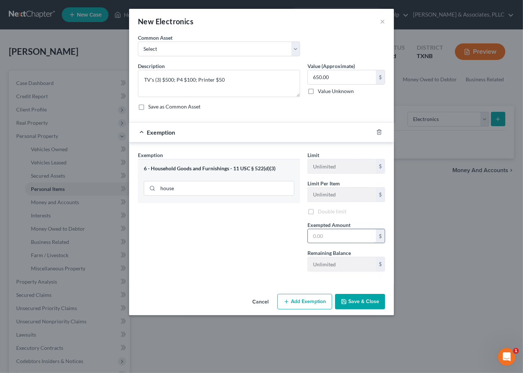
click at [320, 234] on input "text" at bounding box center [342, 236] width 68 height 14
type input "650.00"
click at [370, 306] on button "Save & Close" at bounding box center [360, 301] width 50 height 15
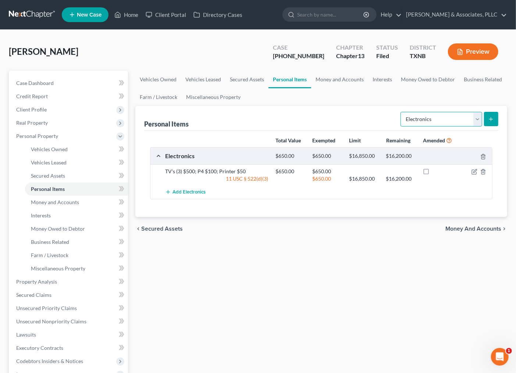
drag, startPoint x: 447, startPoint y: 119, endPoint x: 439, endPoint y: 124, distance: 9.1
click at [446, 120] on select "Select Item Type Clothing Collectibles Of Value Electronics Firearms Household …" at bounding box center [442, 119] width 82 height 15
click at [401, 112] on select "Select Item Type Clothing Collectibles Of Value Electronics Firearms Household …" at bounding box center [442, 119] width 82 height 15
click at [438, 123] on select "Select Item Type Clothing Collectibles Of Value Electronics Firearms Household …" at bounding box center [442, 119] width 82 height 15
click at [401, 112] on select "Select Item Type Clothing Collectibles Of Value Electronics Firearms Household …" at bounding box center [442, 119] width 82 height 15
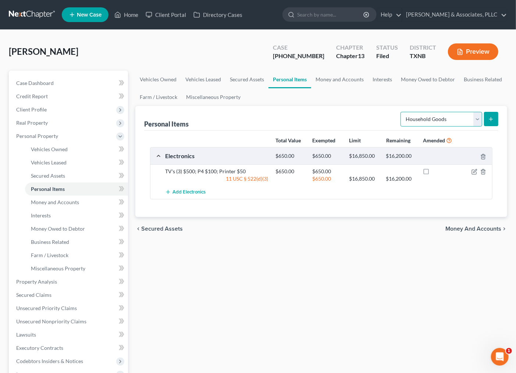
click at [464, 117] on select "Select Item Type Clothing Collectibles Of Value Electronics Firearms Household …" at bounding box center [442, 119] width 82 height 15
select select "sports_and_hobby_equipment"
click at [401, 112] on select "Select Item Type Clothing Collectibles Of Value Electronics Firearms Household …" at bounding box center [442, 119] width 82 height 15
click at [487, 122] on button "submit" at bounding box center [491, 119] width 14 height 14
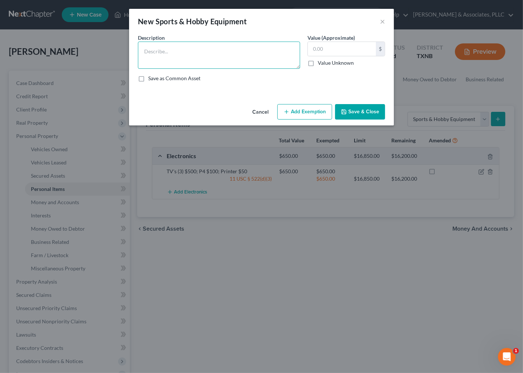
click at [218, 55] on textarea at bounding box center [219, 55] width 162 height 27
type textarea "Treadmill $100"
click at [355, 52] on input "text" at bounding box center [342, 49] width 68 height 14
type input "100"
click at [304, 107] on button "Add Exemption" at bounding box center [304, 111] width 55 height 15
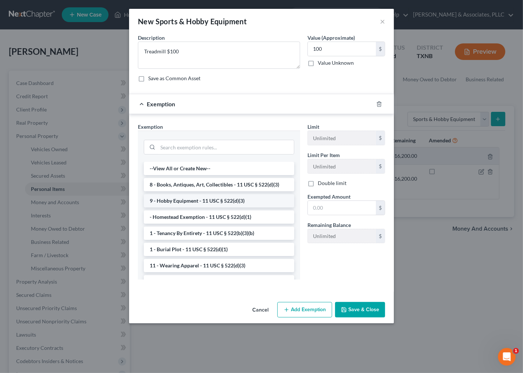
click at [194, 204] on li "9 - Hobby Equipment - 11 USC § 522(d)(3)" at bounding box center [219, 200] width 150 height 13
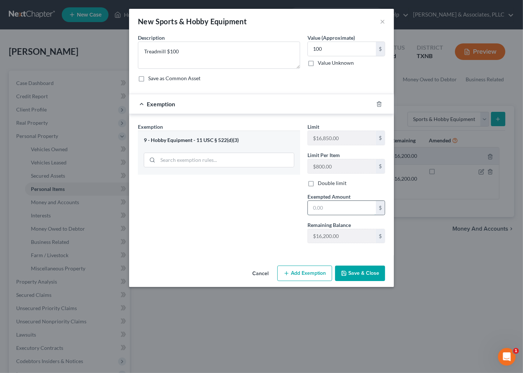
click at [318, 207] on input "text" at bounding box center [342, 208] width 68 height 14
type input "100.00"
click at [357, 278] on button "Save & Close" at bounding box center [360, 273] width 50 height 15
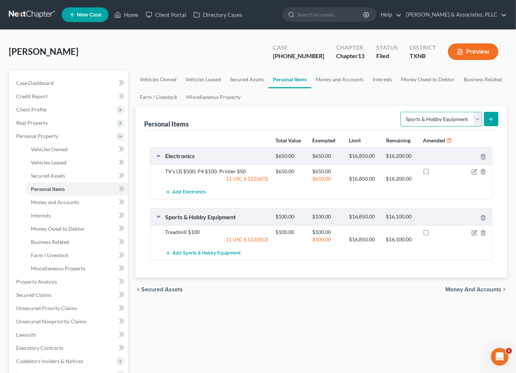
drag, startPoint x: 436, startPoint y: 116, endPoint x: 440, endPoint y: 125, distance: 10.7
click at [438, 119] on select "Select Item Type Clothing Collectibles Of Value Electronics Firearms Household …" at bounding box center [442, 119] width 82 height 15
click at [401, 112] on select "Select Item Type Clothing Collectibles Of Value Electronics Firearms Household …" at bounding box center [442, 119] width 82 height 15
click at [439, 119] on select "Select Item Type Clothing Collectibles Of Value Electronics Firearms Household …" at bounding box center [442, 119] width 82 height 15
select select "firearms"
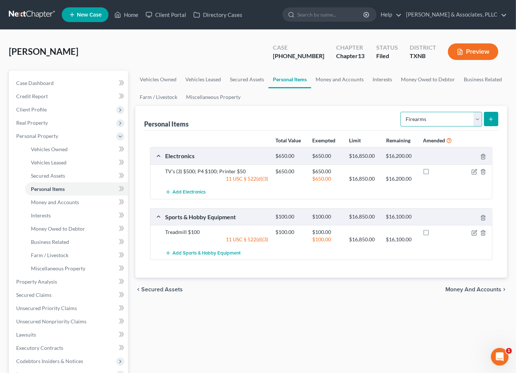
click at [401, 112] on select "Select Item Type Clothing Collectibles Of Value Electronics Firearms Household …" at bounding box center [442, 119] width 82 height 15
click at [490, 121] on icon "submit" at bounding box center [491, 119] width 6 height 6
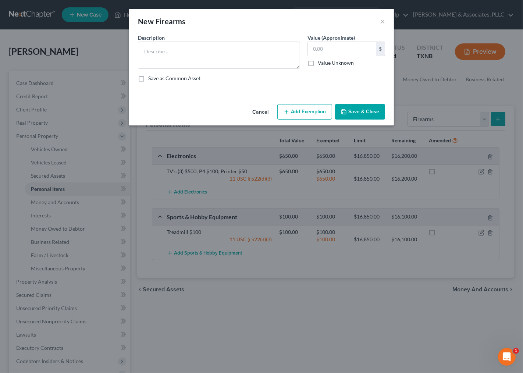
click at [219, 69] on div "Description * Value (Approximate) $ Value Unknown Balance Undetermined $ Value …" at bounding box center [261, 61] width 255 height 54
click at [223, 63] on textarea at bounding box center [219, 55] width 162 height 27
drag, startPoint x: 181, startPoint y: 53, endPoint x: 127, endPoint y: 52, distance: 54.5
click at [127, 52] on div "New Firearms × An exemption set must first be selected from the Filing Informat…" at bounding box center [261, 186] width 523 height 373
type textarea "9mm Hi-Point $150"
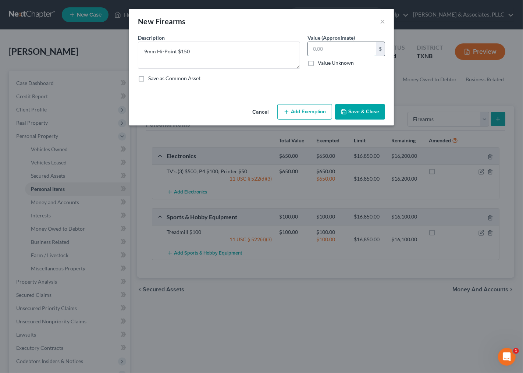
click at [344, 53] on input "text" at bounding box center [342, 49] width 68 height 14
type input "150.00"
click at [322, 109] on button "Add Exemption" at bounding box center [304, 111] width 55 height 15
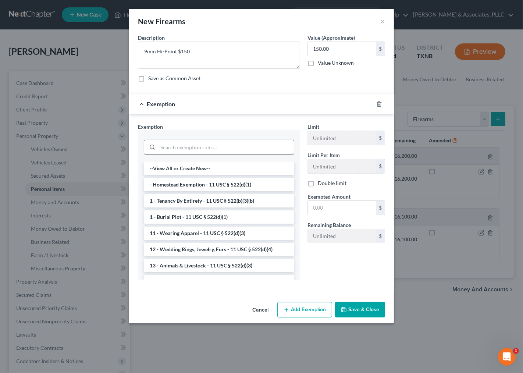
click at [209, 149] on input "search" at bounding box center [226, 147] width 136 height 14
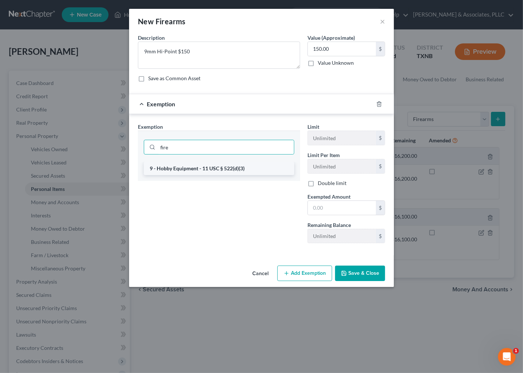
click at [211, 166] on li "9 - Hobby Equipment - 11 USC § 522(d)(3)" at bounding box center [219, 168] width 150 height 13
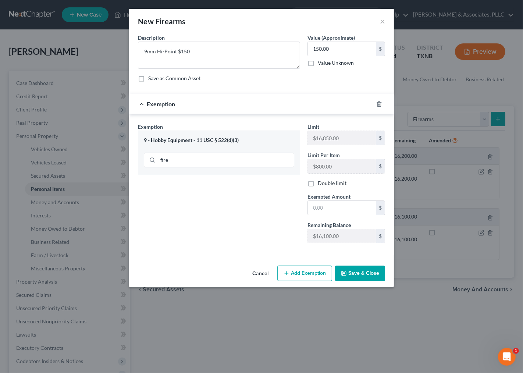
click at [345, 215] on div "Limit $16,850.00 $ Limit Per Item $800.00 $ Double limit Exempted Amount * $ Re…" at bounding box center [346, 186] width 85 height 126
click at [344, 213] on input "text" at bounding box center [342, 208] width 68 height 14
click at [355, 270] on button "Save & Close" at bounding box center [360, 273] width 50 height 15
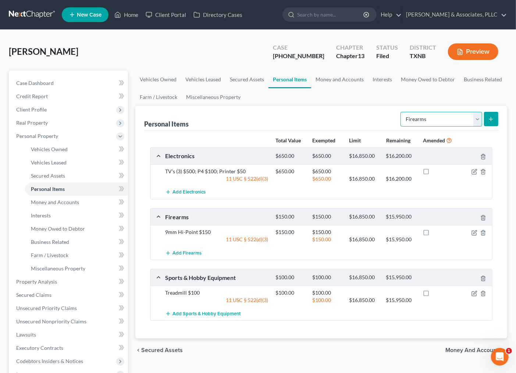
click at [429, 120] on select "Select Item Type Clothing Collectibles Of Value Electronics Firearms Household …" at bounding box center [442, 119] width 82 height 15
click at [428, 125] on select "Select Item Type Clothing Collectibles Of Value Electronics Firearms Household …" at bounding box center [442, 119] width 82 height 15
drag, startPoint x: 430, startPoint y: 120, endPoint x: 430, endPoint y: 124, distance: 4.4
click at [430, 120] on select "Select Item Type Clothing Collectibles Of Value Electronics Firearms Household …" at bounding box center [442, 119] width 82 height 15
click at [401, 112] on select "Select Item Type Clothing Collectibles Of Value Electronics Firearms Household …" at bounding box center [442, 119] width 82 height 15
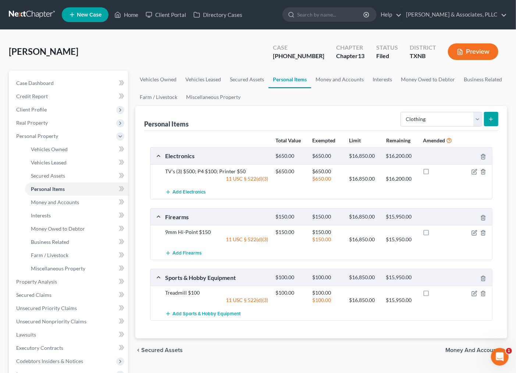
click at [492, 119] on icon "submit" at bounding box center [491, 119] width 6 height 6
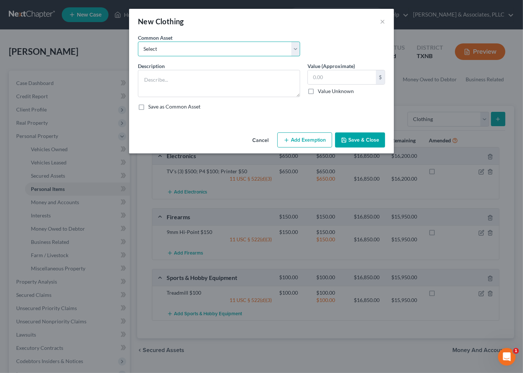
drag, startPoint x: 223, startPoint y: 43, endPoint x: 227, endPoint y: 49, distance: 7.4
click at [223, 43] on select "Select Women's Apparel $300 Men's Wearing Apparel $300 Women's Wearing Apparel" at bounding box center [219, 49] width 162 height 15
click at [216, 46] on select "Select Women's Apparel $300 Men's Wearing Apparel $300 Women's Wearing Apparel" at bounding box center [219, 49] width 162 height 15
click at [203, 77] on textarea at bounding box center [219, 83] width 162 height 27
click at [306, 144] on button "Add Exemption" at bounding box center [304, 139] width 55 height 15
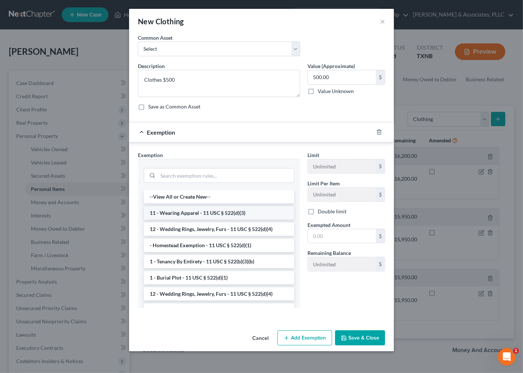
click at [190, 212] on li "11 - Wearing Apparel - 11 USC § 522(d)(3)" at bounding box center [219, 212] width 150 height 13
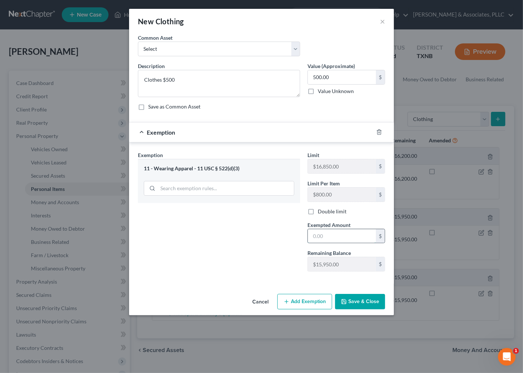
click at [359, 240] on input "text" at bounding box center [342, 236] width 68 height 14
click at [354, 303] on button "Save & Close" at bounding box center [360, 301] width 50 height 15
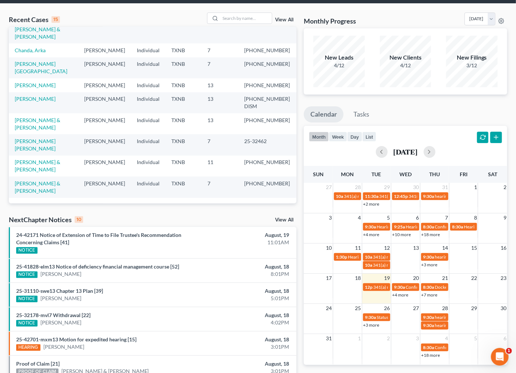
scroll to position [41, 0]
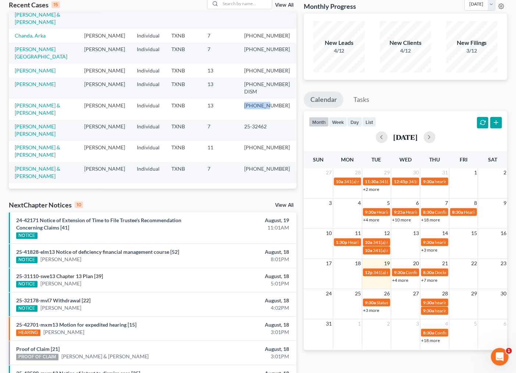
drag, startPoint x: 244, startPoint y: 104, endPoint x: 270, endPoint y: 101, distance: 26.3
click at [270, 101] on td "[PHONE_NUMBER]" at bounding box center [267, 109] width 58 height 21
copy td "25-42111"
